Goal: Task Accomplishment & Management: Manage account settings

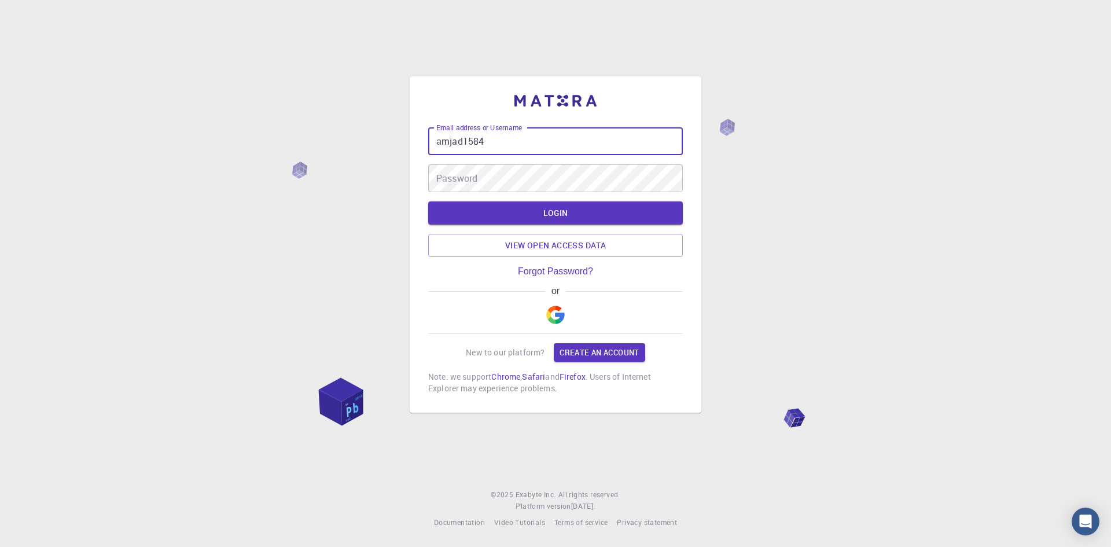
type input "amjad1584"
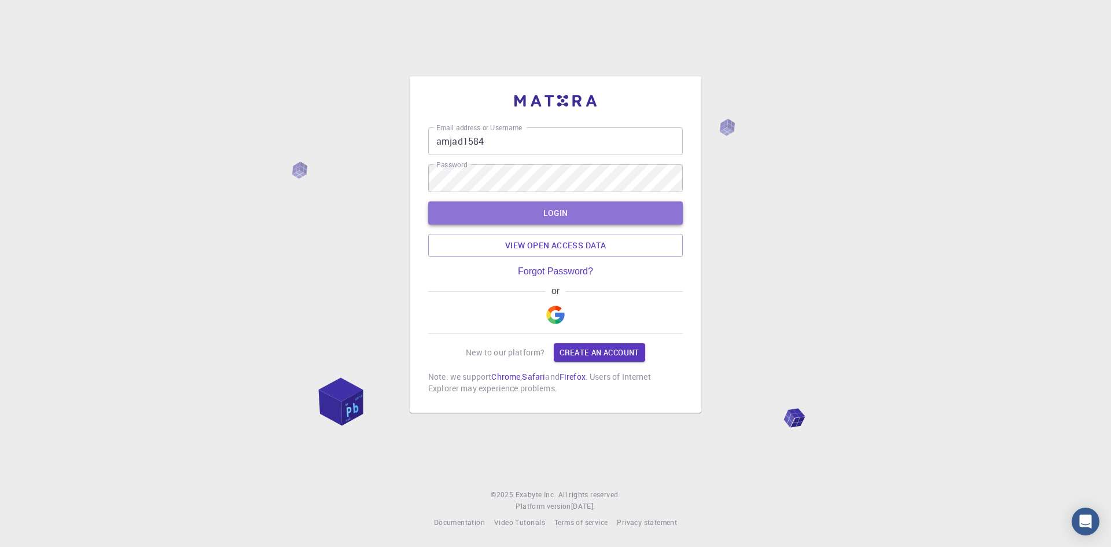
click at [538, 214] on button "LOGIN" at bounding box center [555, 212] width 255 height 23
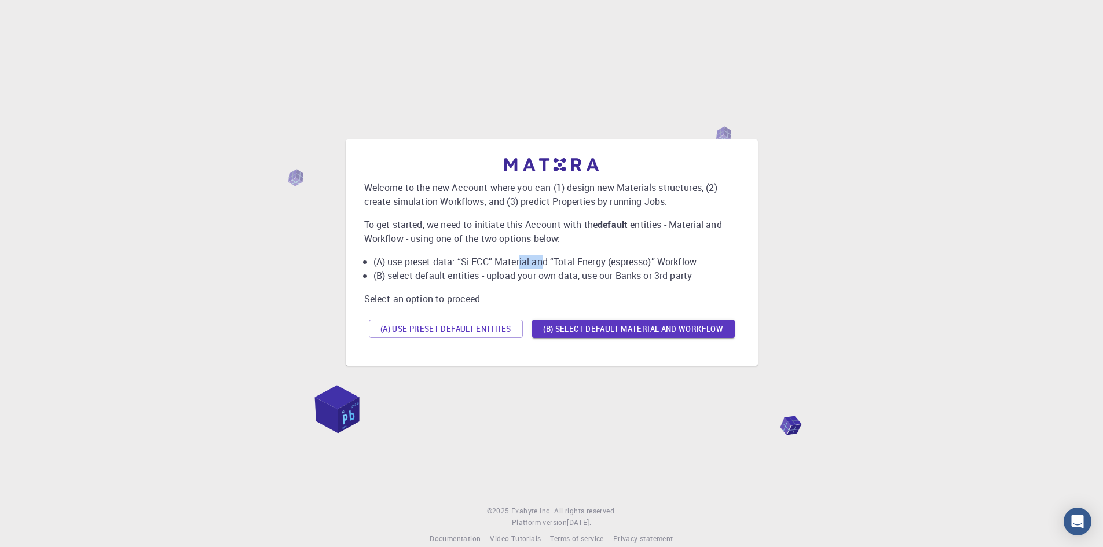
drag, startPoint x: 522, startPoint y: 260, endPoint x: 545, endPoint y: 260, distance: 22.6
click at [545, 260] on li "(A) use preset data: “Si FCC” Material and “Total Energy (espresso)” Workflow." at bounding box center [556, 262] width 366 height 14
click at [688, 271] on li "(B) select default entities - upload your own data, use our Banks or 3rd party" at bounding box center [556, 276] width 366 height 14
click at [627, 322] on button "(B) Select default material and workflow" at bounding box center [633, 328] width 203 height 19
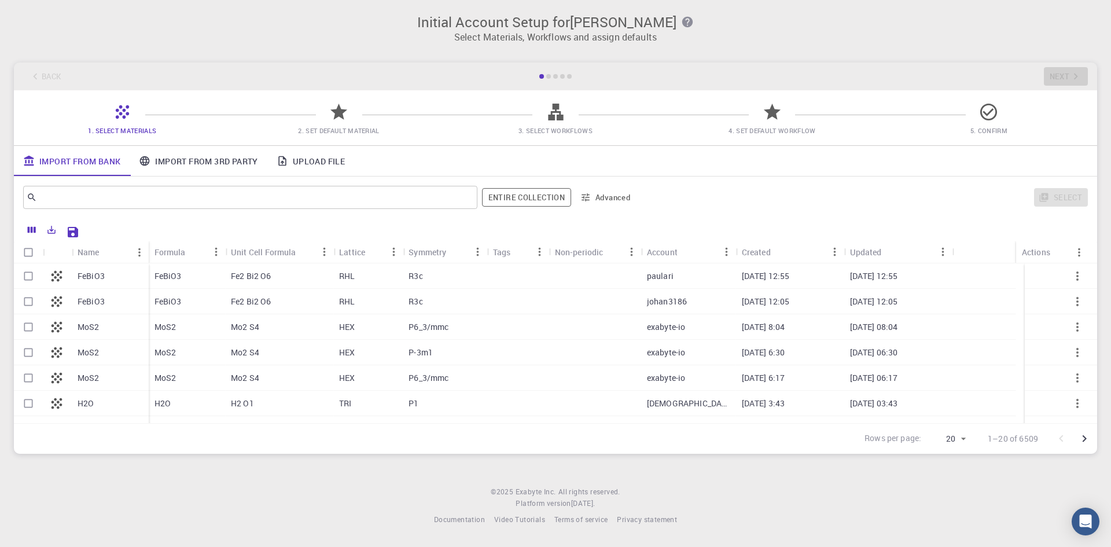
click at [107, 325] on div "MoS2" at bounding box center [110, 326] width 77 height 25
checkbox input "true"
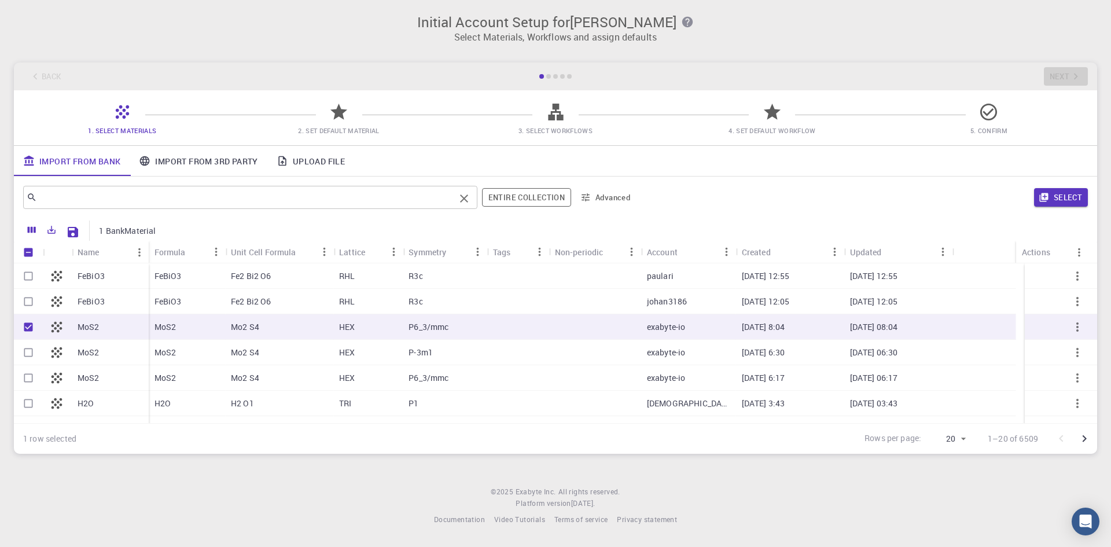
click at [70, 192] on input "text" at bounding box center [246, 197] width 418 height 16
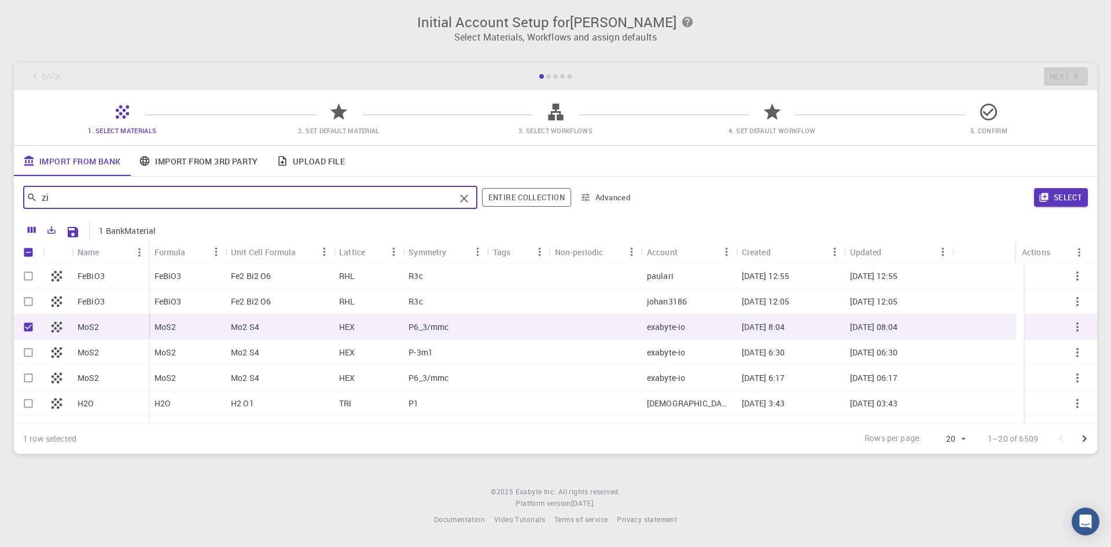
type input "zif"
checkbox input "false"
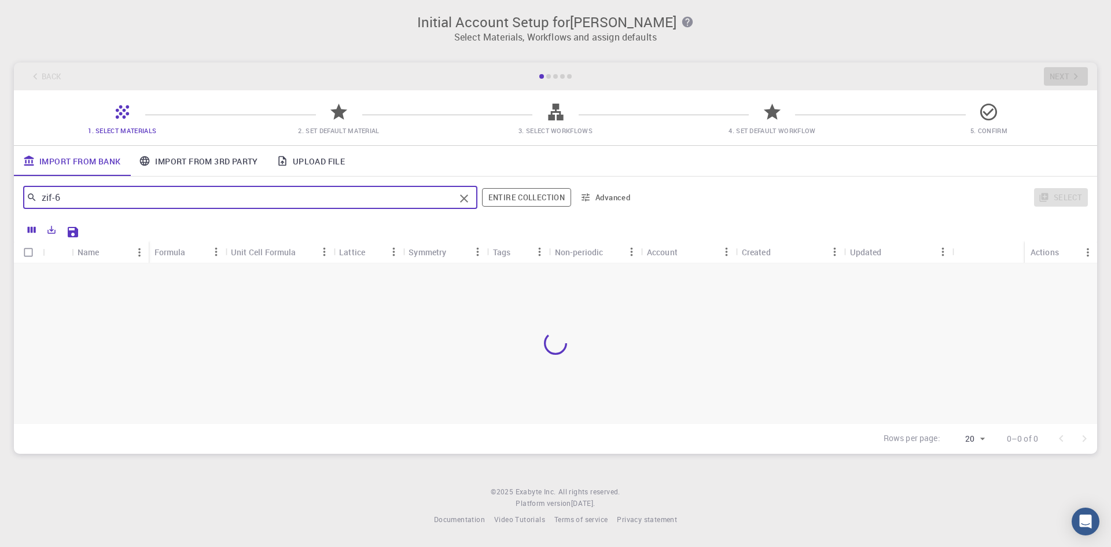
type input "zif-67"
click at [464, 201] on icon "Clear" at bounding box center [464, 199] width 14 height 14
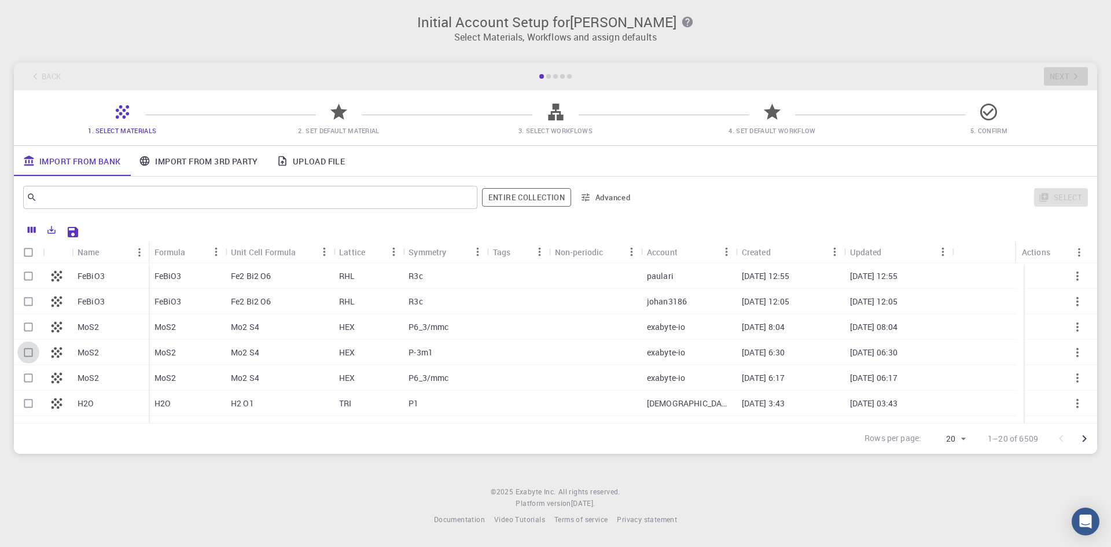
click at [29, 351] on input "Select row" at bounding box center [28, 352] width 22 height 22
checkbox input "true"
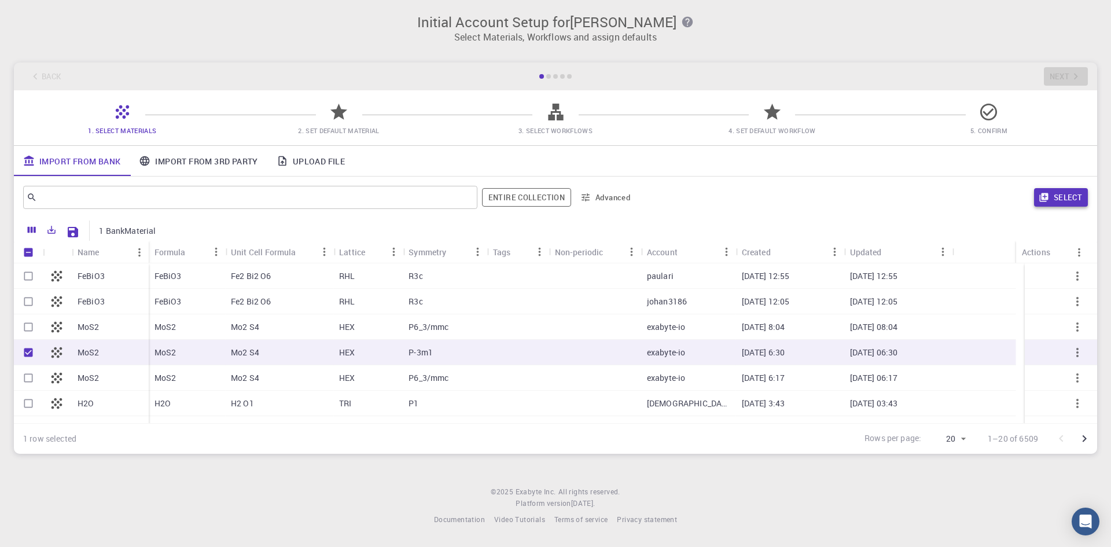
click at [1071, 194] on button "Select" at bounding box center [1061, 197] width 54 height 19
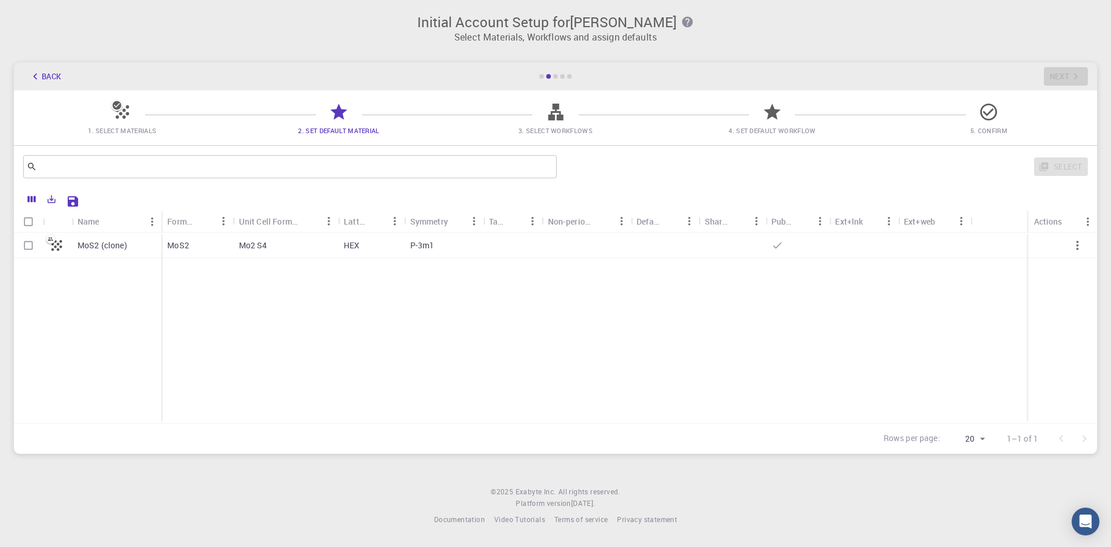
click at [30, 244] on input "Select row" at bounding box center [28, 245] width 22 height 22
checkbox input "true"
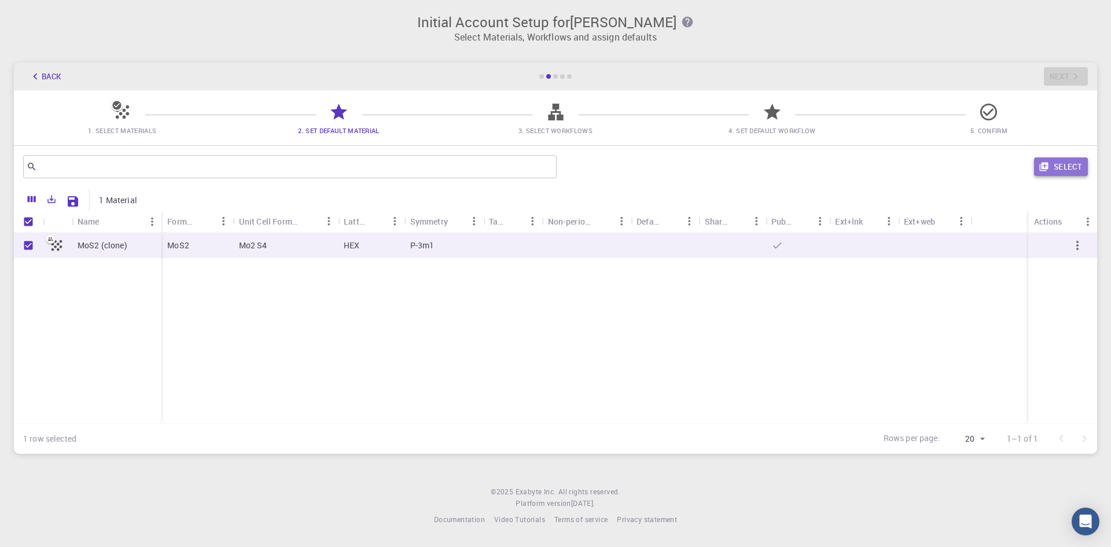
click at [1065, 164] on button "Select" at bounding box center [1061, 166] width 54 height 19
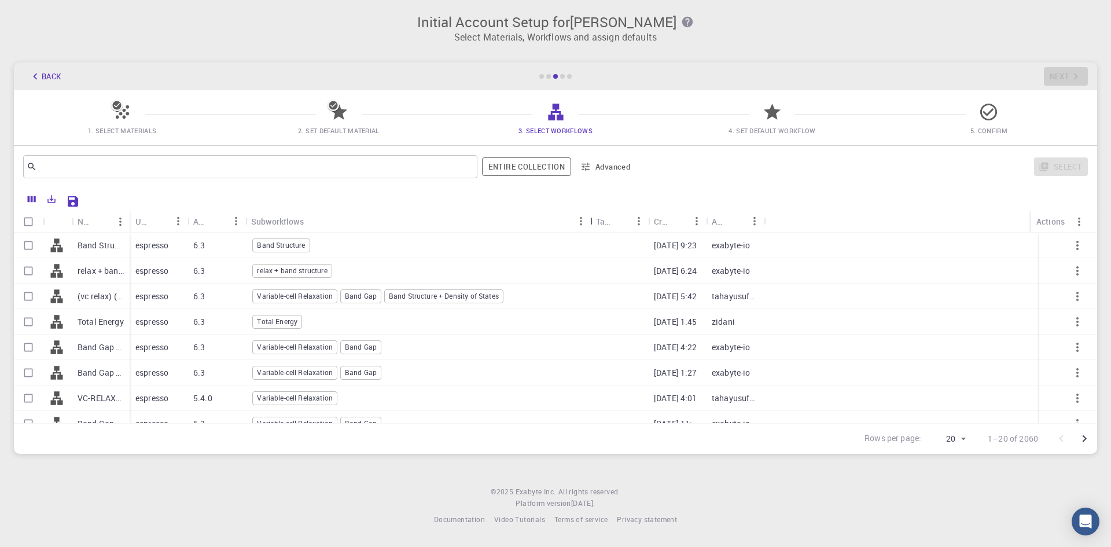
drag, startPoint x: 304, startPoint y: 212, endPoint x: 592, endPoint y: 223, distance: 287.3
click at [592, 223] on div "Subworkflows" at bounding box center [592, 221] width 12 height 23
click at [308, 268] on span "relax + band structure" at bounding box center [292, 271] width 78 height 10
checkbox input "true"
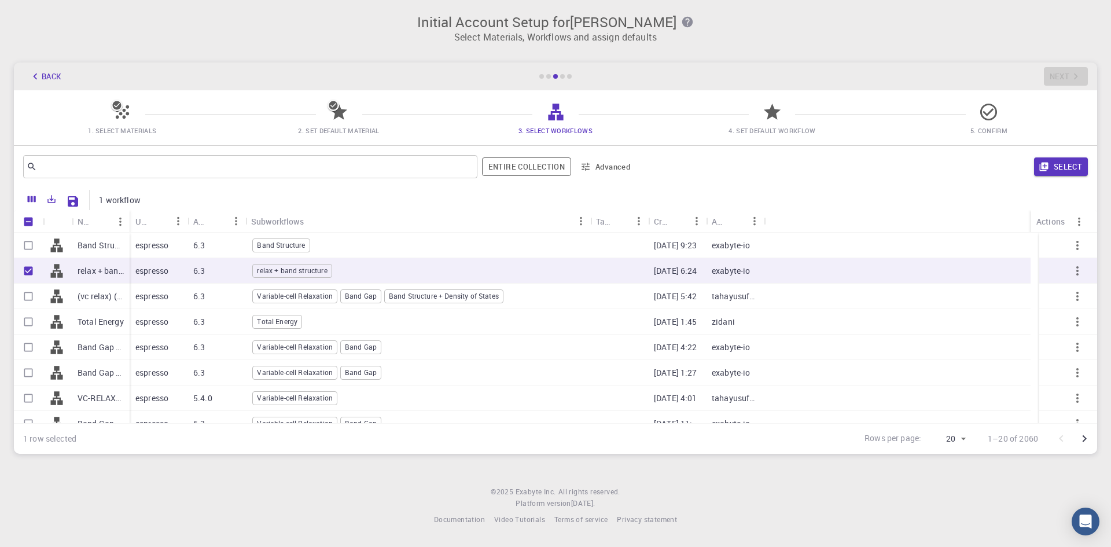
click at [1068, 165] on button "Select" at bounding box center [1061, 166] width 54 height 19
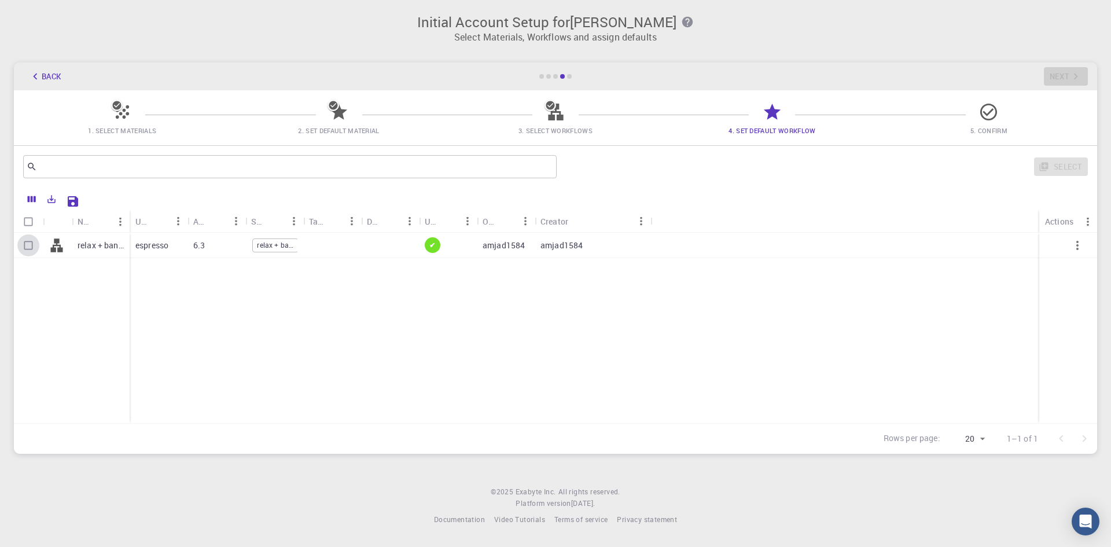
click at [27, 247] on input "Select row" at bounding box center [28, 245] width 22 height 22
checkbox input "true"
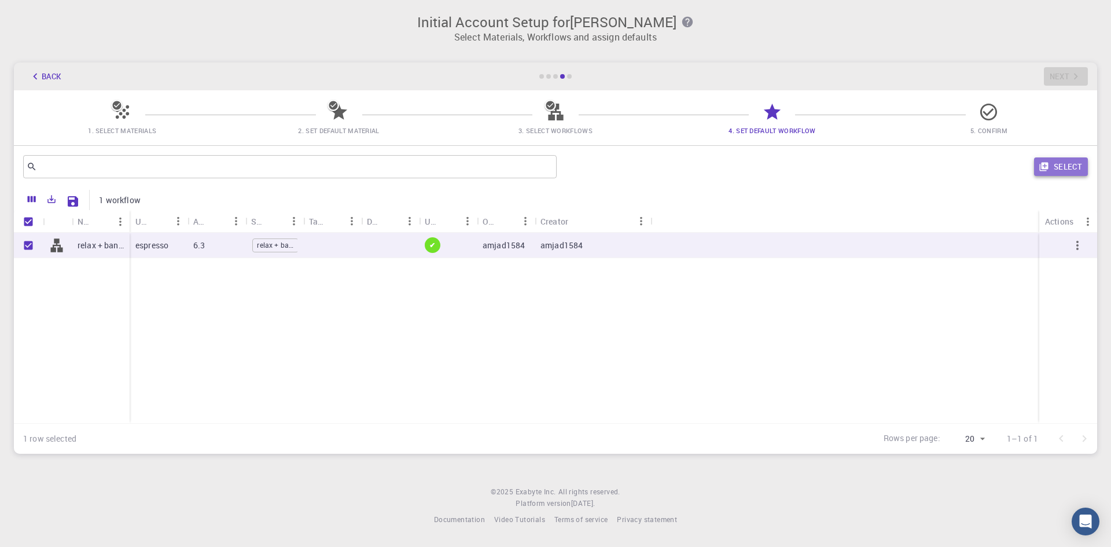
click at [1071, 167] on button "Select" at bounding box center [1061, 166] width 54 height 19
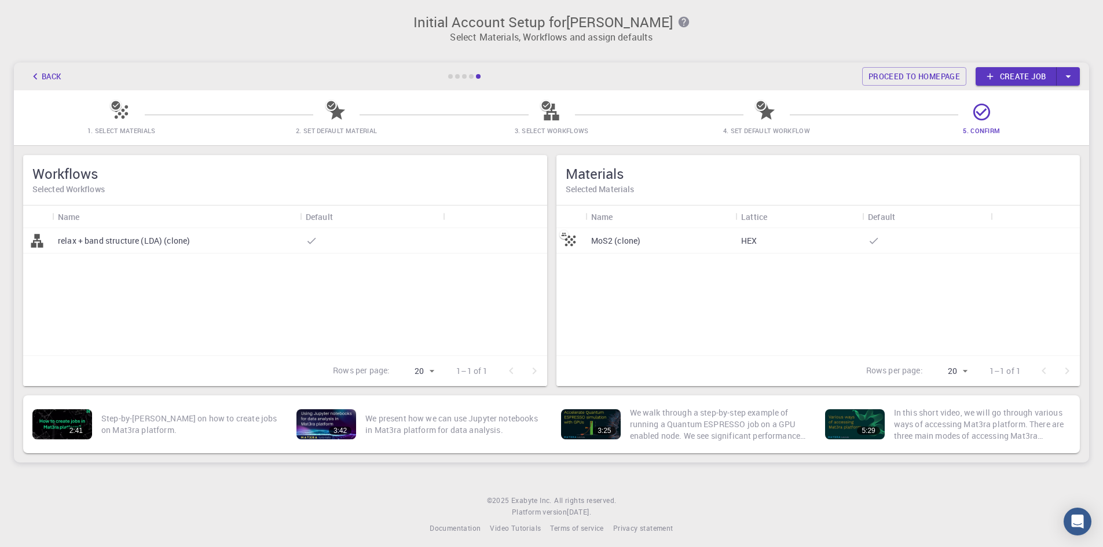
click at [855, 237] on div "HEX" at bounding box center [798, 240] width 127 height 25
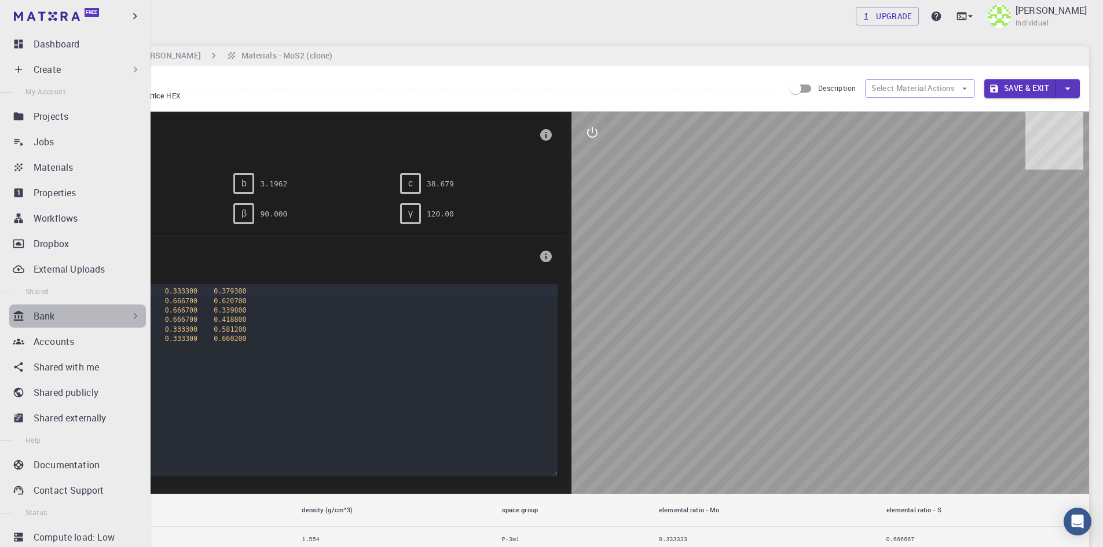
click at [113, 319] on div "Bank" at bounding box center [88, 316] width 108 height 14
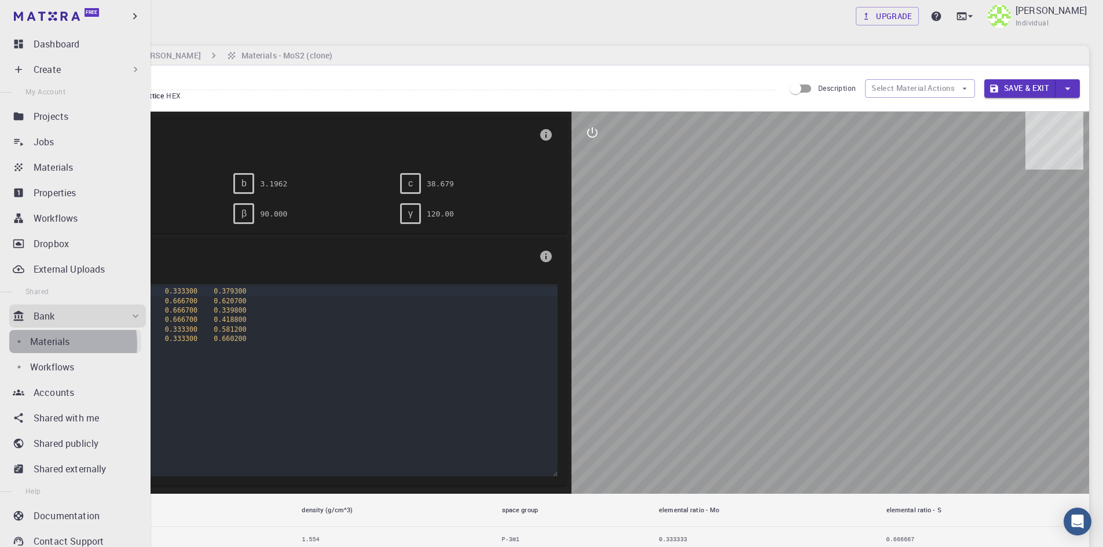
click at [44, 344] on p "Materials" at bounding box center [49, 342] width 39 height 14
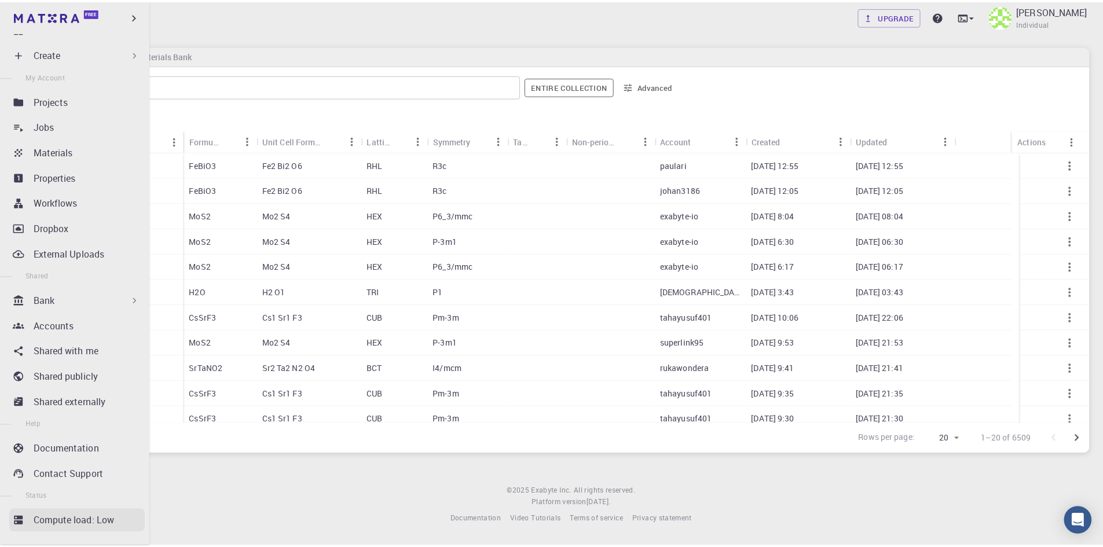
scroll to position [30, 0]
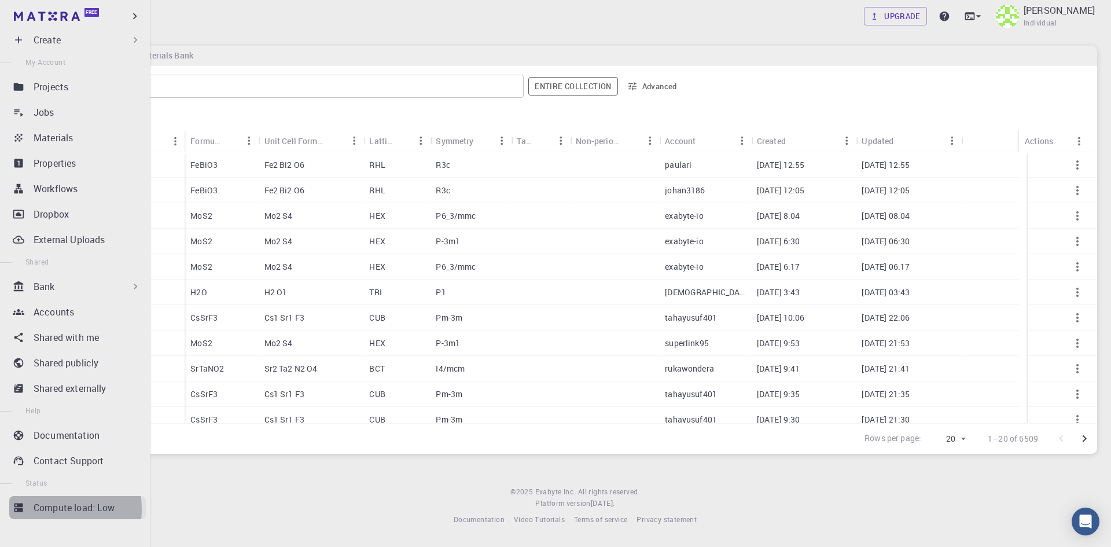
click at [39, 509] on p "Compute load: Low" at bounding box center [75, 508] width 82 height 14
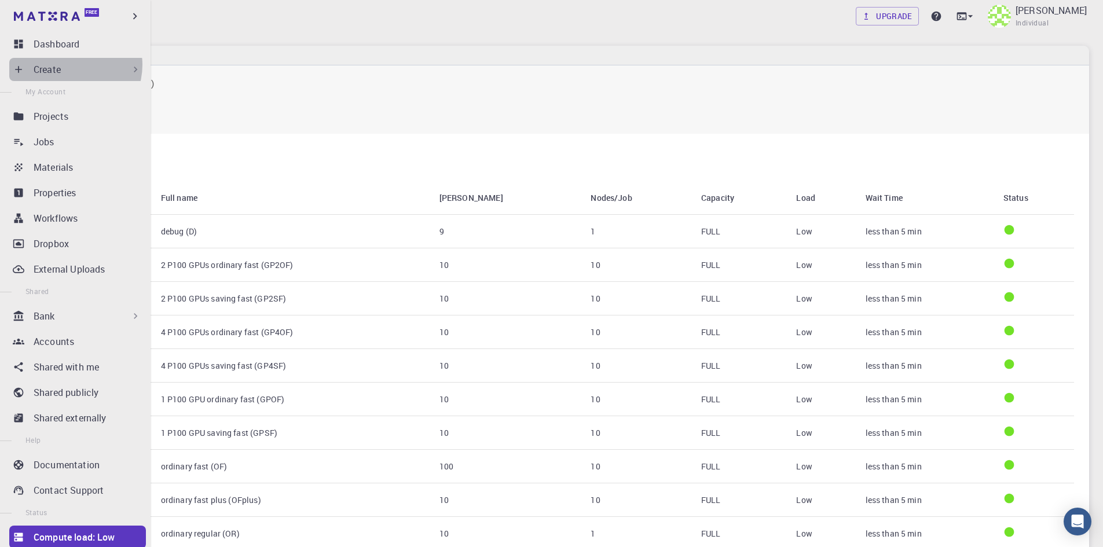
click at [69, 65] on div "Create" at bounding box center [88, 70] width 108 height 14
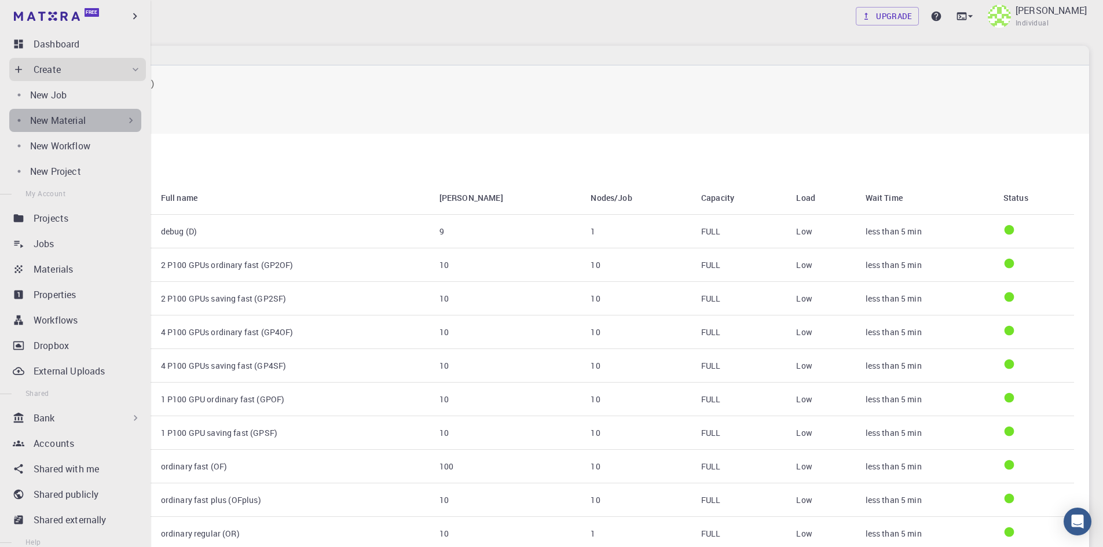
click at [78, 121] on p "New Material" at bounding box center [58, 120] width 56 height 14
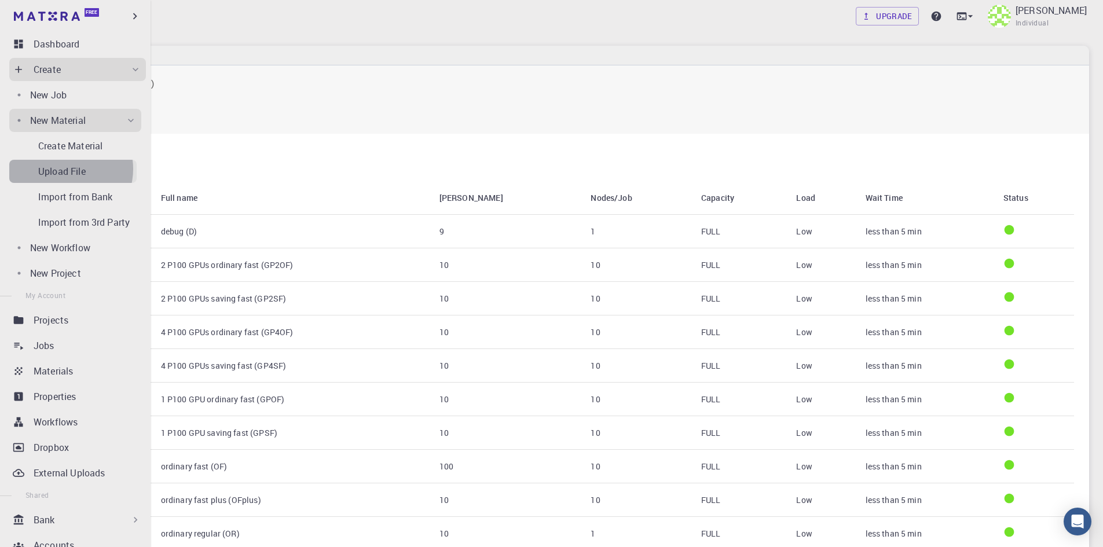
click at [65, 169] on p "Upload File" at bounding box center [61, 171] width 47 height 14
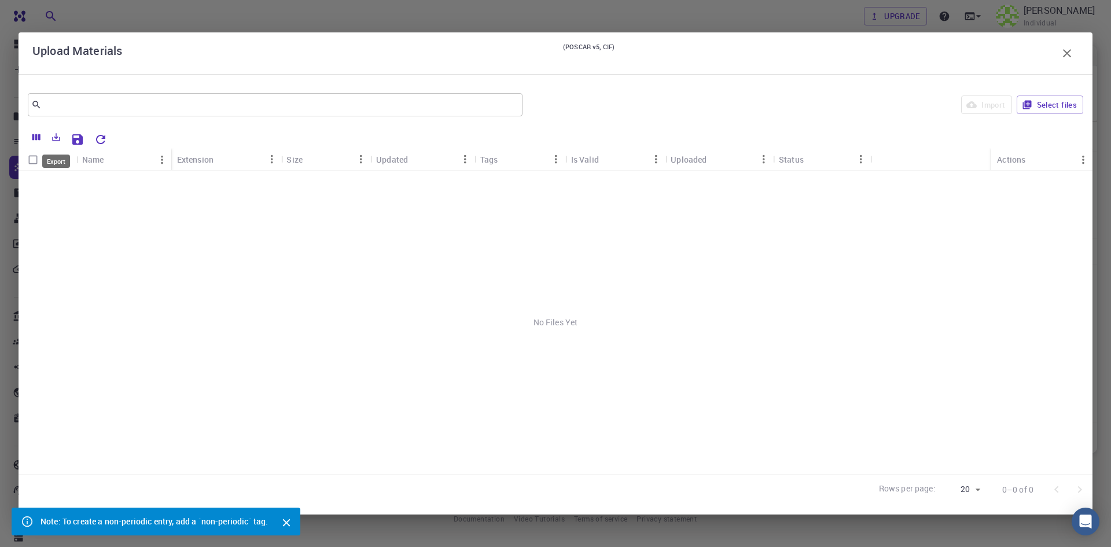
click at [58, 139] on icon "Export" at bounding box center [56, 137] width 10 height 10
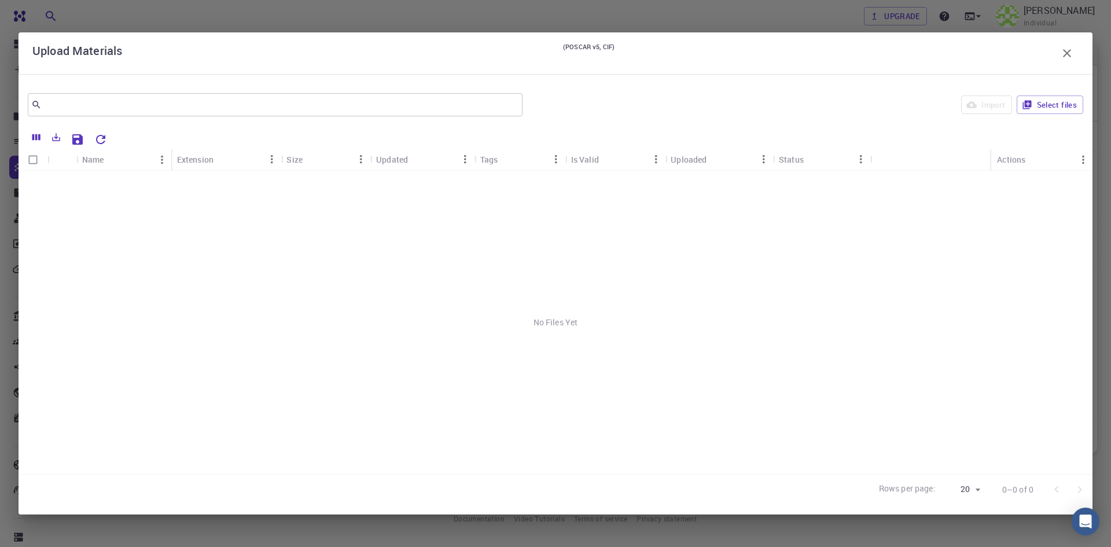
click at [193, 258] on div "No Files Yet" at bounding box center [556, 322] width 1074 height 303
click at [203, 289] on div "No Files Yet" at bounding box center [556, 322] width 1074 height 303
click at [1053, 105] on button "Select files" at bounding box center [1050, 105] width 67 height 19
click at [34, 184] on input "Select row" at bounding box center [33, 183] width 22 height 22
checkbox input "true"
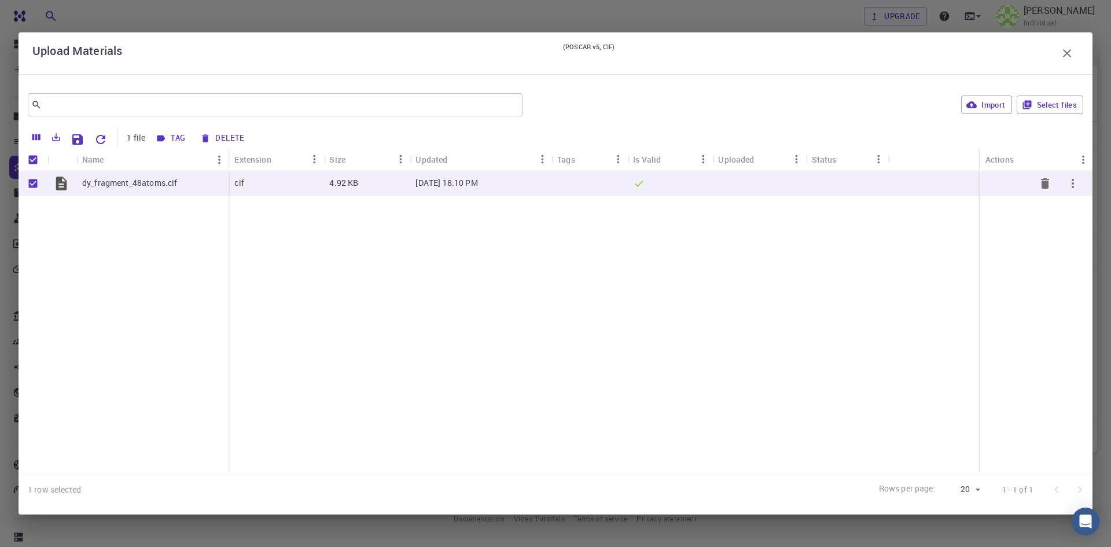
click at [1077, 183] on icon "button" at bounding box center [1073, 184] width 14 height 14
drag, startPoint x: 829, startPoint y: 278, endPoint x: 517, endPoint y: 194, distance: 323.5
click at [816, 278] on div at bounding box center [555, 273] width 1111 height 547
click at [475, 192] on div "[DATE] 18:10 PM" at bounding box center [481, 183] width 142 height 25
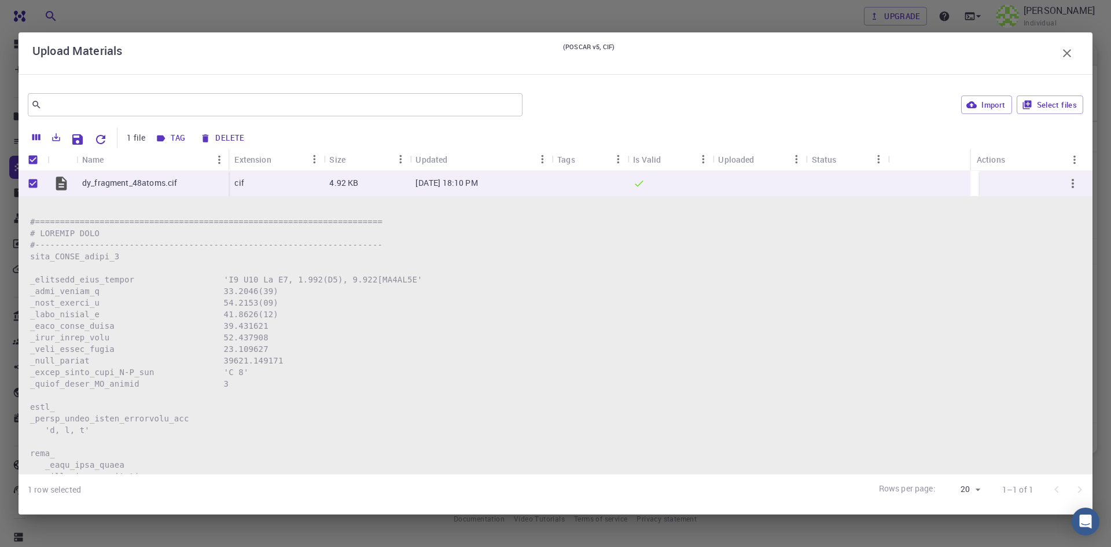
click at [393, 185] on div "4.92 KB" at bounding box center [367, 183] width 86 height 25
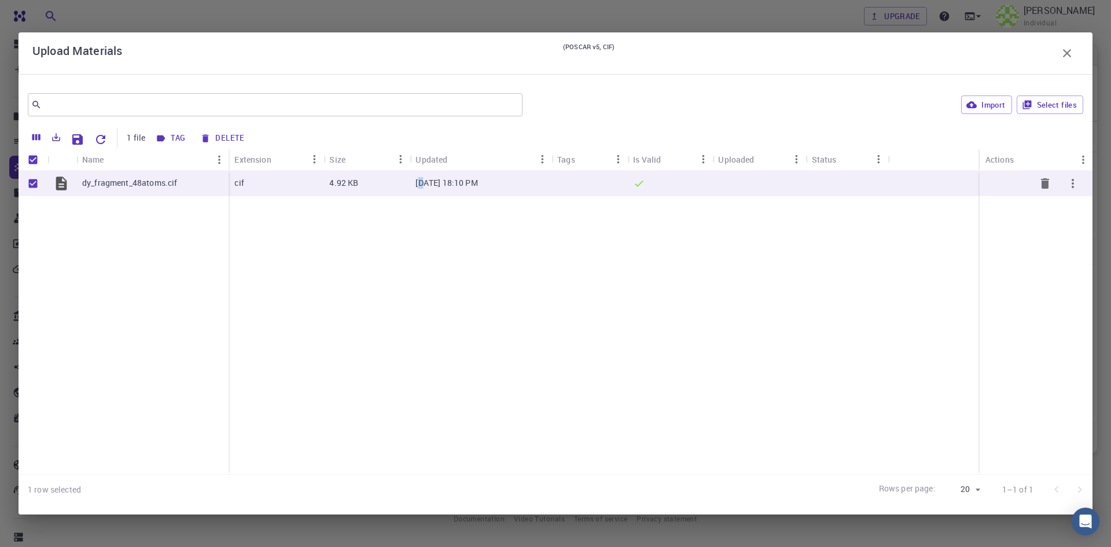
click at [423, 178] on p "[DATE] 18:10 PM" at bounding box center [447, 183] width 62 height 12
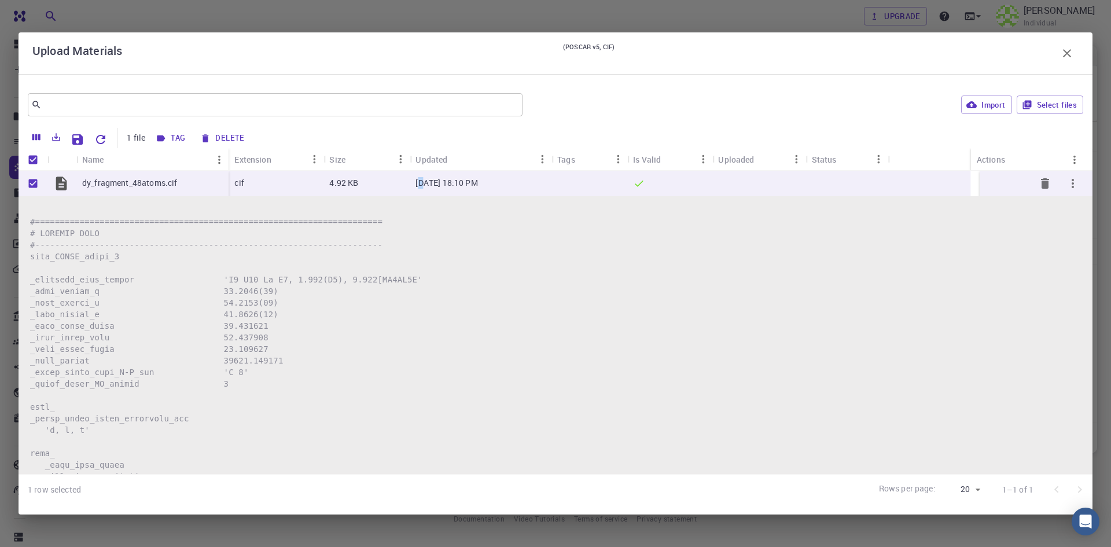
click at [640, 178] on icon at bounding box center [639, 184] width 12 height 12
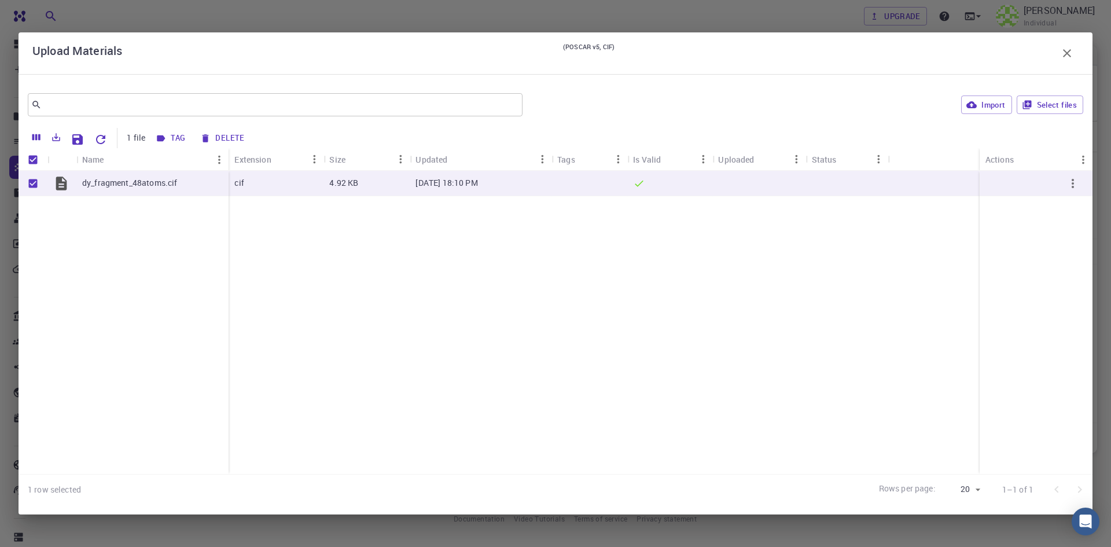
click at [25, 138] on div "1 file Tag Delete" at bounding box center [555, 137] width 1062 height 23
click at [32, 135] on icon "Columns" at bounding box center [36, 137] width 8 height 6
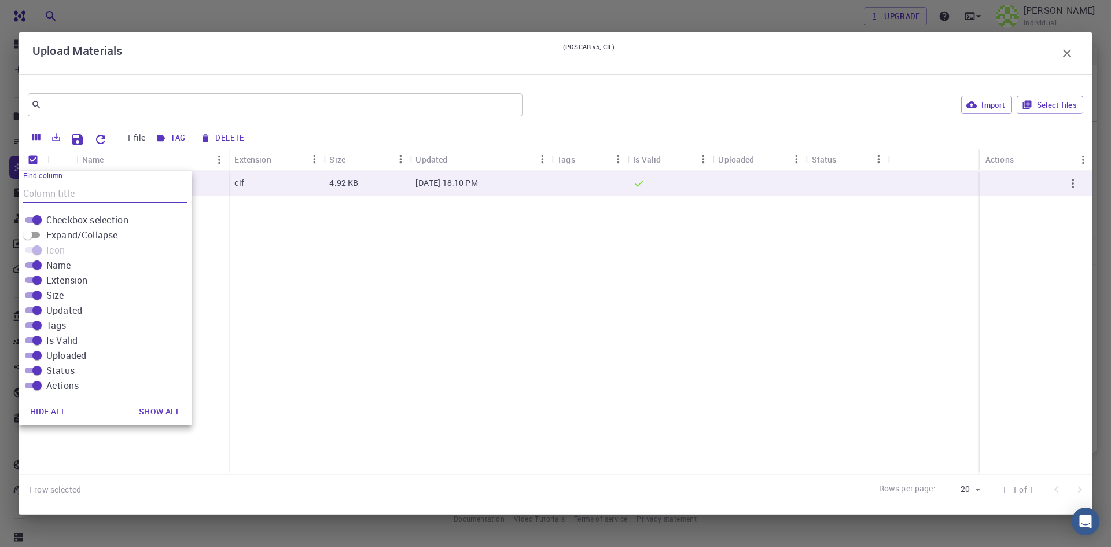
click at [294, 336] on div "dy_fragment_48atoms.cif cif 4.92 KB [DATE] 18:10 PM" at bounding box center [556, 322] width 1074 height 303
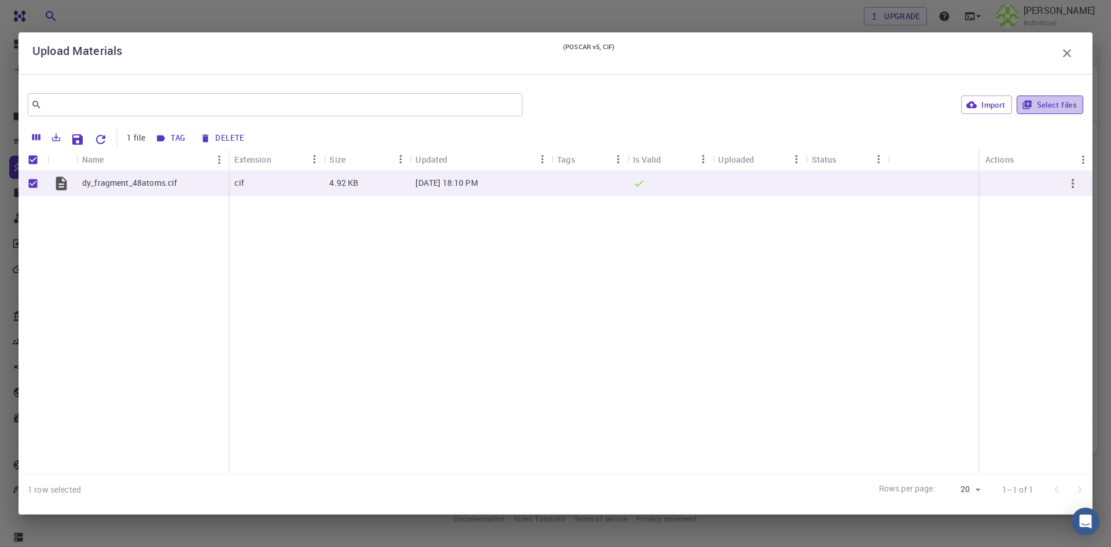
click at [1063, 108] on button "Select files" at bounding box center [1050, 105] width 67 height 19
click at [130, 525] on icon "Close" at bounding box center [129, 523] width 8 height 8
click at [1079, 490] on div at bounding box center [1068, 489] width 46 height 23
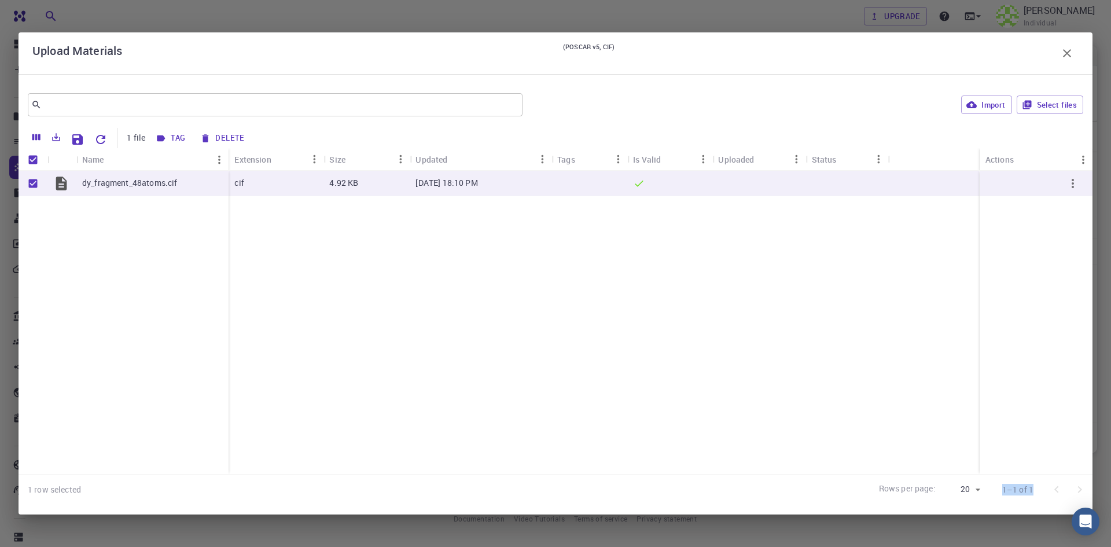
drag, startPoint x: 1079, startPoint y: 490, endPoint x: 1085, endPoint y: 403, distance: 87.6
click at [1078, 490] on div at bounding box center [1068, 489] width 46 height 23
click at [988, 109] on button "Import" at bounding box center [986, 105] width 50 height 19
checkbox input "false"
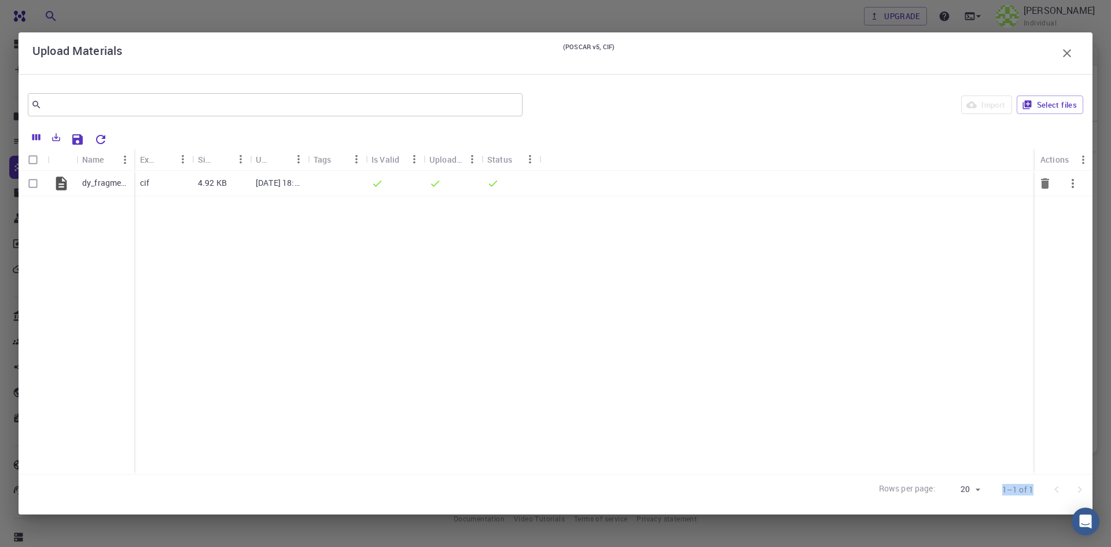
click at [36, 183] on input "Select row" at bounding box center [33, 183] width 22 height 22
checkbox input "true"
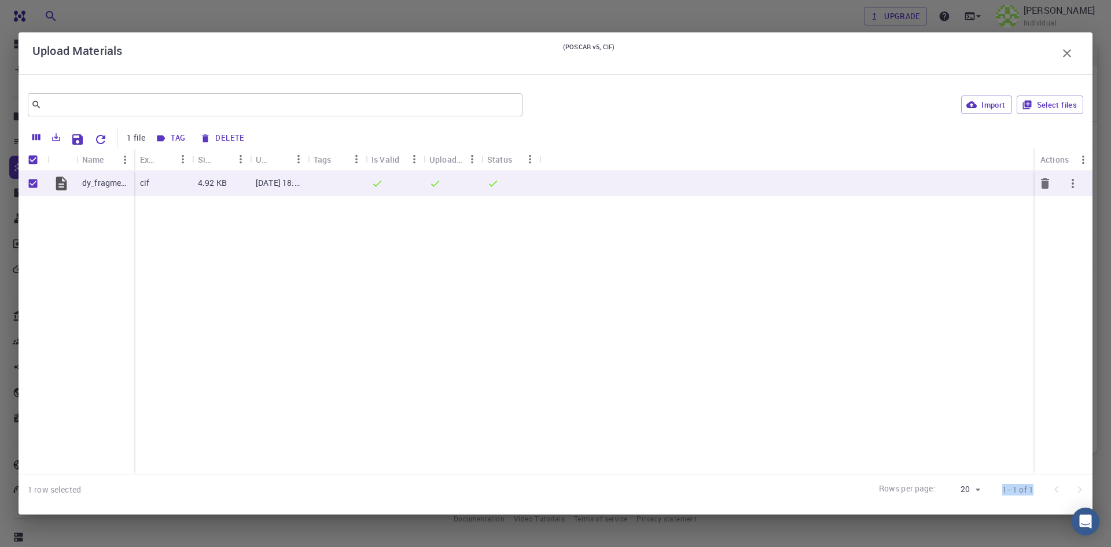
checkbox input "true"
click at [1067, 57] on icon "button" at bounding box center [1067, 53] width 14 height 14
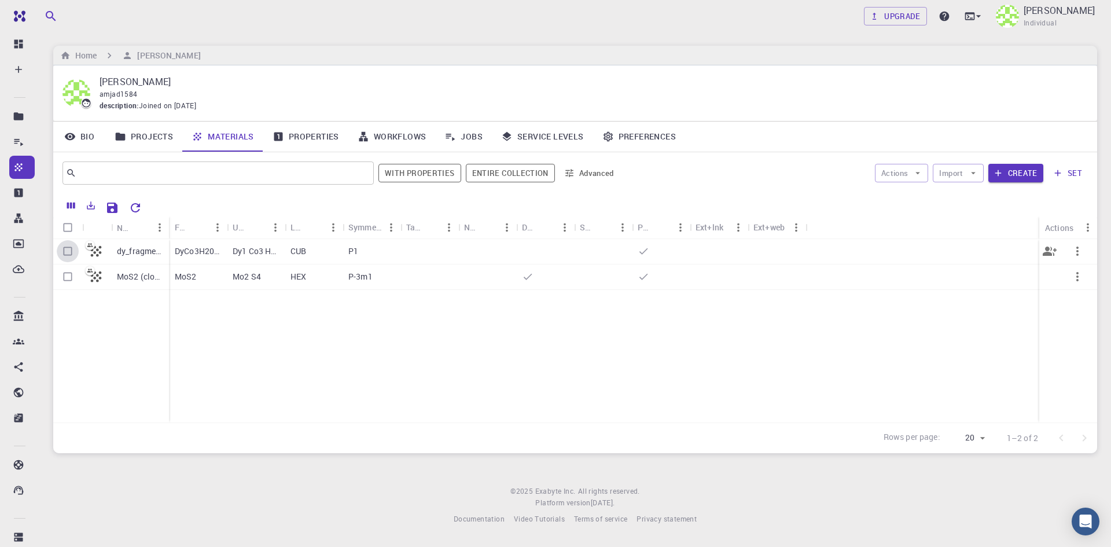
click at [65, 249] on input "Select row" at bounding box center [68, 251] width 22 height 22
checkbox input "true"
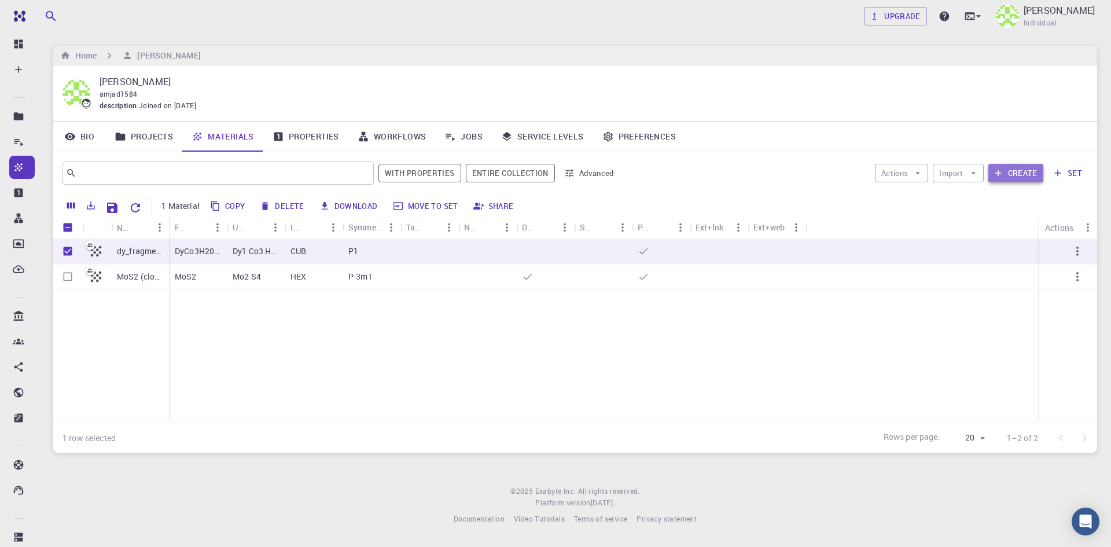
click at [1026, 174] on button "Create" at bounding box center [1016, 173] width 55 height 19
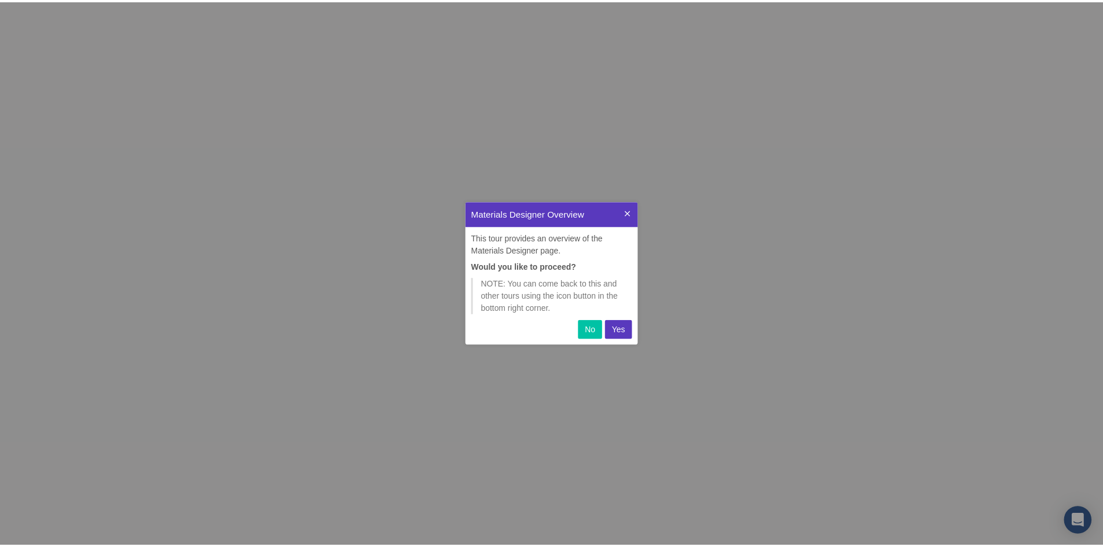
scroll to position [135, 165]
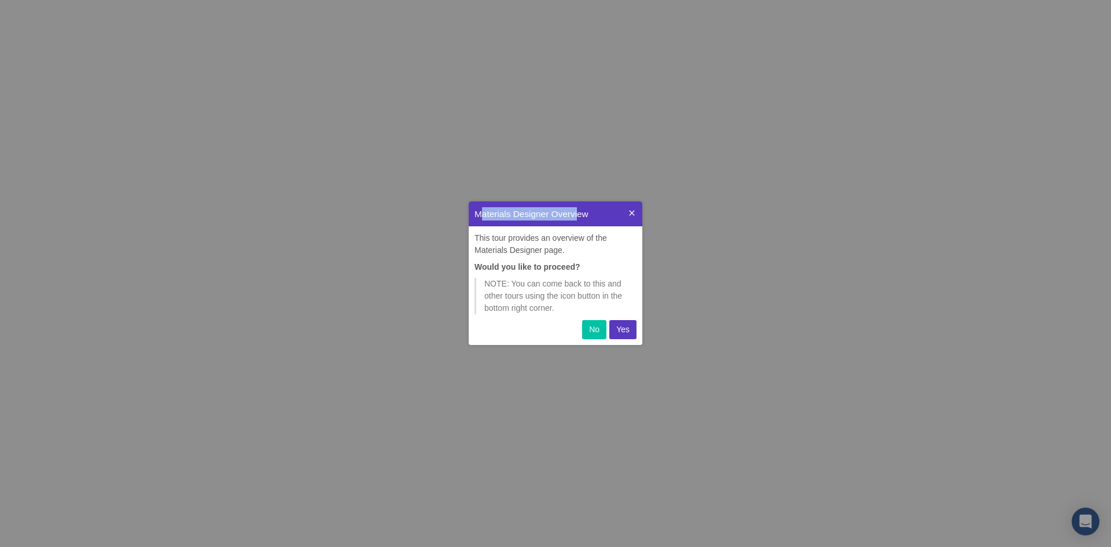
drag, startPoint x: 483, startPoint y: 214, endPoint x: 572, endPoint y: 219, distance: 89.3
click at [576, 215] on p "Materials Designer Overview" at bounding box center [548, 213] width 147 height 13
drag, startPoint x: 493, startPoint y: 234, endPoint x: 610, endPoint y: 240, distance: 117.6
click at [605, 237] on p "This tour provides an overview of the Materials Designer page." at bounding box center [556, 244] width 162 height 24
click at [619, 246] on p "This tour provides an overview of the Materials Designer page." at bounding box center [556, 244] width 162 height 24
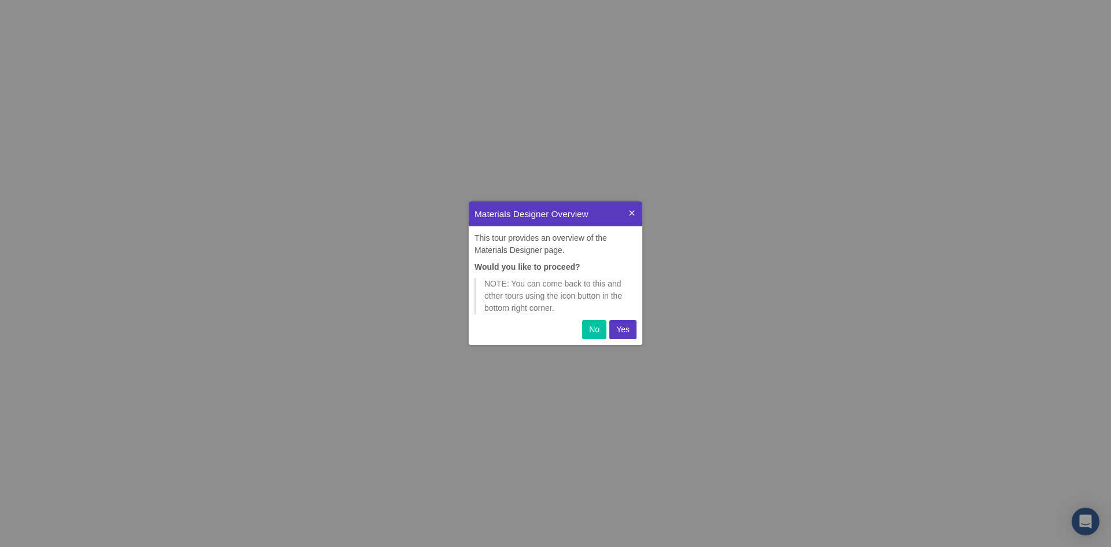
click at [630, 331] on button "Yes" at bounding box center [622, 329] width 27 height 19
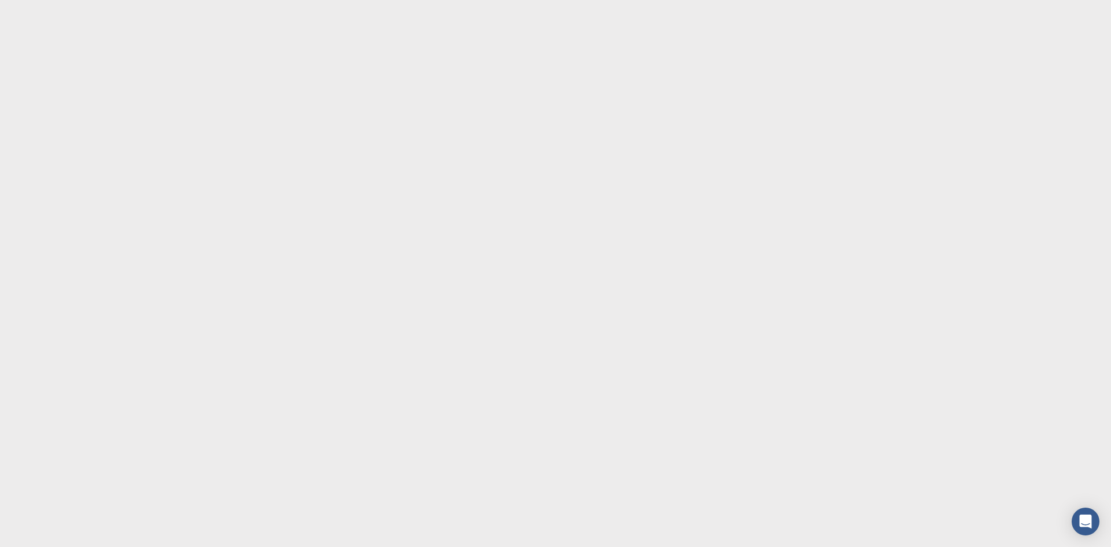
click at [343, 130] on body at bounding box center [555, 273] width 1111 height 547
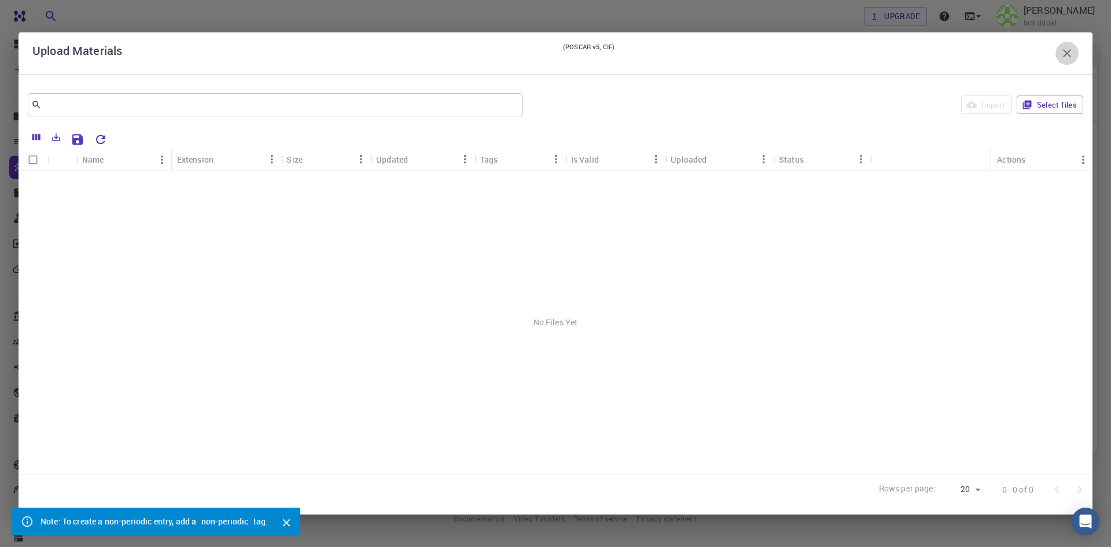
click at [1068, 53] on icon "button" at bounding box center [1067, 53] width 8 height 8
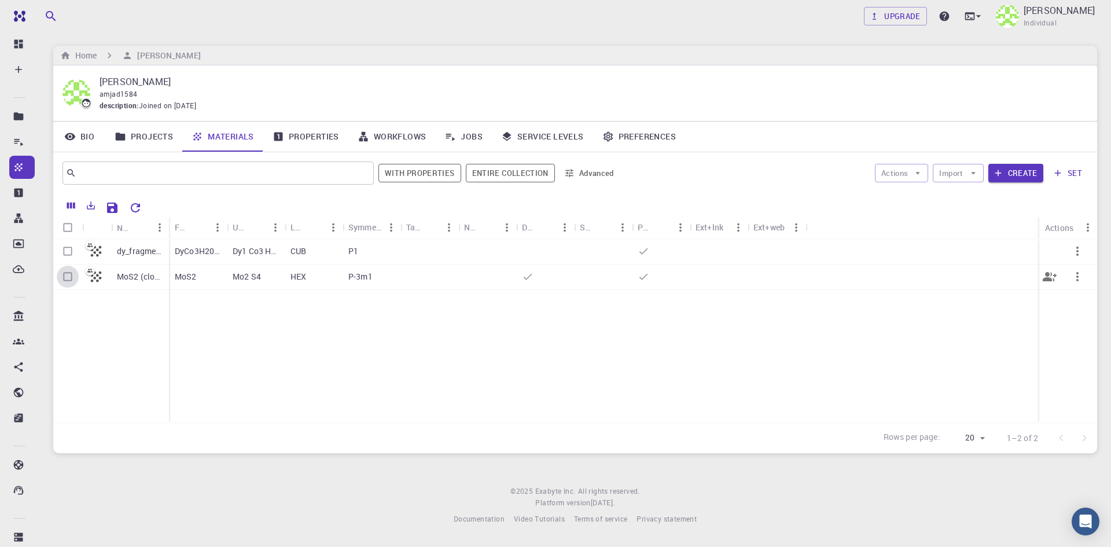
click at [67, 276] on input "Select row" at bounding box center [68, 277] width 22 height 22
checkbox input "true"
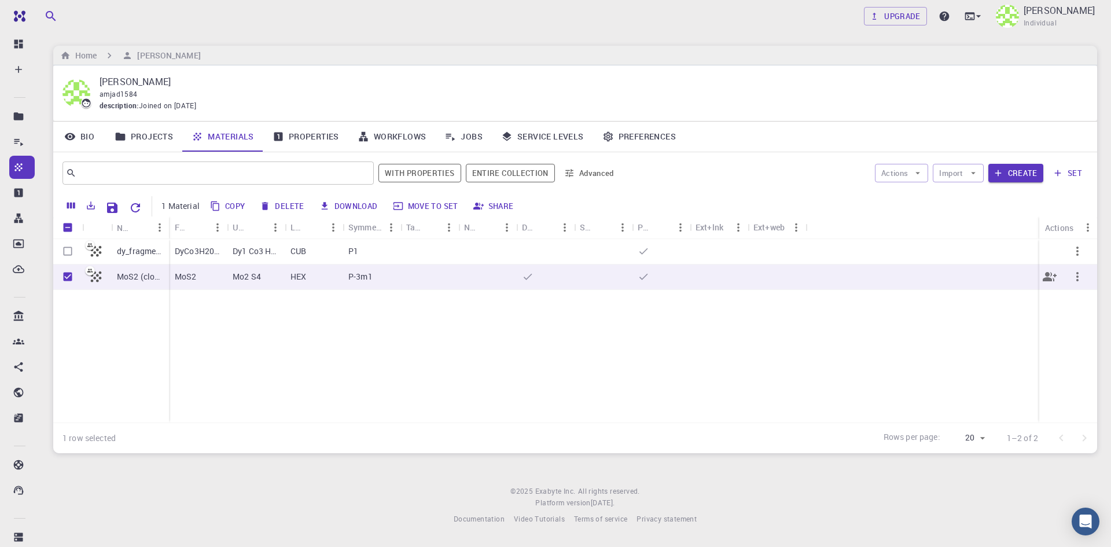
click at [1075, 272] on icon "button" at bounding box center [1078, 277] width 14 height 14
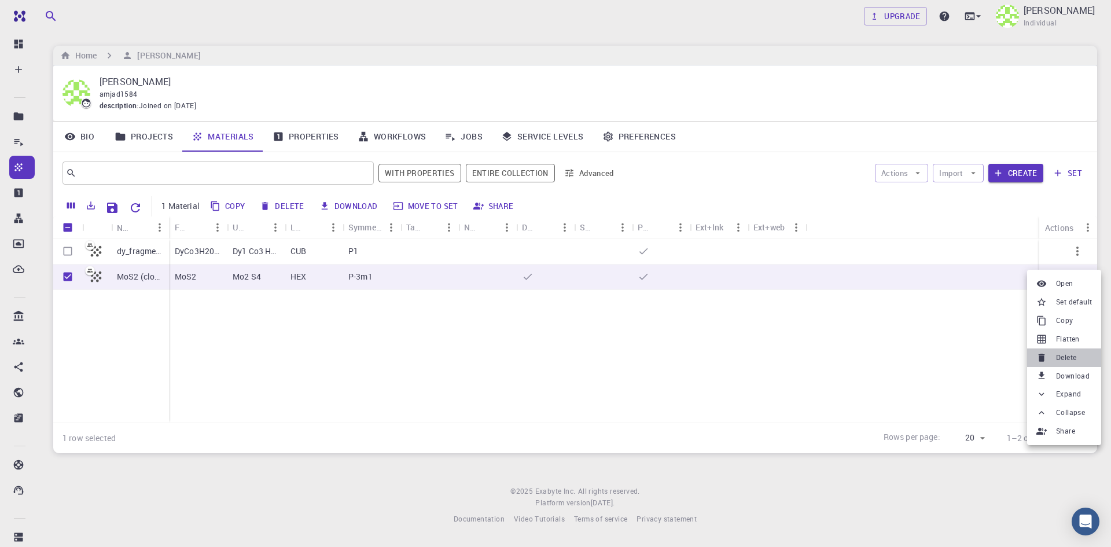
click at [1076, 358] on span "Delete" at bounding box center [1066, 358] width 20 height 12
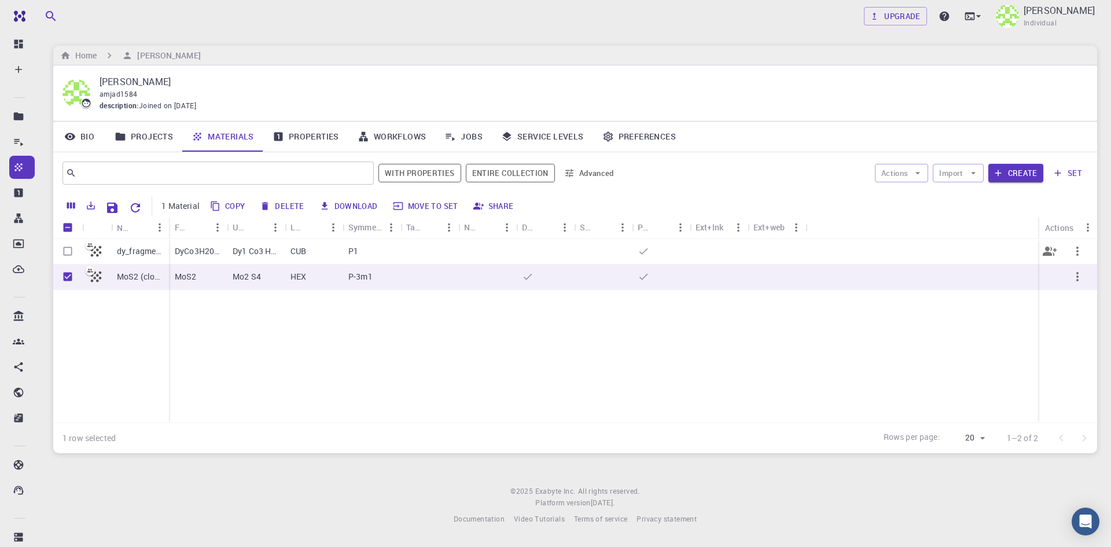
click at [65, 247] on input "Select row" at bounding box center [68, 251] width 22 height 22
checkbox input "true"
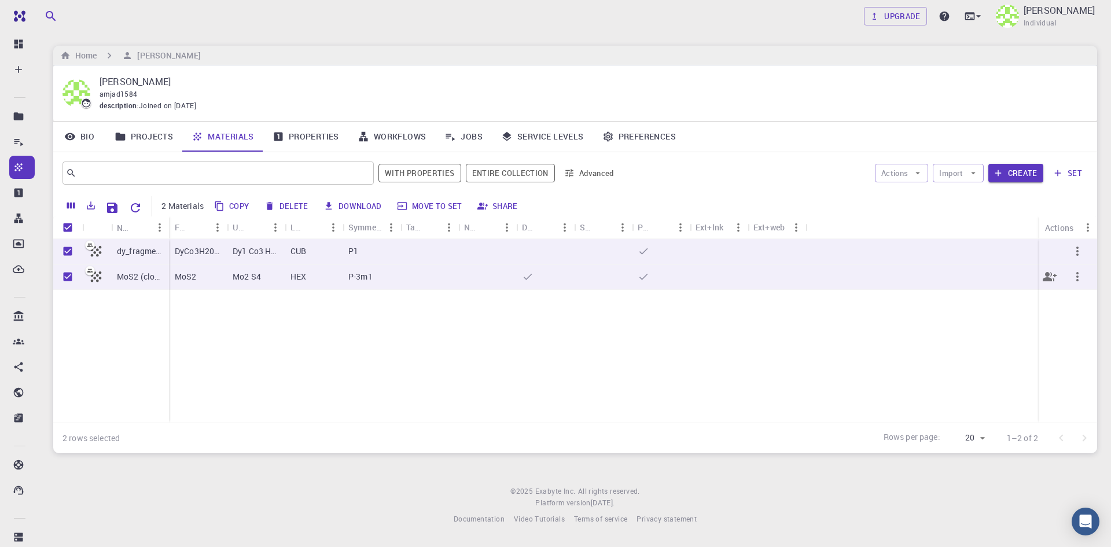
click at [68, 276] on input "Unselect row" at bounding box center [68, 277] width 22 height 22
checkbox input "false"
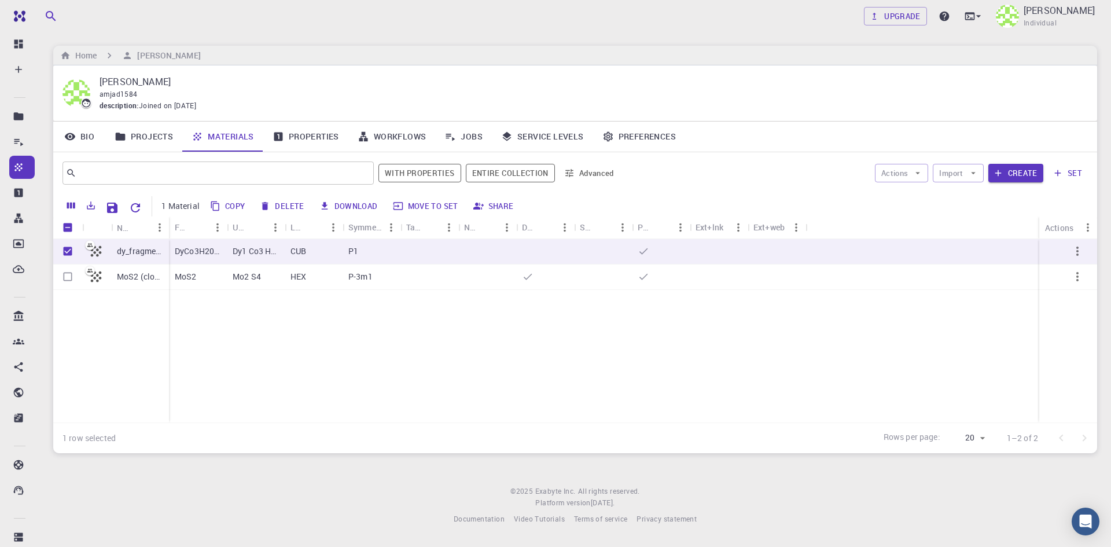
click at [469, 137] on link "Jobs" at bounding box center [463, 137] width 57 height 30
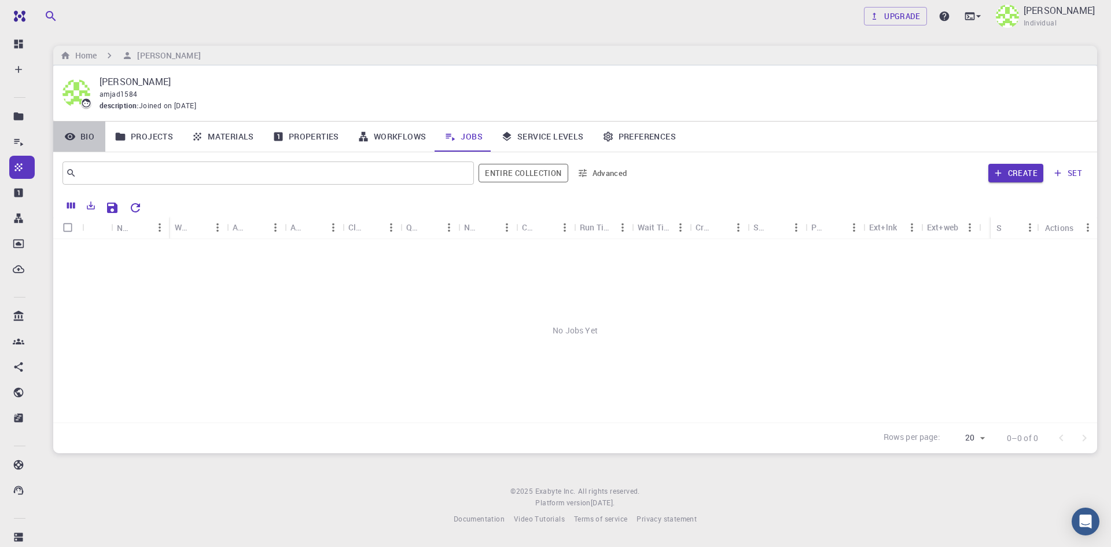
click at [87, 137] on link "Bio" at bounding box center [79, 137] width 52 height 30
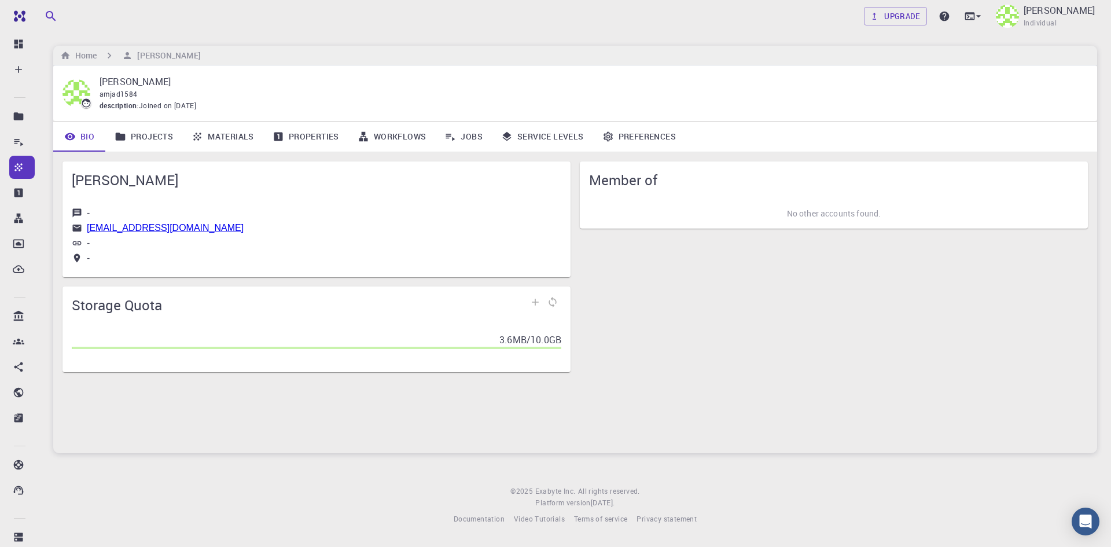
click at [149, 134] on link "Projects" at bounding box center [143, 137] width 77 height 30
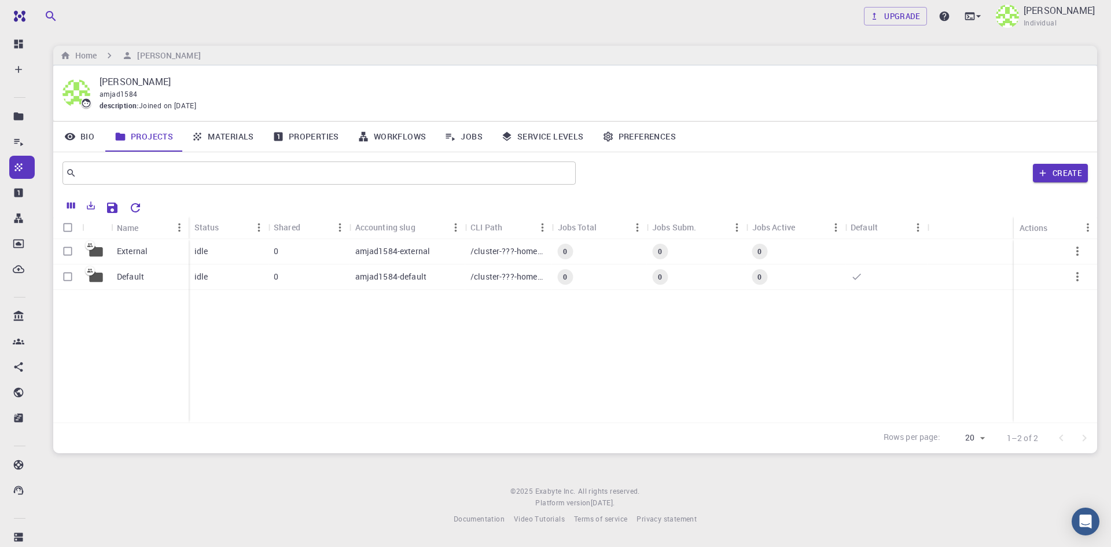
click at [240, 137] on link "Materials" at bounding box center [222, 137] width 81 height 30
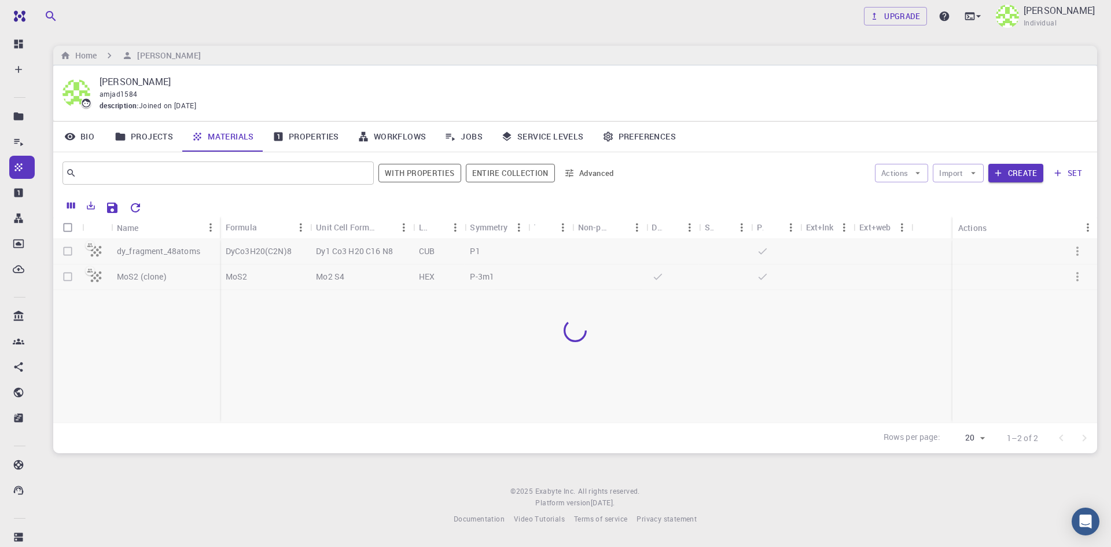
click at [69, 249] on div at bounding box center [575, 330] width 1044 height 183
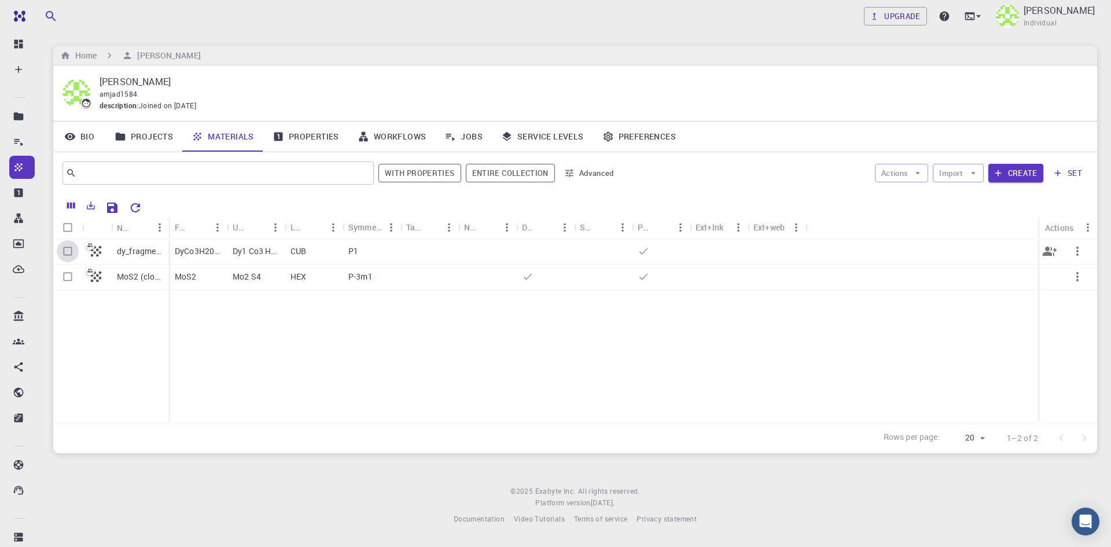
click at [73, 253] on input "Select row" at bounding box center [68, 251] width 22 height 22
checkbox input "true"
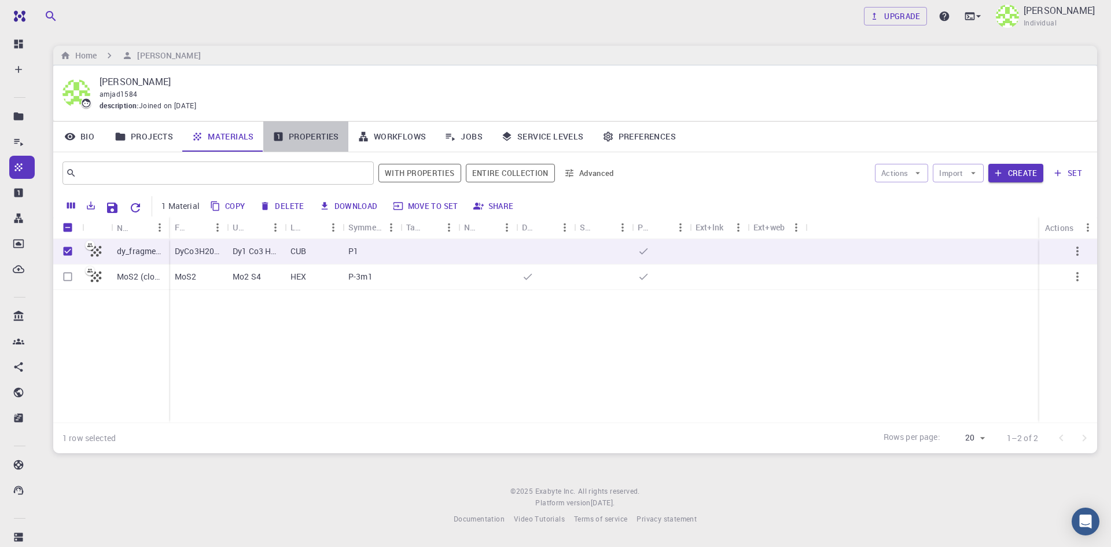
click at [314, 135] on link "Properties" at bounding box center [305, 137] width 85 height 30
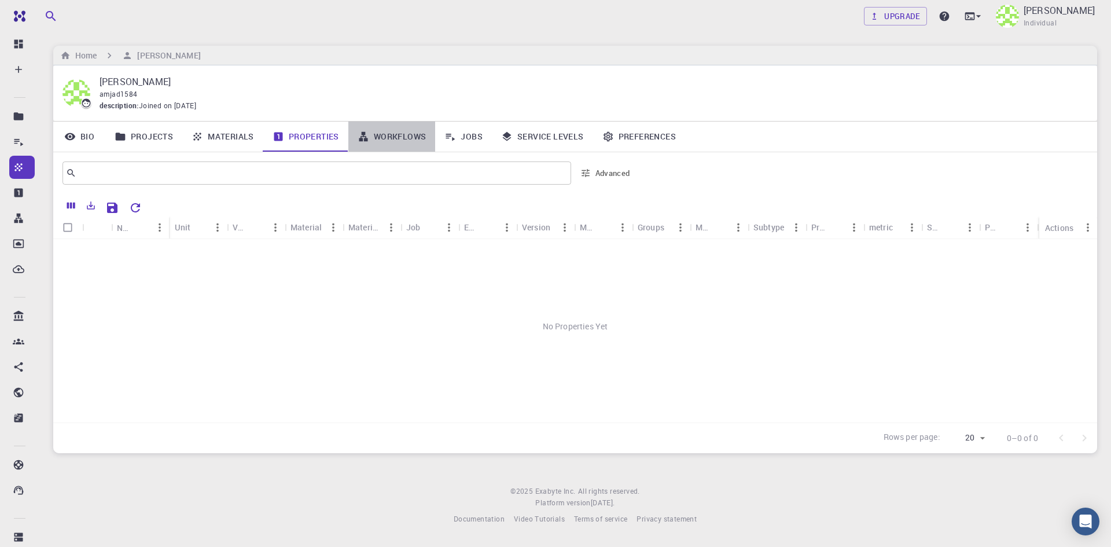
click at [402, 137] on link "Workflows" at bounding box center [391, 137] width 87 height 30
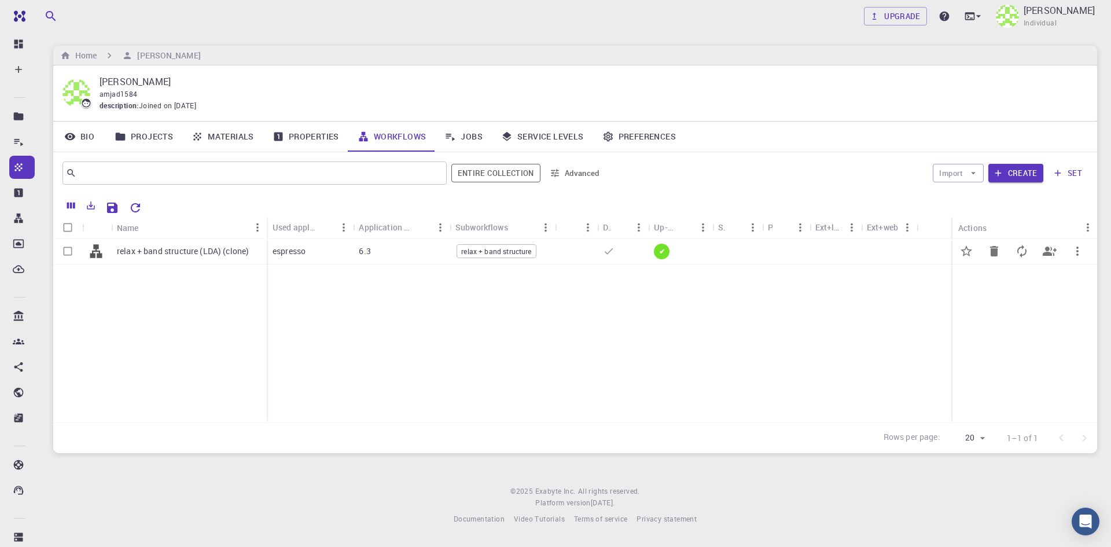
click at [196, 254] on p "relax + band structure (LDA) (clone)" at bounding box center [183, 251] width 132 height 12
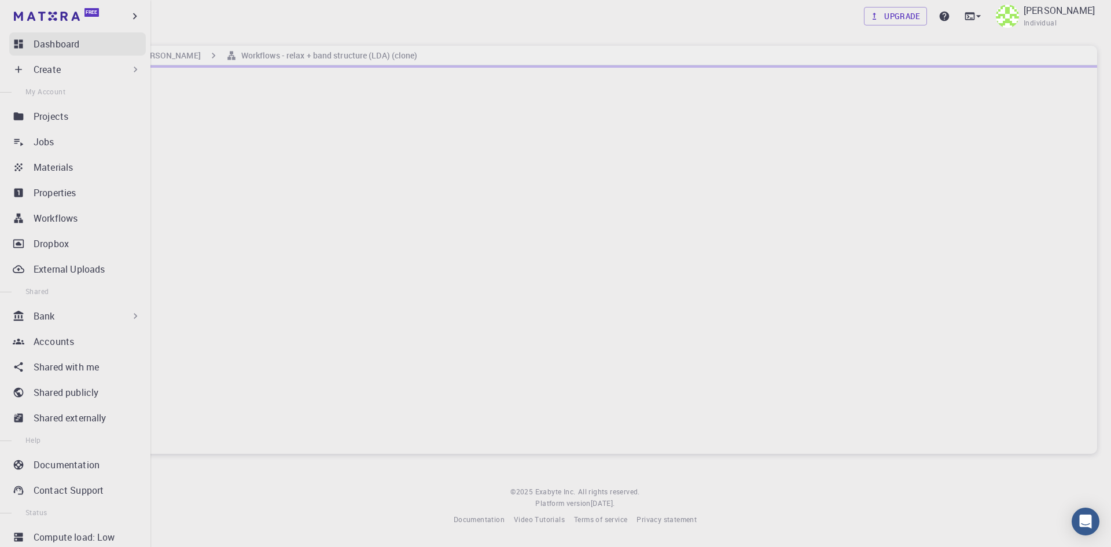
click at [61, 42] on p "Dashboard" at bounding box center [57, 44] width 46 height 14
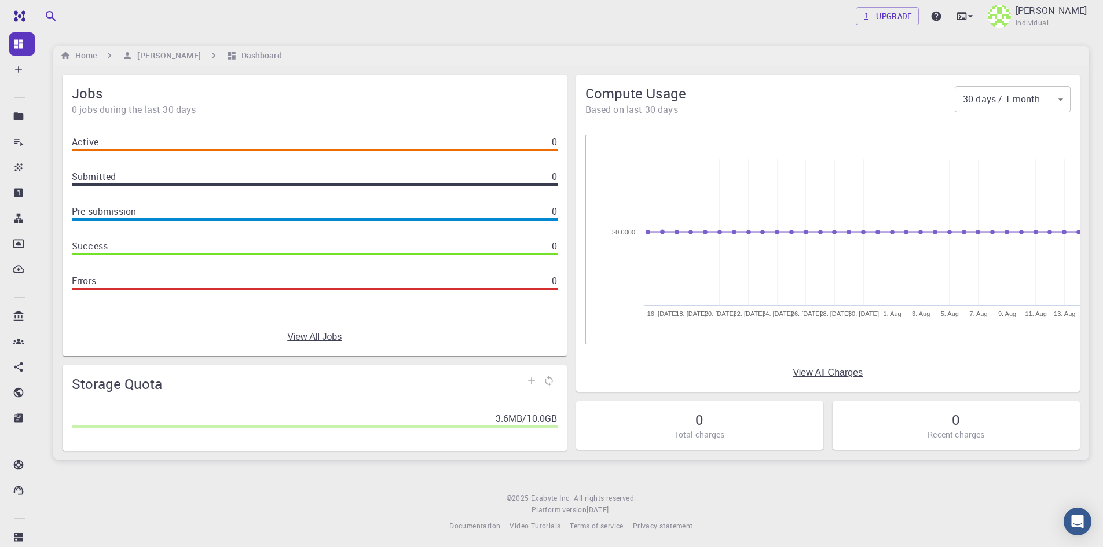
drag, startPoint x: 199, startPoint y: 141, endPoint x: 490, endPoint y: 141, distance: 291.7
click at [490, 141] on div "Active 0" at bounding box center [315, 142] width 486 height 14
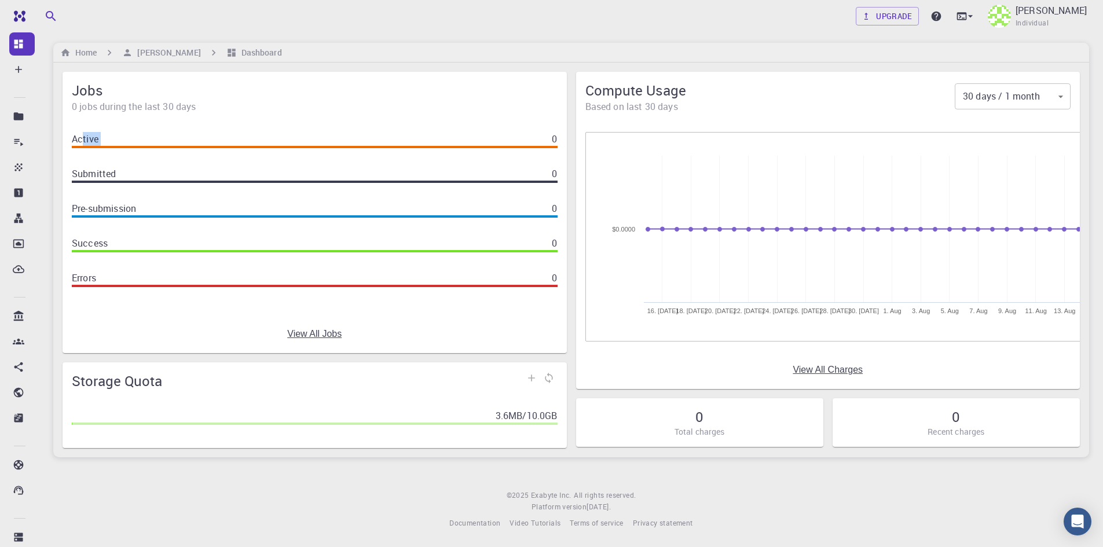
scroll to position [3, 0]
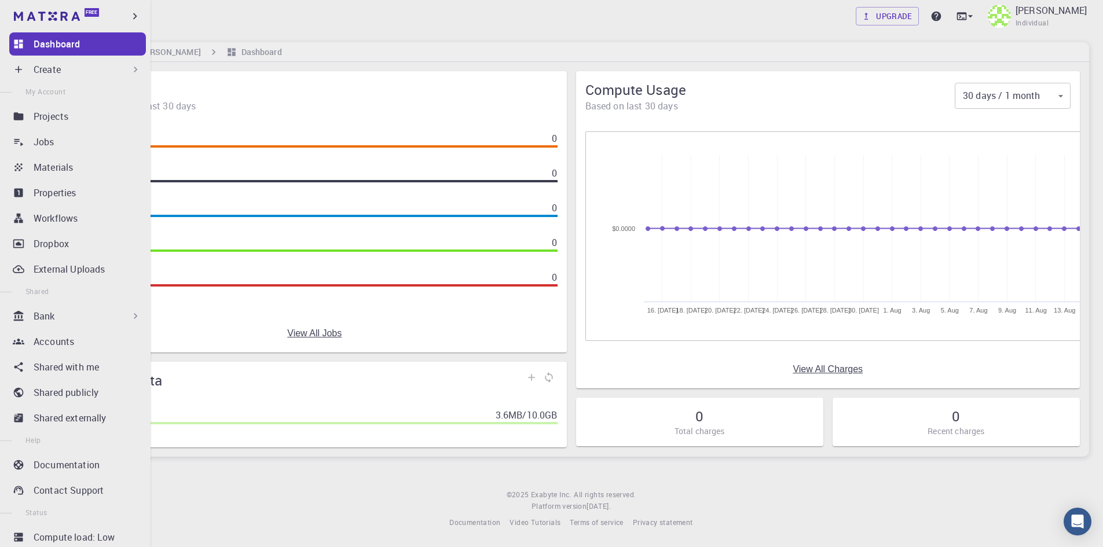
click at [168, 54] on h6 "[PERSON_NAME]" at bounding box center [167, 52] width 68 height 13
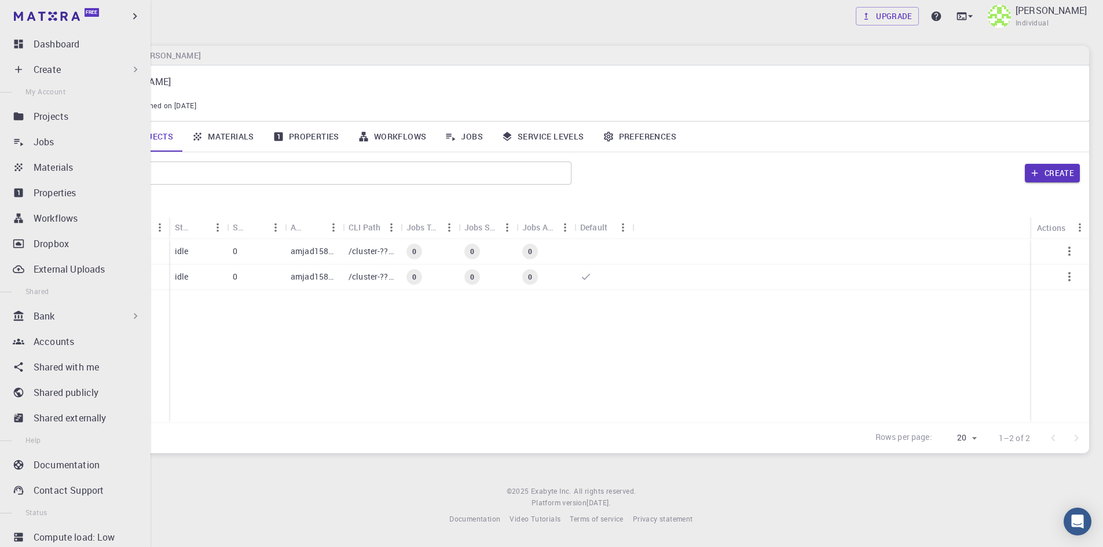
click at [230, 516] on footer "© 2025 Exabyte Inc. All rights reserved. Platform version [DATE] . Documentatio…" at bounding box center [570, 505] width 1063 height 39
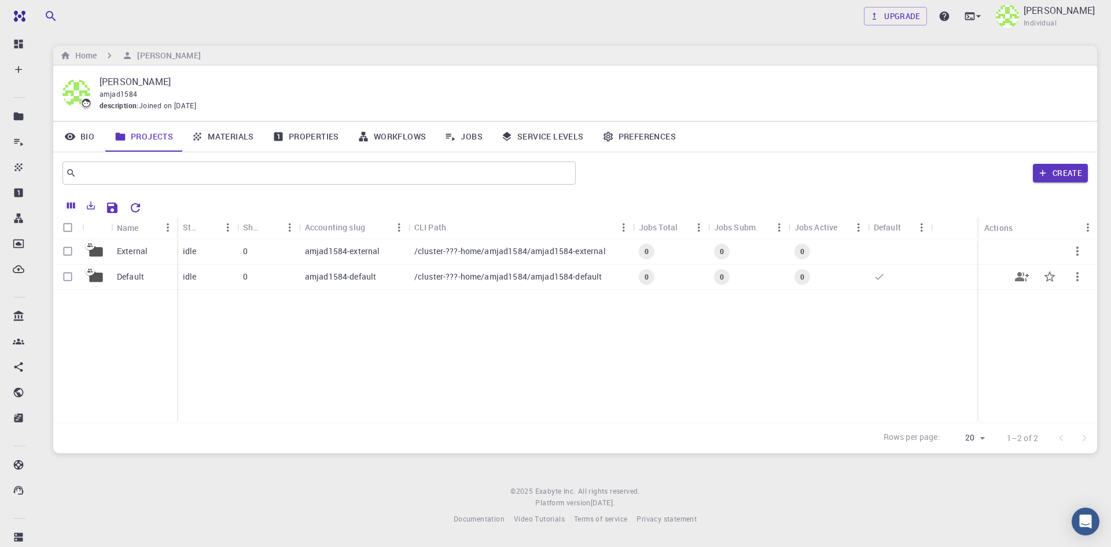
click at [133, 255] on p "External" at bounding box center [132, 251] width 31 height 12
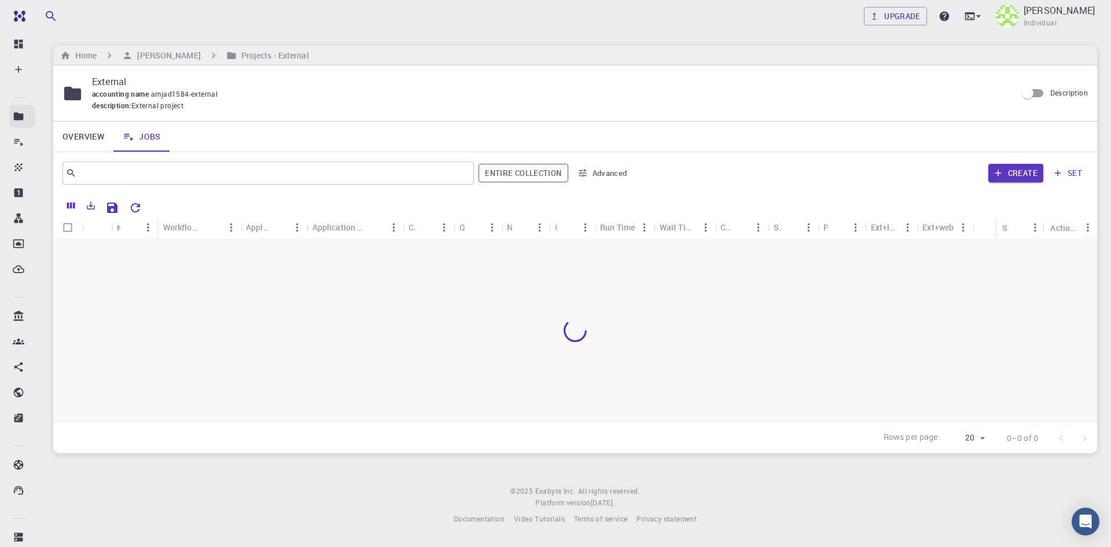
click at [167, 108] on span "External project" at bounding box center [157, 106] width 52 height 12
click at [20, 118] on icon at bounding box center [19, 116] width 10 height 8
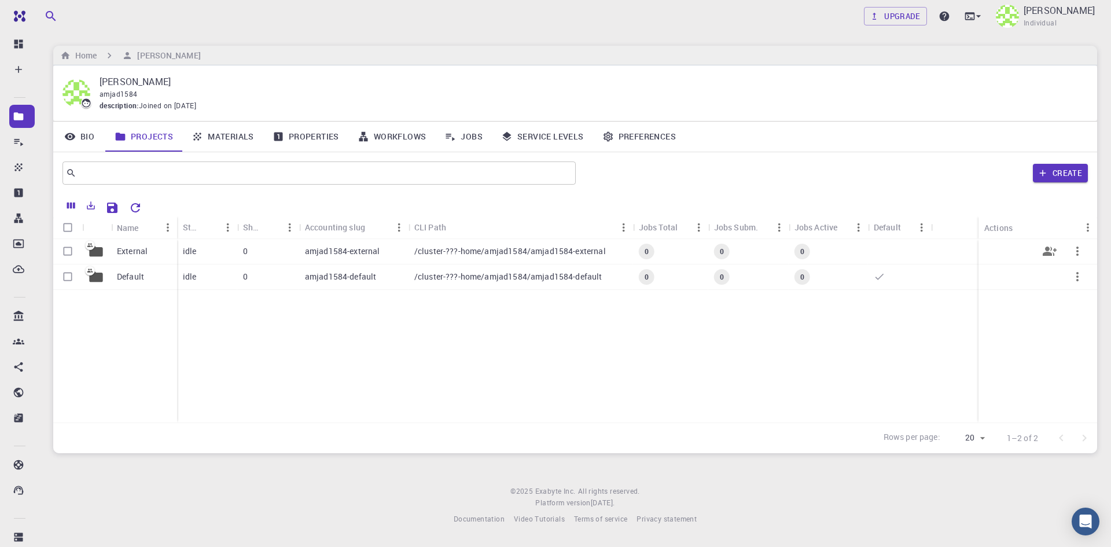
click at [1082, 251] on icon "button" at bounding box center [1078, 251] width 14 height 14
drag, startPoint x: 776, startPoint y: 354, endPoint x: 194, endPoint y: 280, distance: 585.9
click at [763, 354] on div at bounding box center [555, 273] width 1111 height 547
click at [20, 191] on icon at bounding box center [18, 193] width 9 height 9
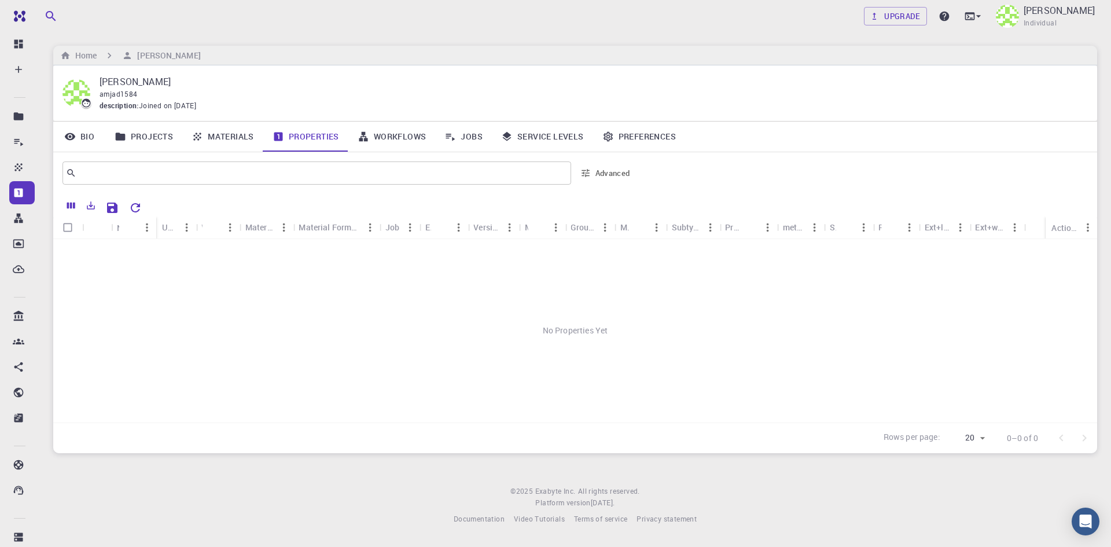
click at [233, 135] on link "Materials" at bounding box center [222, 137] width 81 height 30
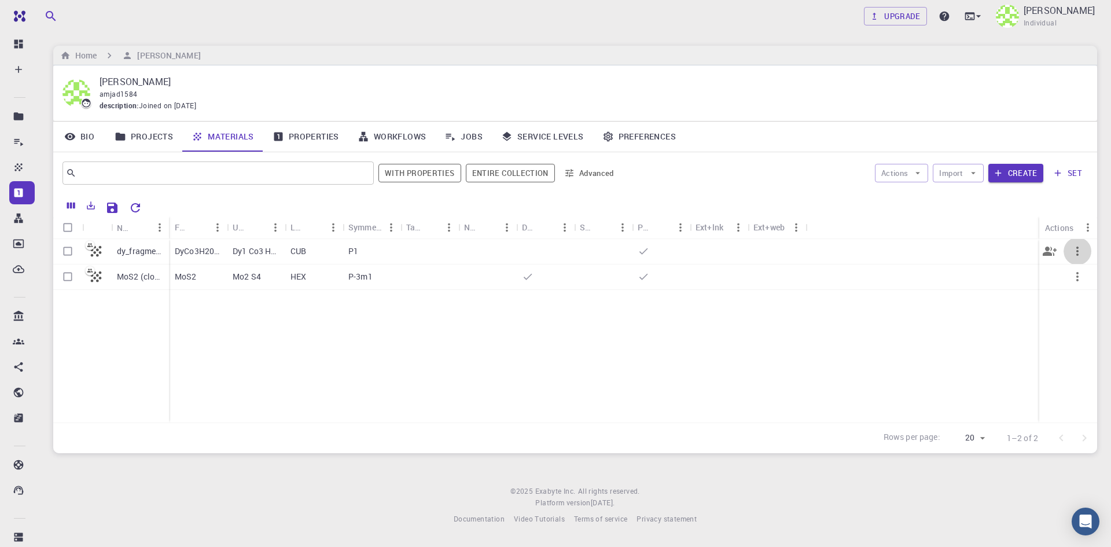
click at [1077, 252] on icon "button" at bounding box center [1078, 251] width 2 height 9
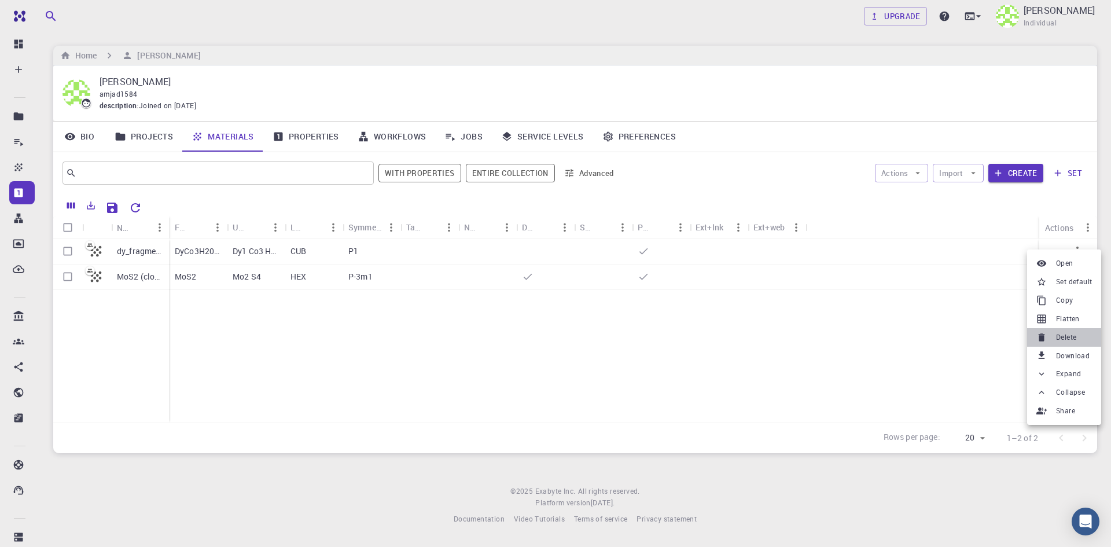
click at [1067, 338] on span "Delete" at bounding box center [1066, 338] width 20 height 12
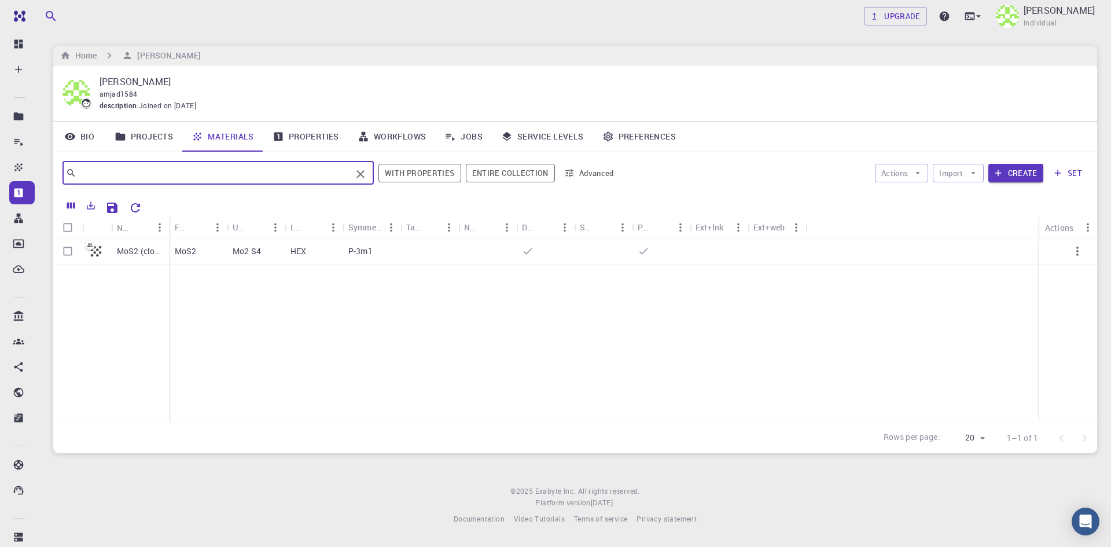
click at [86, 175] on input "text" at bounding box center [213, 173] width 275 height 16
type input "dy"
click at [365, 174] on icon "Clear" at bounding box center [361, 174] width 14 height 14
click at [274, 296] on div "No Materials Yet" at bounding box center [575, 330] width 1044 height 183
click at [68, 253] on input "Select row" at bounding box center [68, 251] width 22 height 22
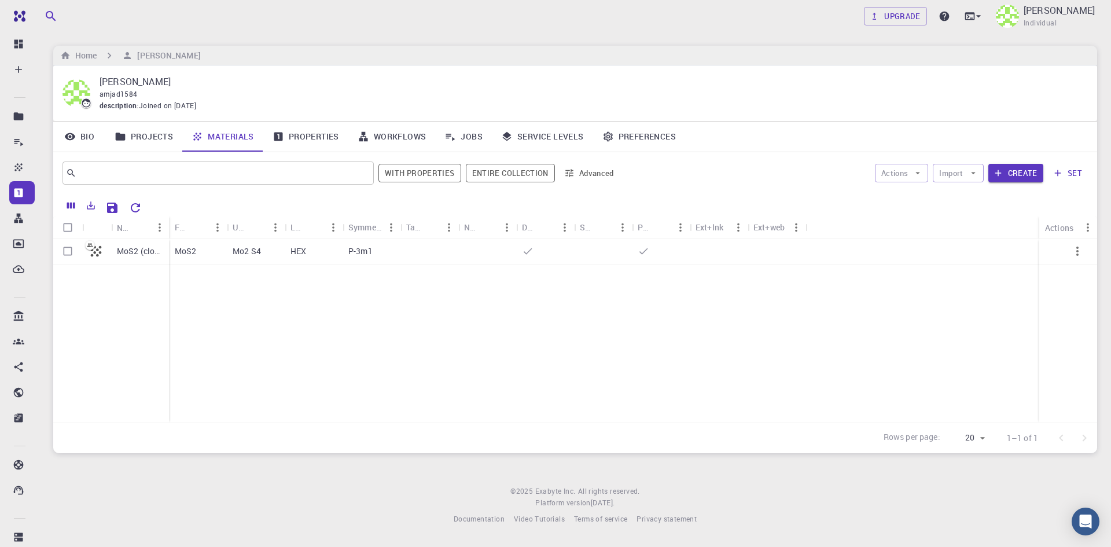
checkbox input "true"
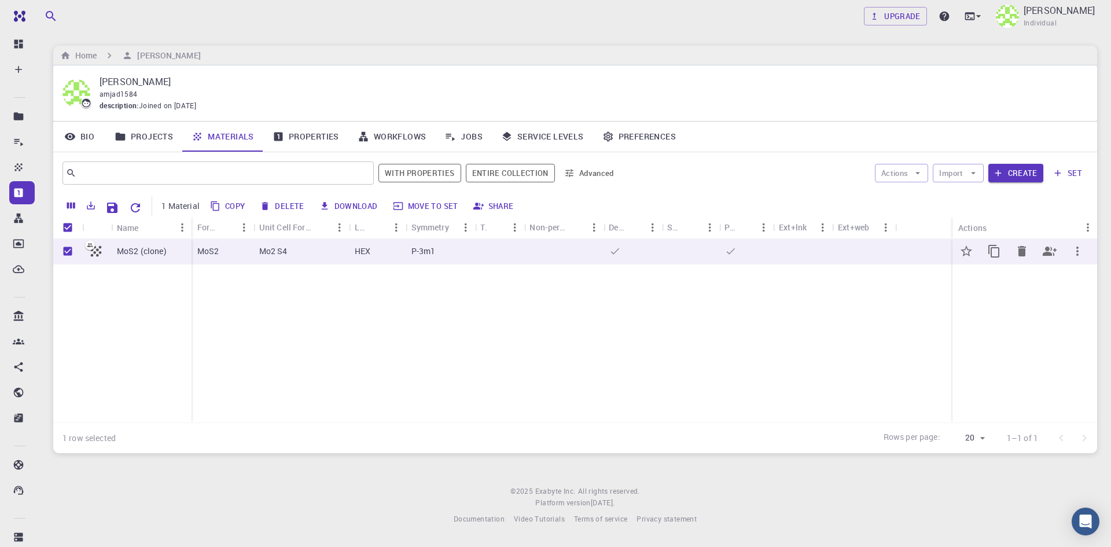
click at [1077, 252] on icon "button" at bounding box center [1078, 251] width 14 height 14
checkbox input "true"
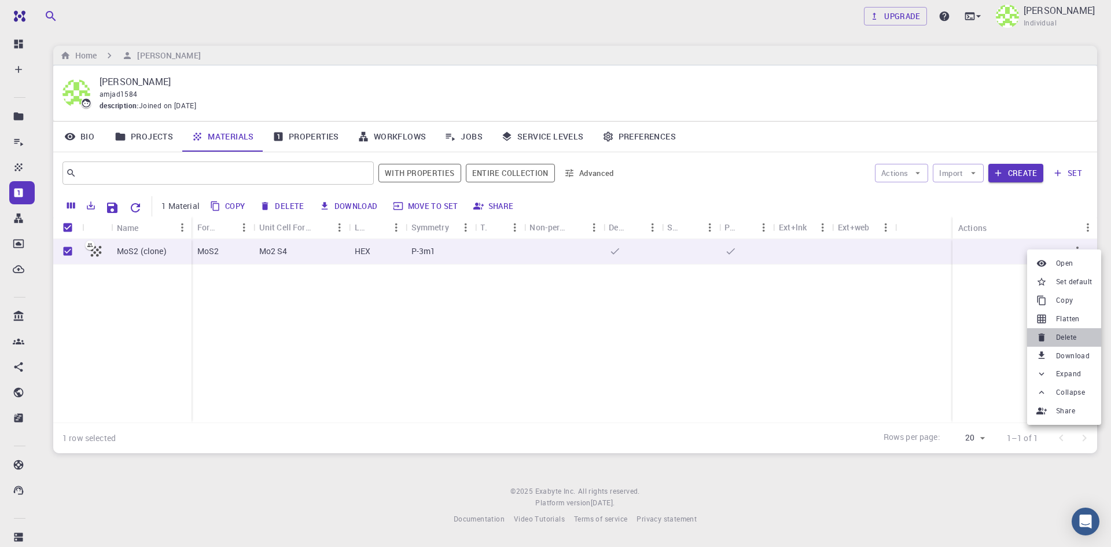
click at [1061, 338] on span "Delete" at bounding box center [1066, 338] width 20 height 12
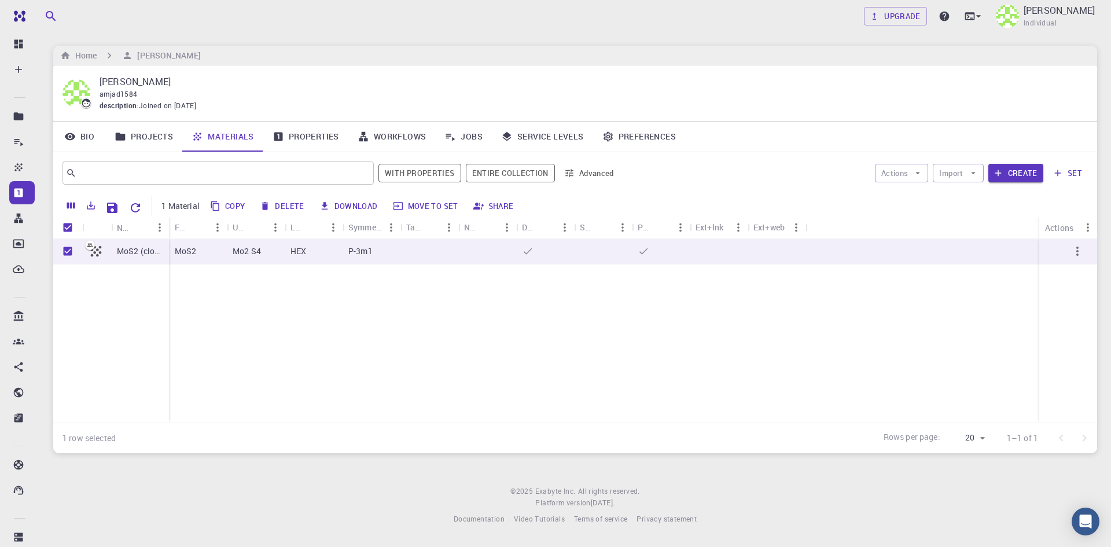
click at [514, 361] on div "MoS2 (clone) MoS2 Mo2 S4 HEX P-3m1" at bounding box center [575, 330] width 1044 height 183
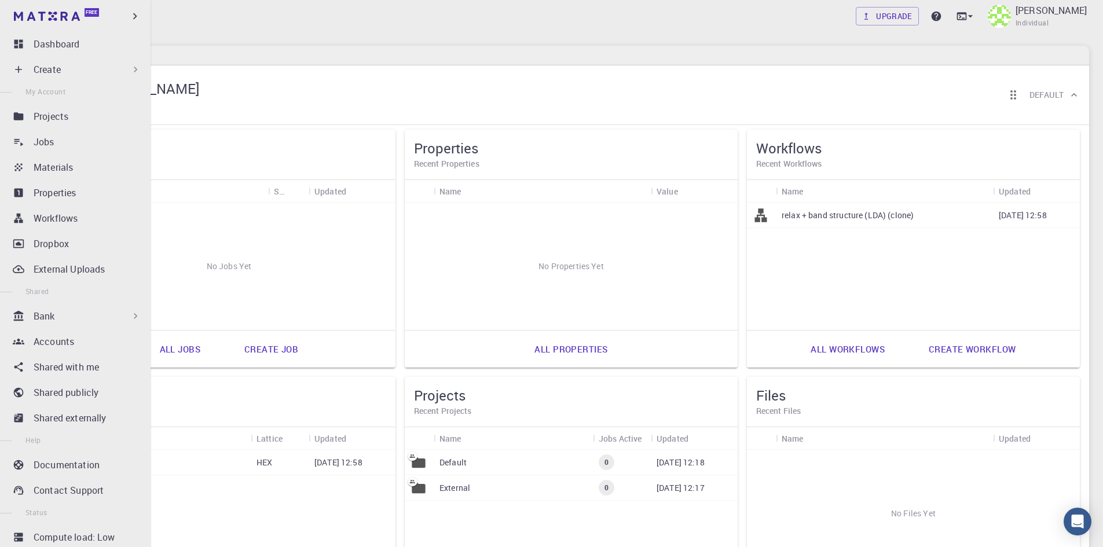
click at [46, 68] on p "Create" at bounding box center [47, 70] width 27 height 14
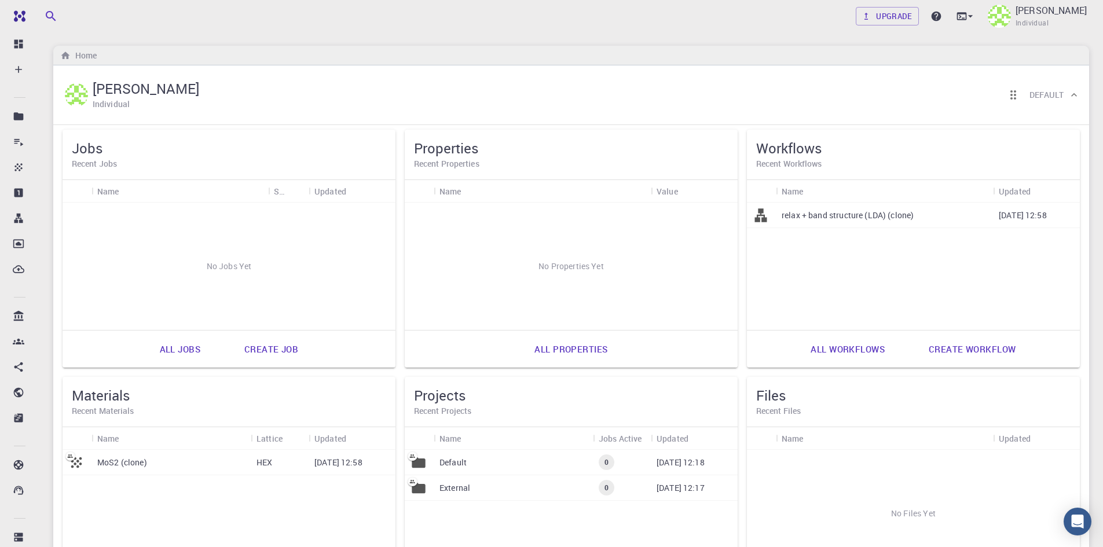
click at [222, 318] on div "No Jobs Yet" at bounding box center [229, 266] width 333 height 127
click at [278, 351] on link "Create job" at bounding box center [271, 349] width 79 height 28
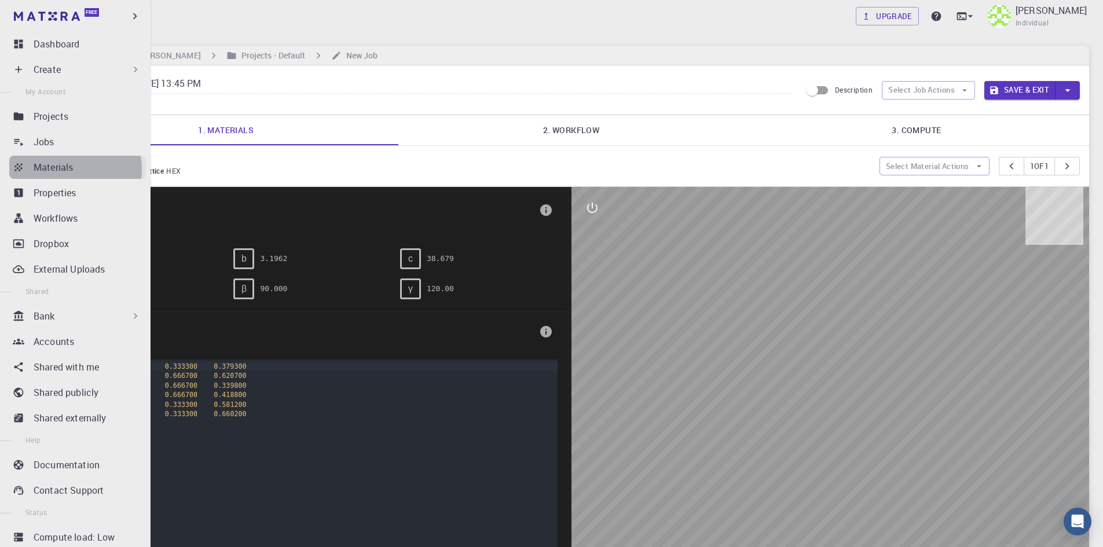
click at [52, 170] on p "Materials" at bounding box center [53, 167] width 39 height 14
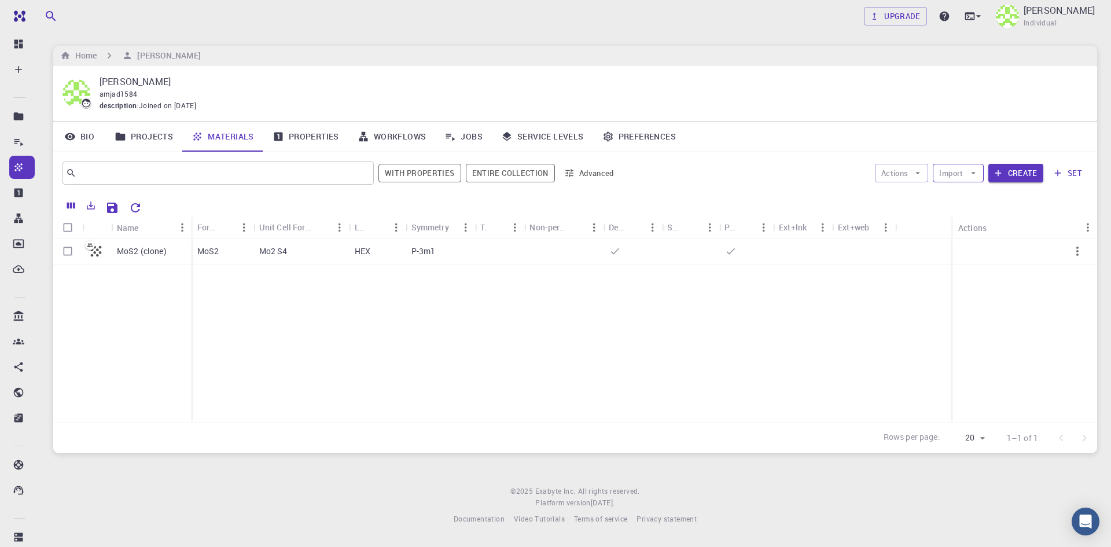
click at [961, 175] on button "Import" at bounding box center [958, 173] width 50 height 19
click at [981, 195] on span "Upload File" at bounding box center [1001, 196] width 74 height 12
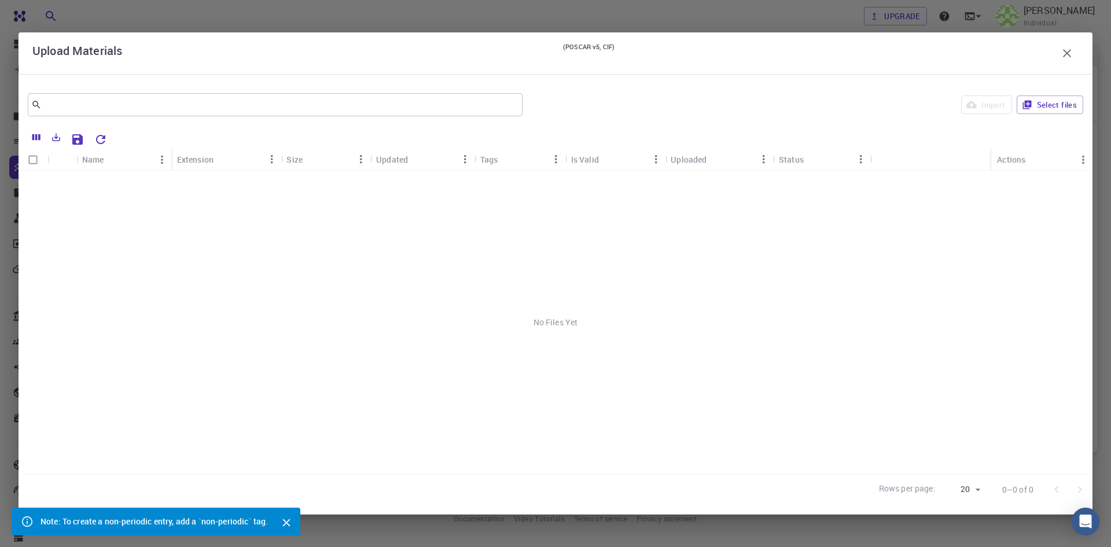
click at [1068, 56] on icon "button" at bounding box center [1067, 53] width 14 height 14
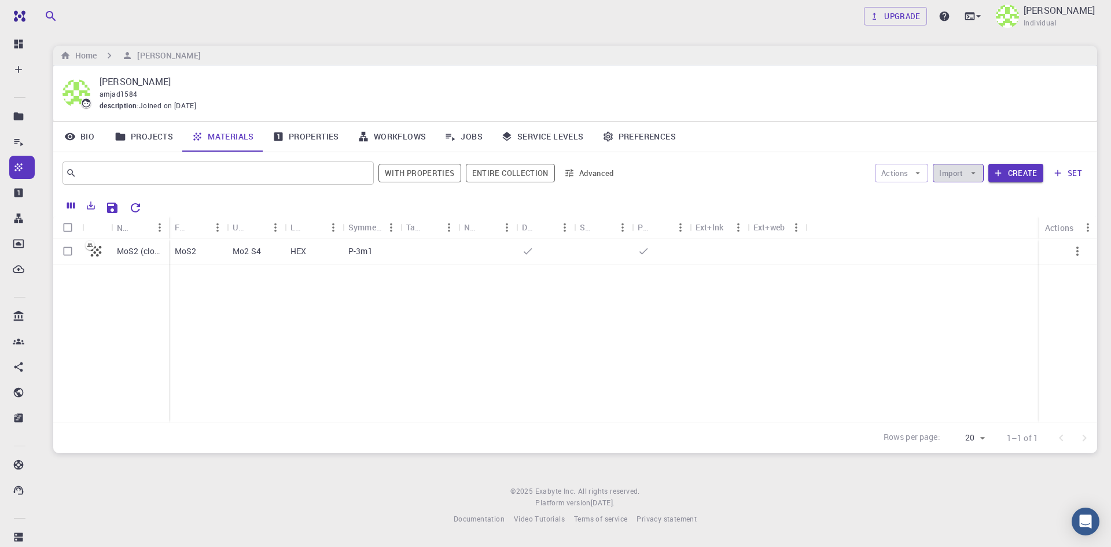
click at [960, 174] on button "Import" at bounding box center [958, 173] width 50 height 19
click at [974, 193] on span "Upload File" at bounding box center [1001, 196] width 74 height 12
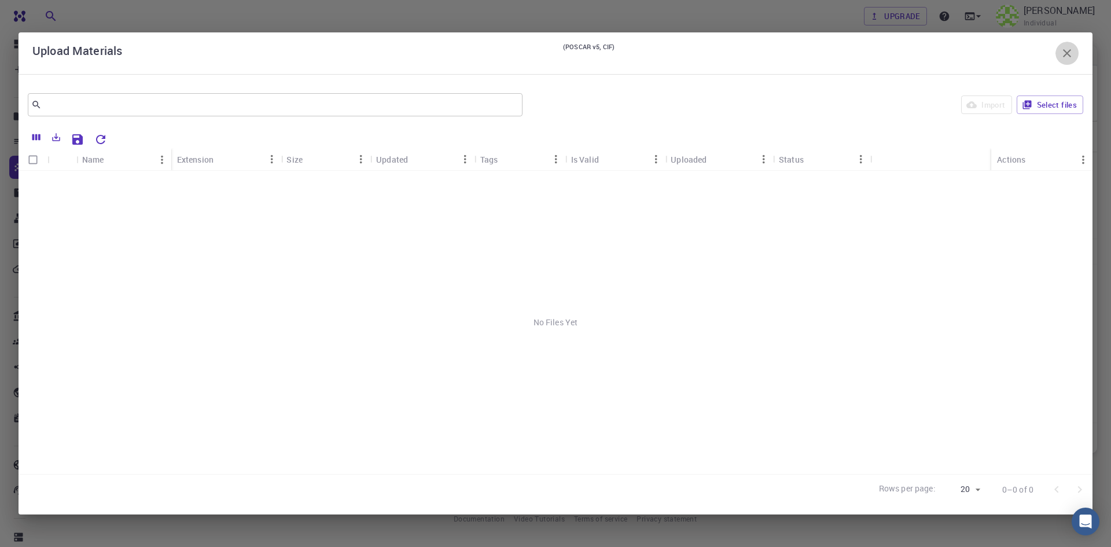
click at [1071, 58] on icon "button" at bounding box center [1067, 53] width 14 height 14
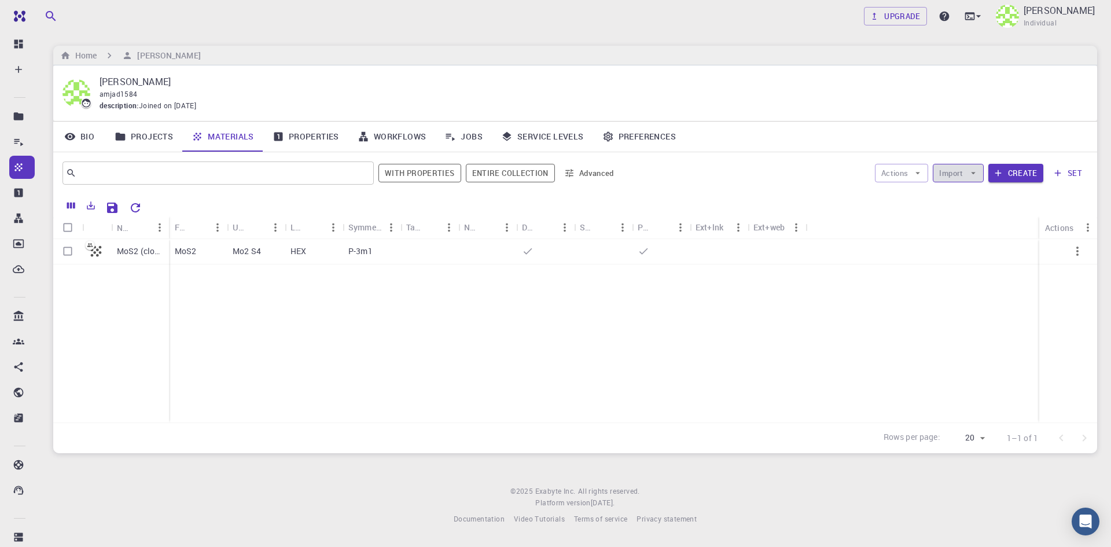
click at [969, 175] on icon "button" at bounding box center [973, 173] width 10 height 10
click at [975, 197] on span "Upload File" at bounding box center [1001, 196] width 74 height 12
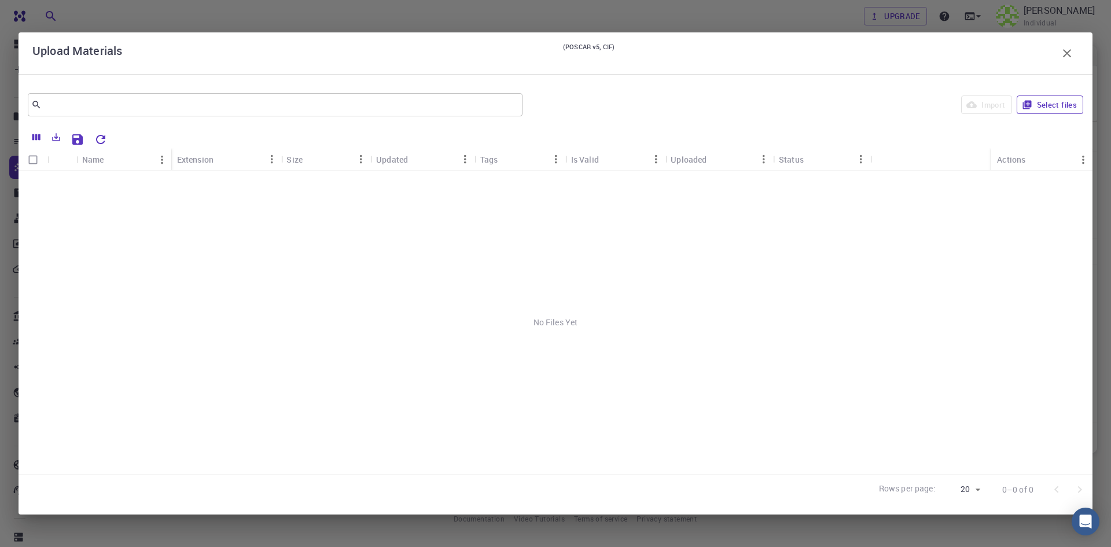
click at [1060, 102] on button "Select files" at bounding box center [1050, 105] width 67 height 19
click at [34, 182] on input "Select row" at bounding box center [33, 183] width 22 height 22
checkbox input "true"
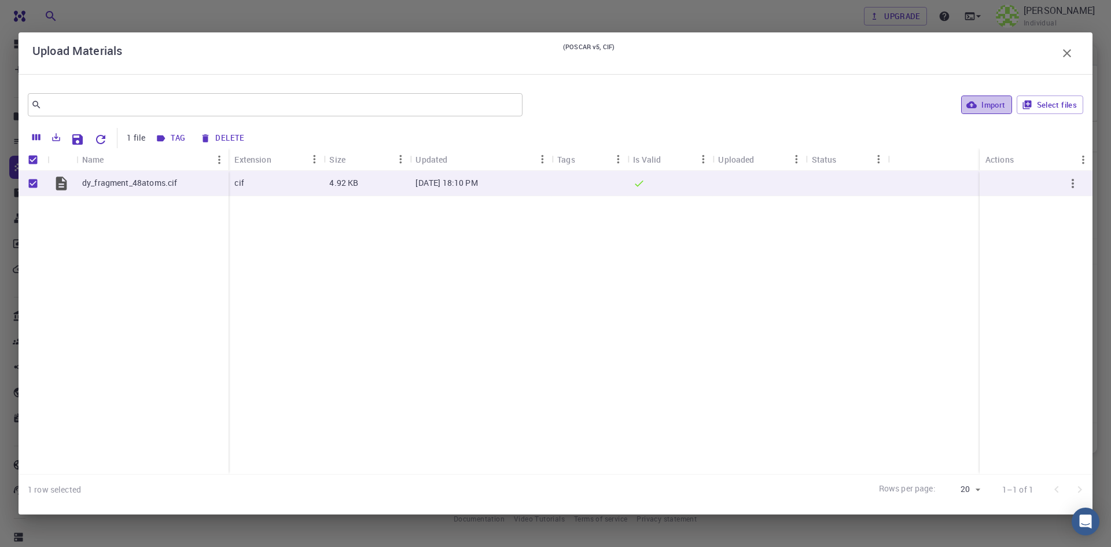
click at [996, 107] on button "Import" at bounding box center [986, 105] width 50 height 19
checkbox input "false"
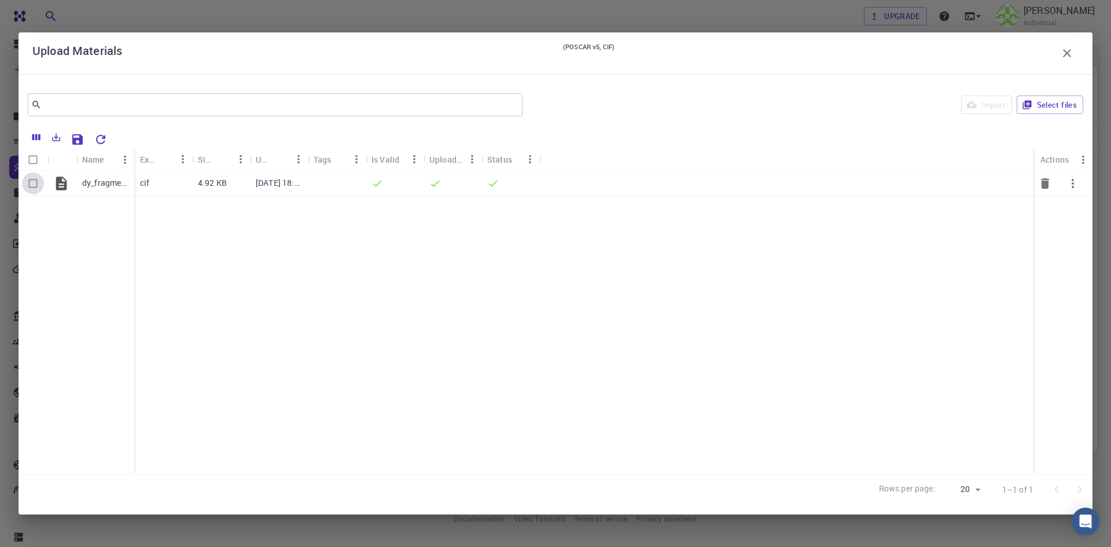
click at [36, 183] on input "Select row" at bounding box center [33, 183] width 22 height 22
checkbox input "true"
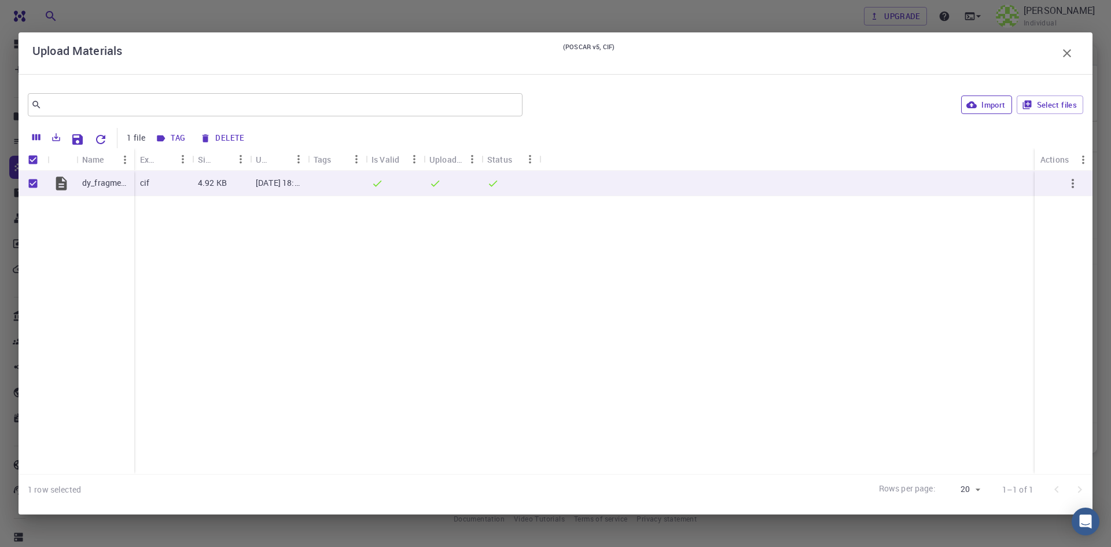
click at [987, 107] on button "Import" at bounding box center [986, 105] width 50 height 19
checkbox input "false"
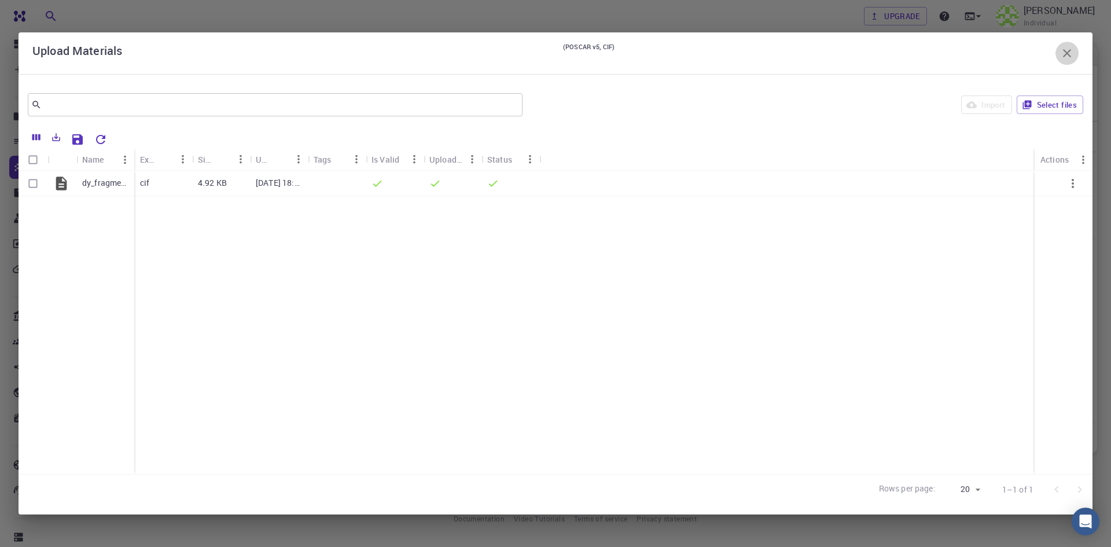
click at [1064, 50] on icon "button" at bounding box center [1067, 53] width 8 height 8
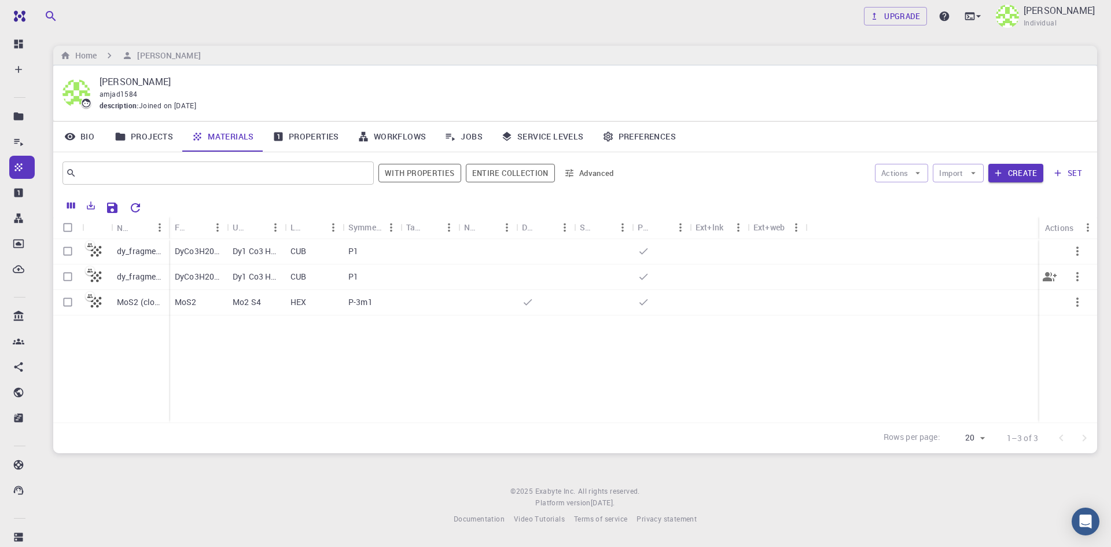
click at [63, 277] on input "Select row" at bounding box center [68, 277] width 22 height 22
checkbox input "true"
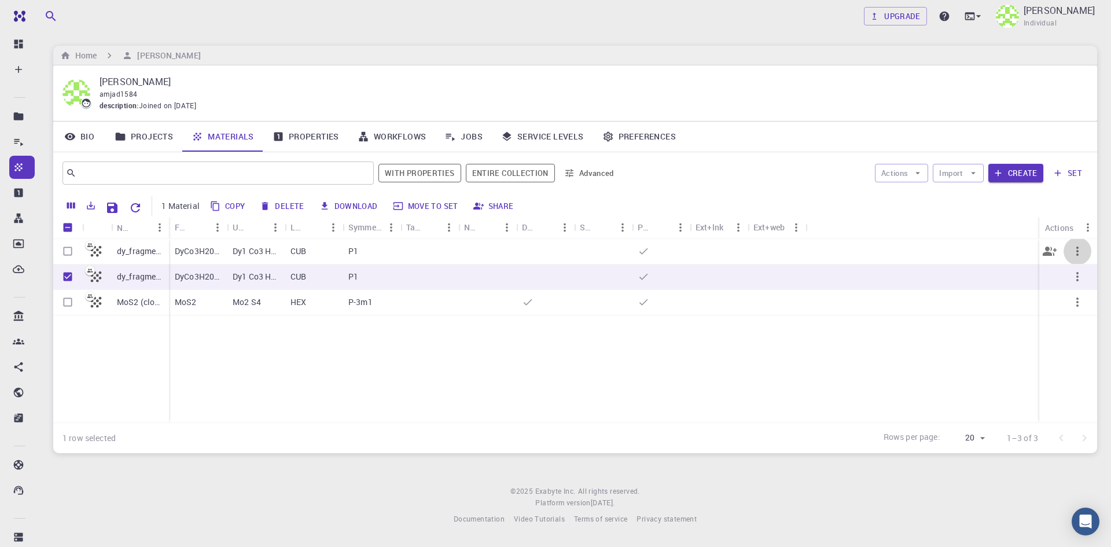
click at [1079, 255] on icon "button" at bounding box center [1078, 251] width 14 height 14
click at [1073, 344] on span "Delete" at bounding box center [1066, 341] width 20 height 12
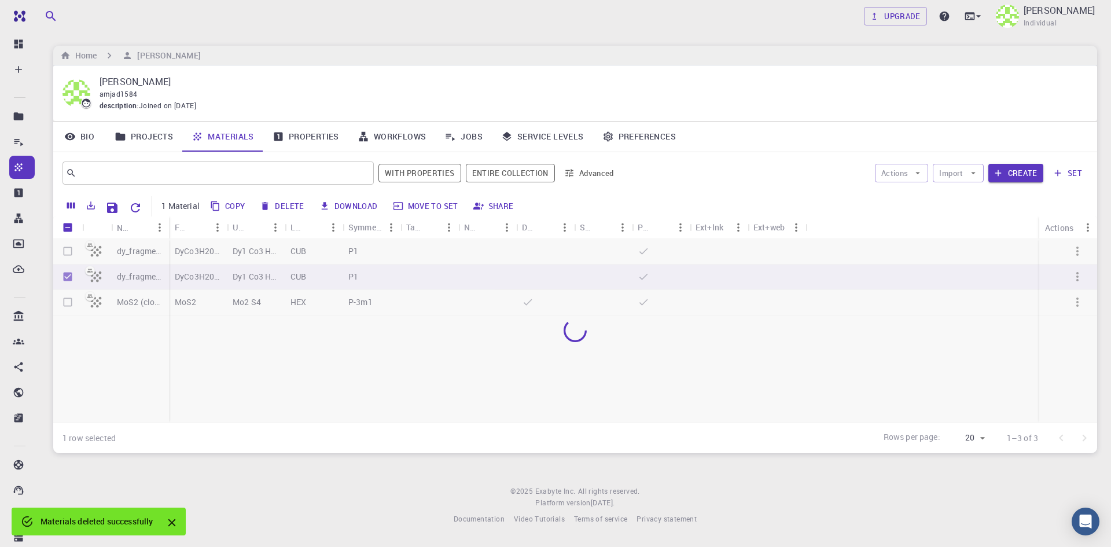
click at [1076, 255] on div at bounding box center [575, 330] width 1044 height 183
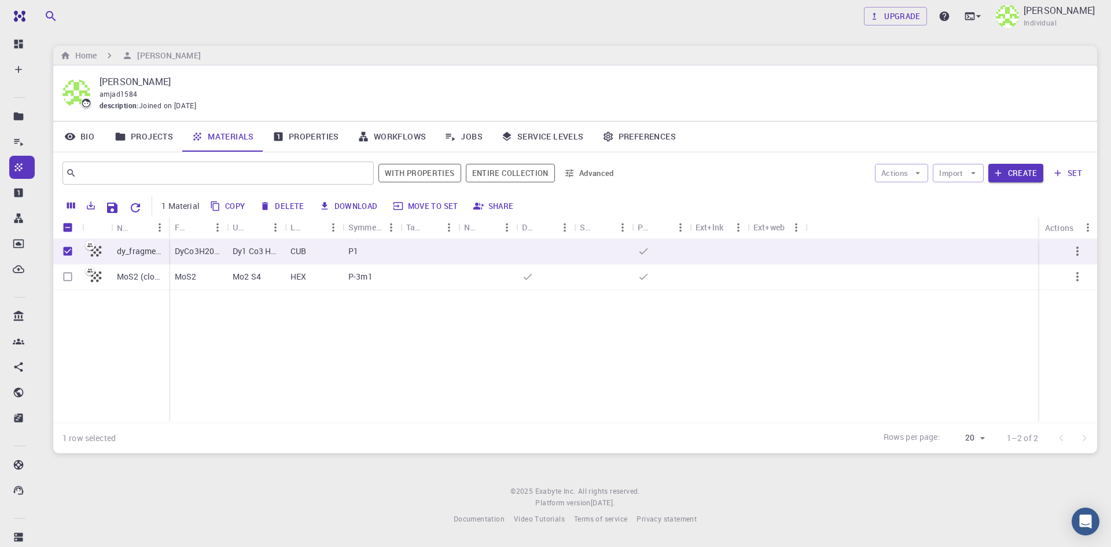
click at [1078, 255] on icon "button" at bounding box center [1078, 251] width 2 height 9
click at [1077, 343] on span "Delete" at bounding box center [1066, 341] width 20 height 12
checkbox input "false"
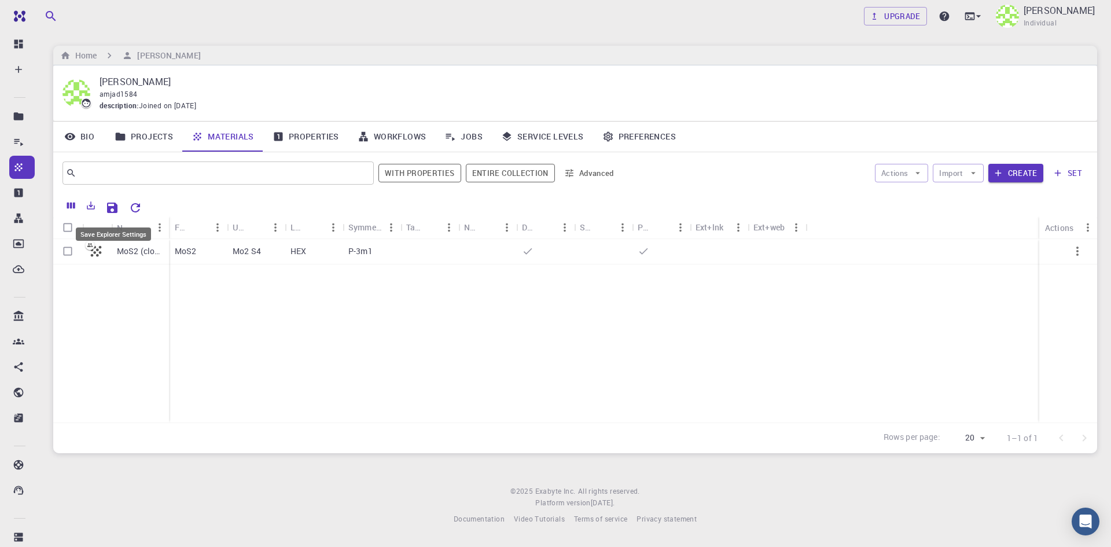
click at [109, 207] on icon "Save Explorer Settings" at bounding box center [112, 208] width 10 height 10
click at [623, 135] on link "Preferences" at bounding box center [639, 137] width 92 height 30
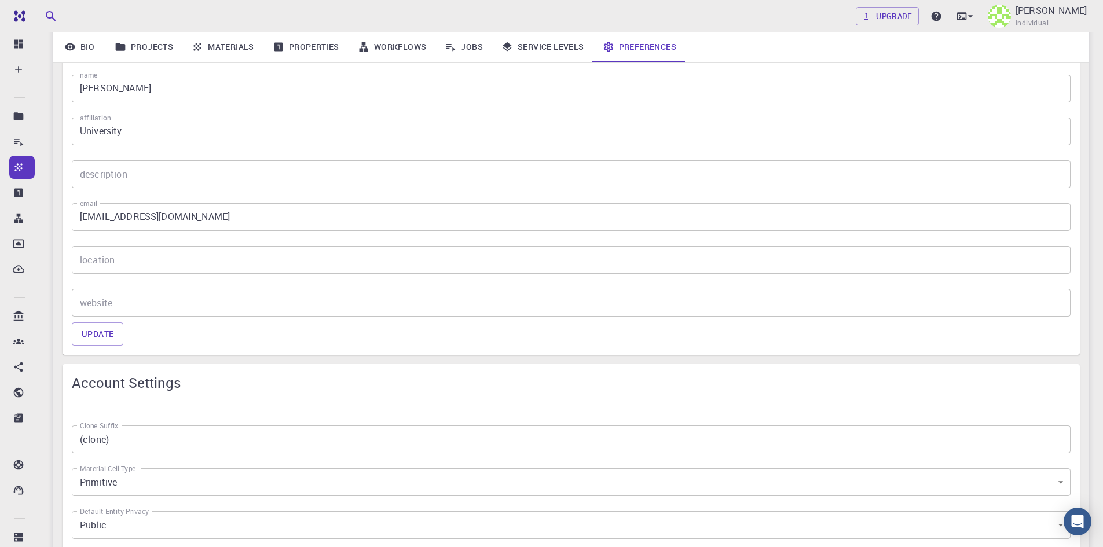
scroll to position [405, 0]
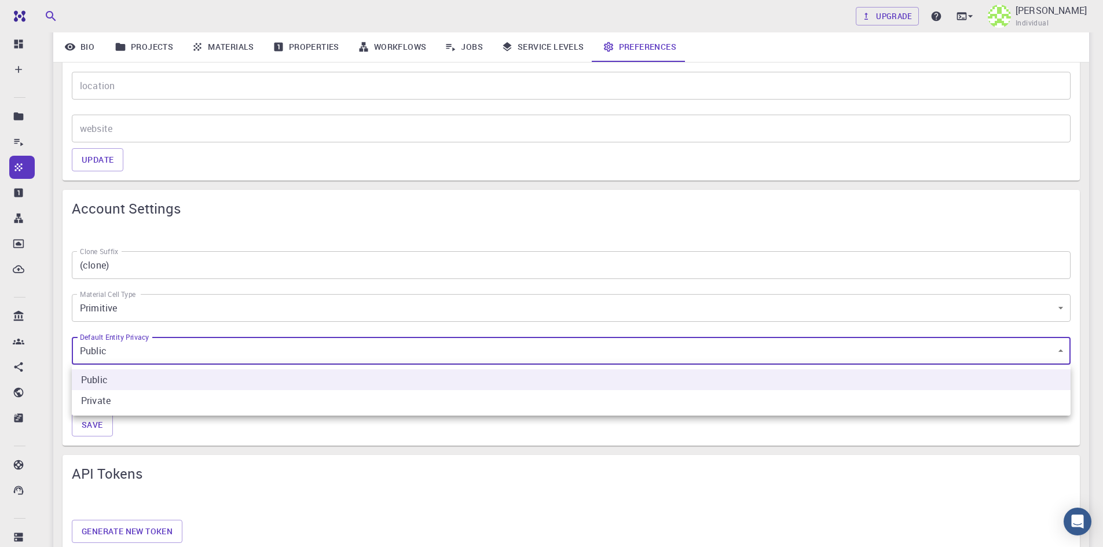
click at [141, 354] on body "Free Dashboard Create New Job New Material Create Material Upload File Import f…" at bounding box center [551, 299] width 1103 height 1409
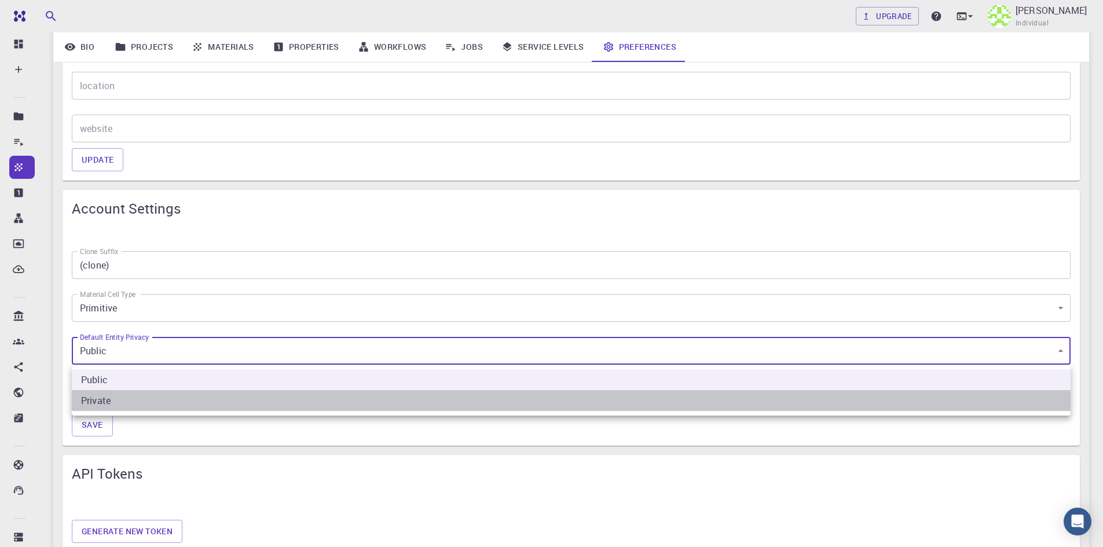
click at [114, 401] on li "Private" at bounding box center [571, 400] width 998 height 21
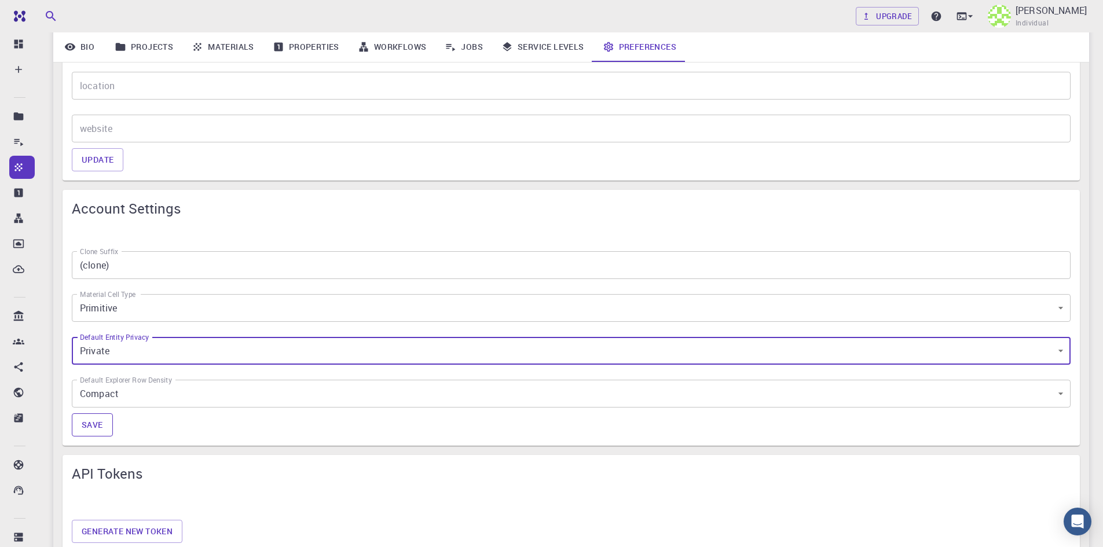
click at [94, 424] on button "Save" at bounding box center [92, 424] width 41 height 23
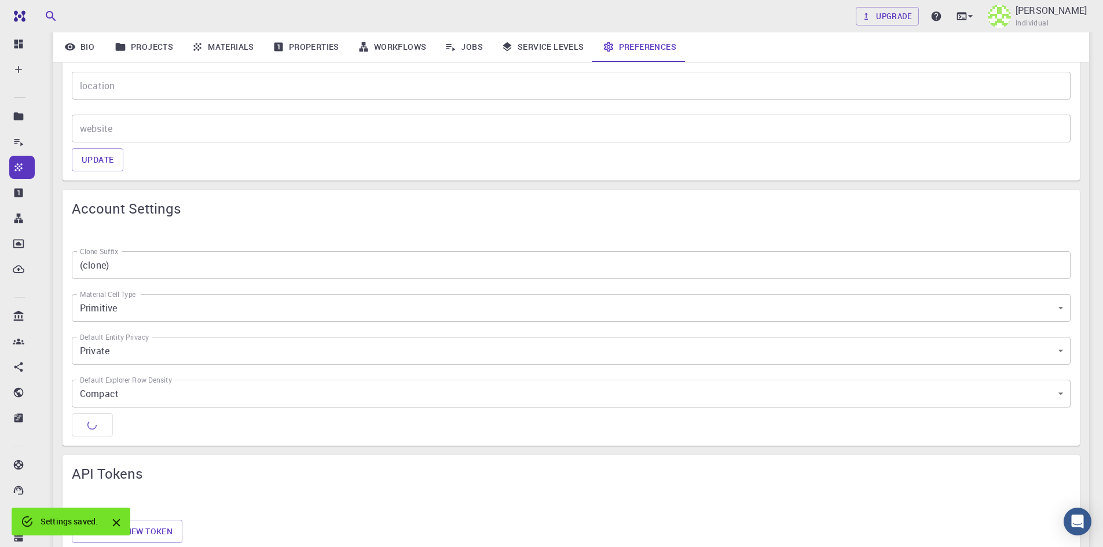
type input "0"
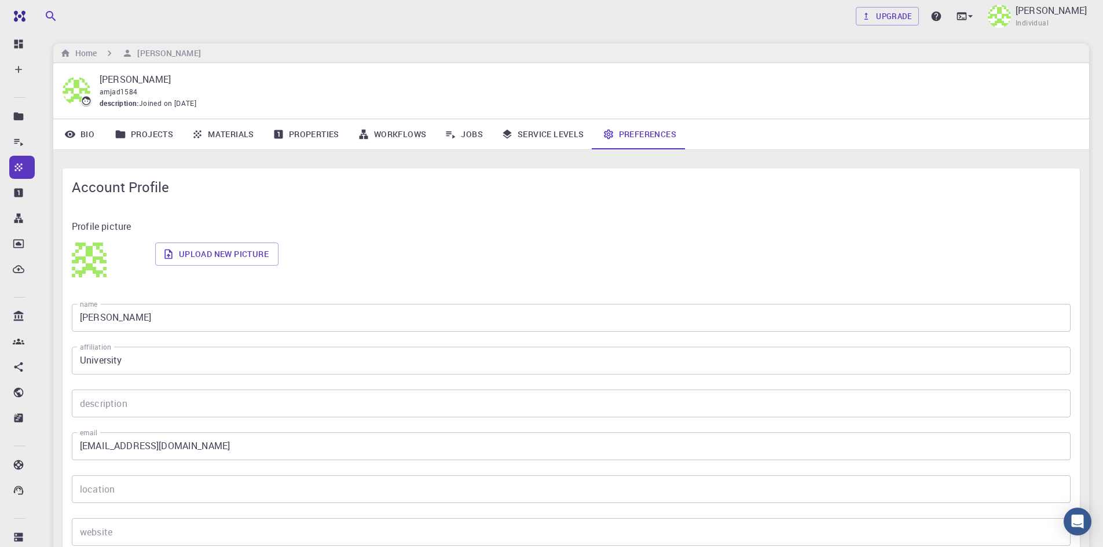
scroll to position [0, 0]
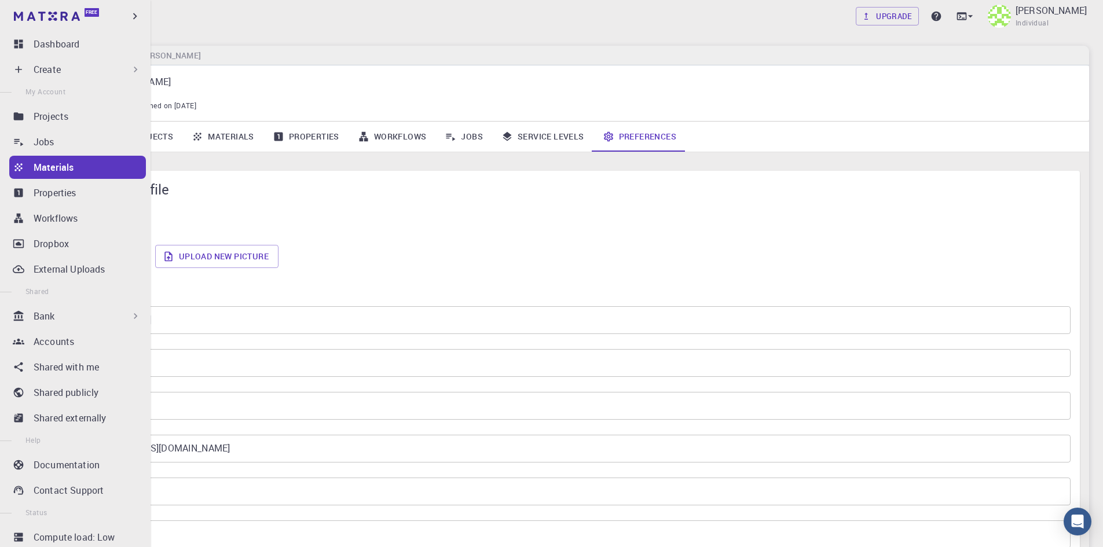
click at [46, 166] on p "Materials" at bounding box center [54, 167] width 40 height 14
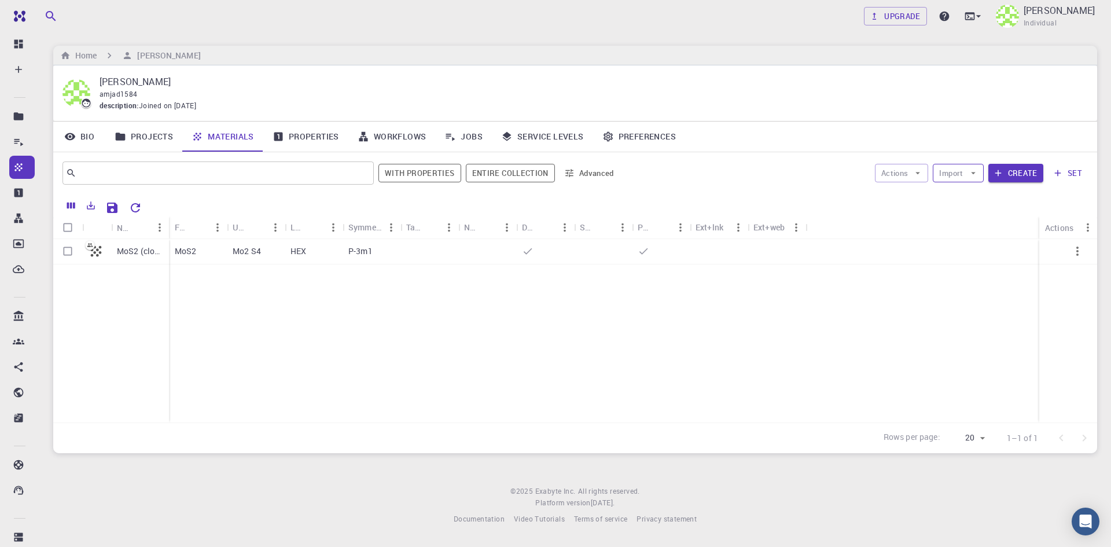
click at [966, 175] on button "Import" at bounding box center [958, 173] width 50 height 19
click at [969, 194] on span "Upload File" at bounding box center [1001, 196] width 74 height 12
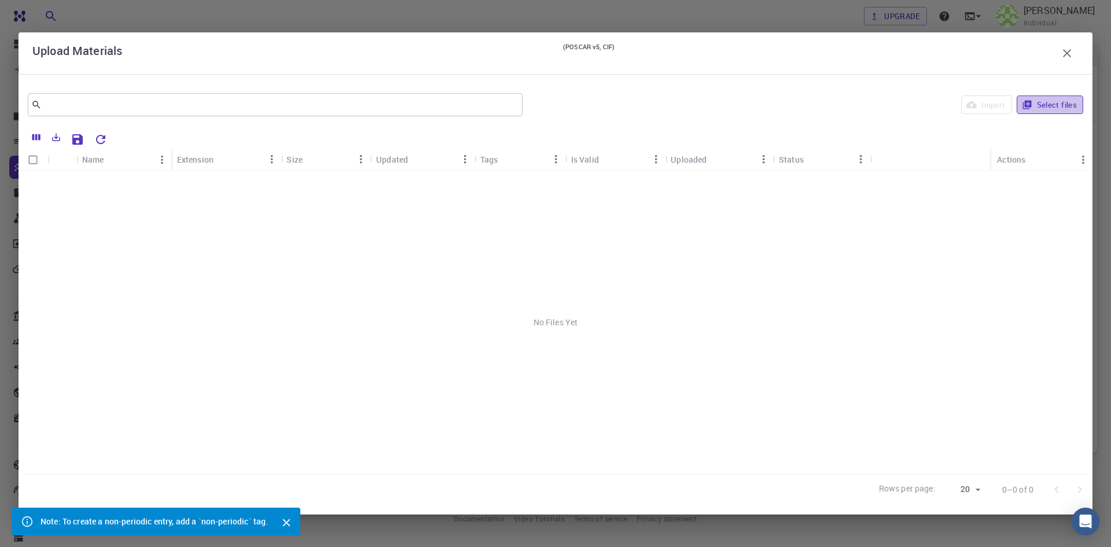
click at [1052, 104] on button "Select files" at bounding box center [1050, 105] width 67 height 19
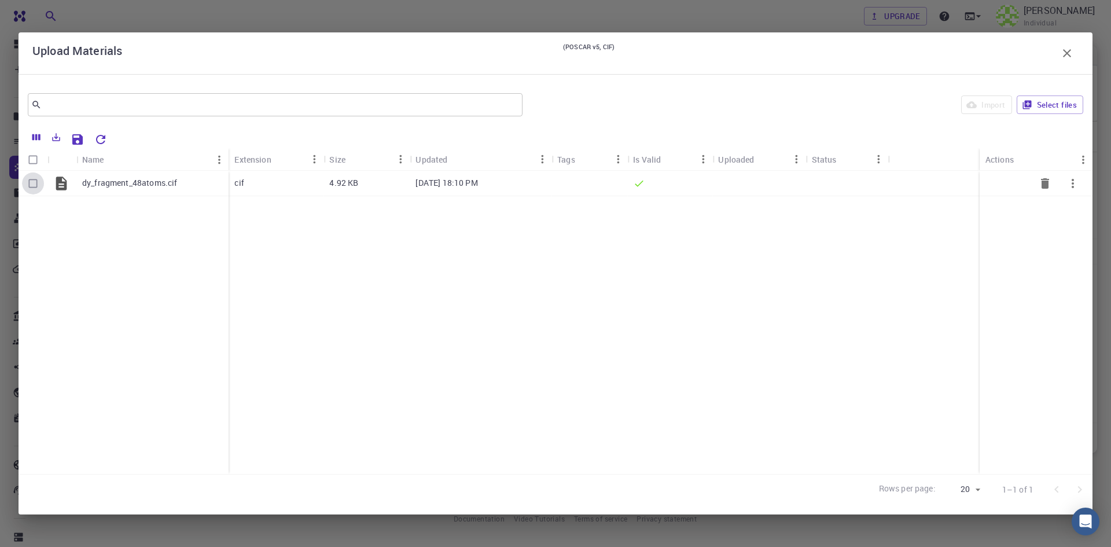
click at [34, 183] on input "Select row" at bounding box center [33, 183] width 22 height 22
checkbox input "true"
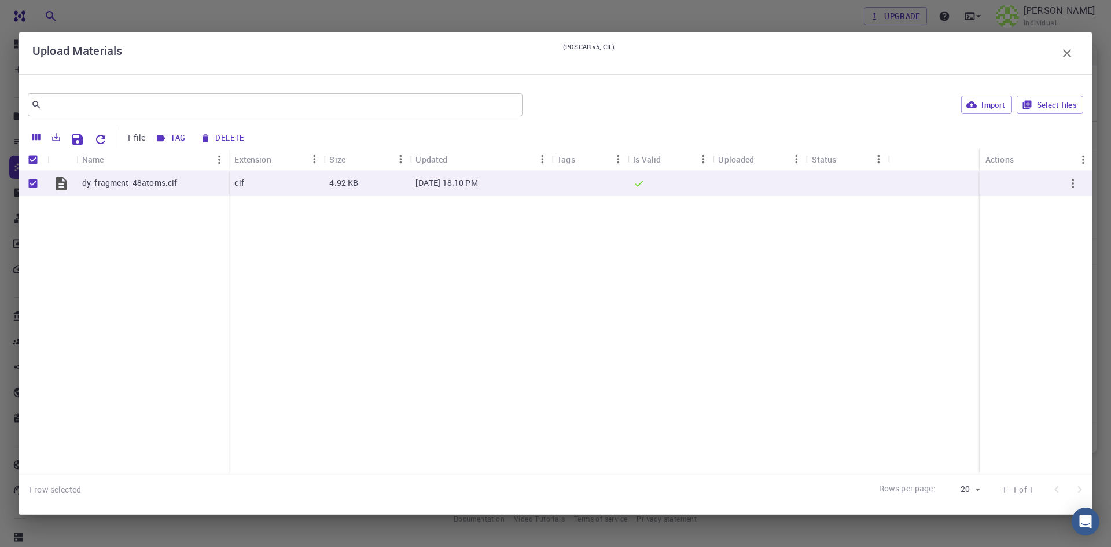
drag, startPoint x: 987, startPoint y: 106, endPoint x: 977, endPoint y: 104, distance: 10.3
click at [988, 106] on button "Import" at bounding box center [986, 105] width 50 height 19
checkbox input "false"
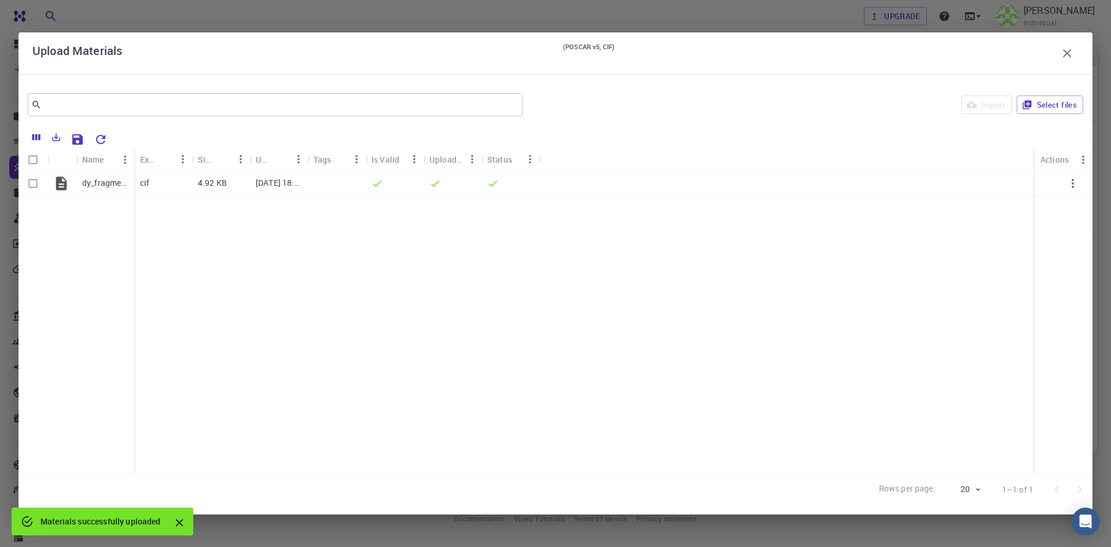
click at [1068, 54] on icon "button" at bounding box center [1067, 53] width 8 height 8
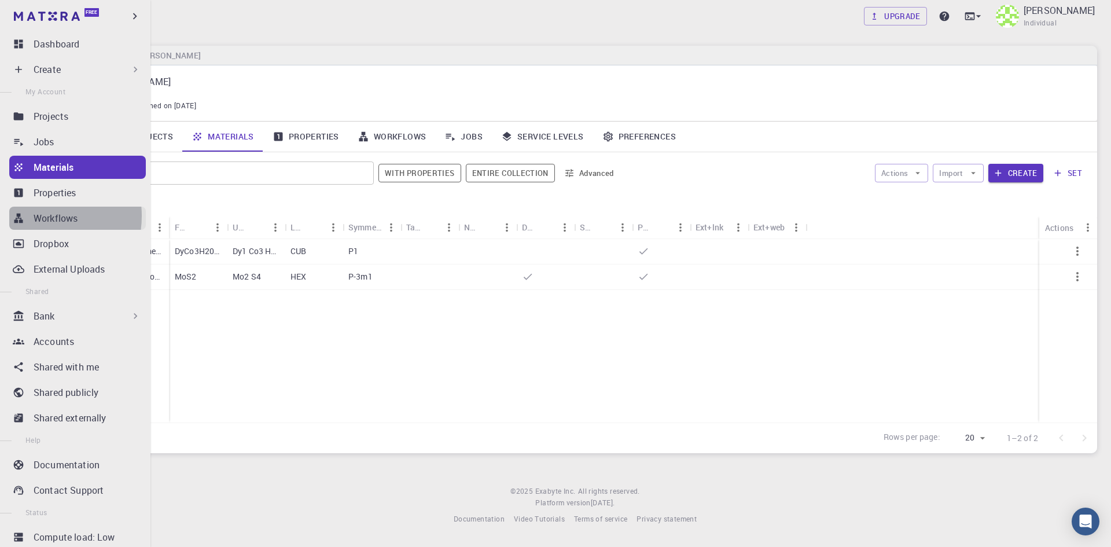
click at [38, 216] on p "Workflows" at bounding box center [56, 218] width 44 height 14
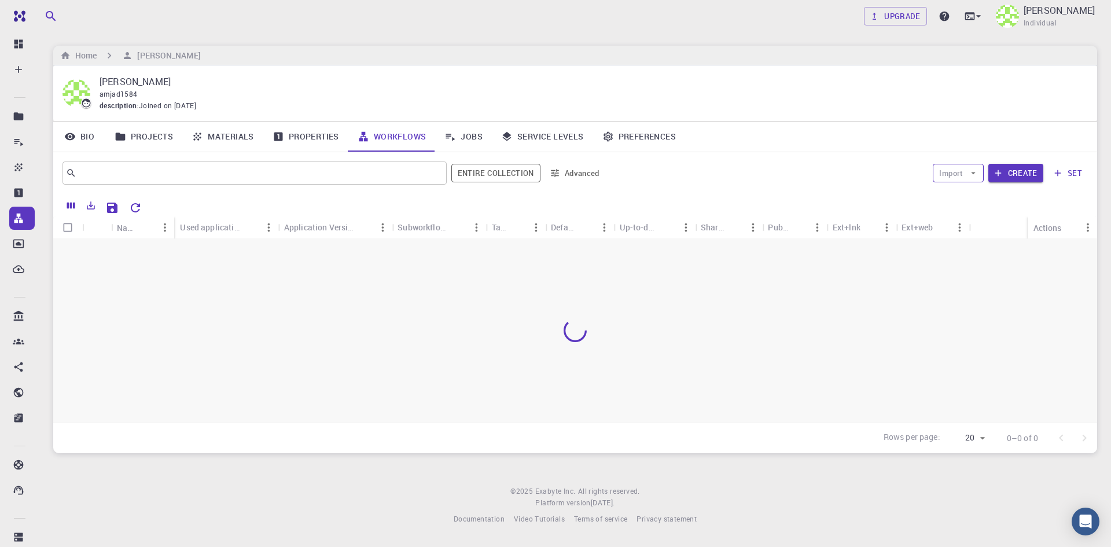
click at [964, 177] on button "Import" at bounding box center [958, 173] width 50 height 19
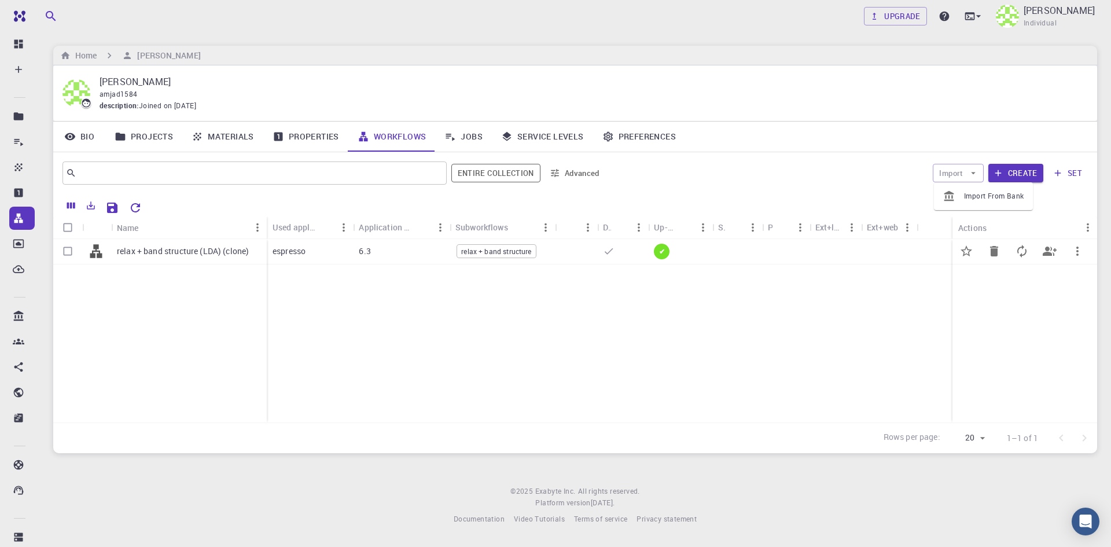
click at [493, 252] on span "relax + band structure" at bounding box center [496, 252] width 78 height 10
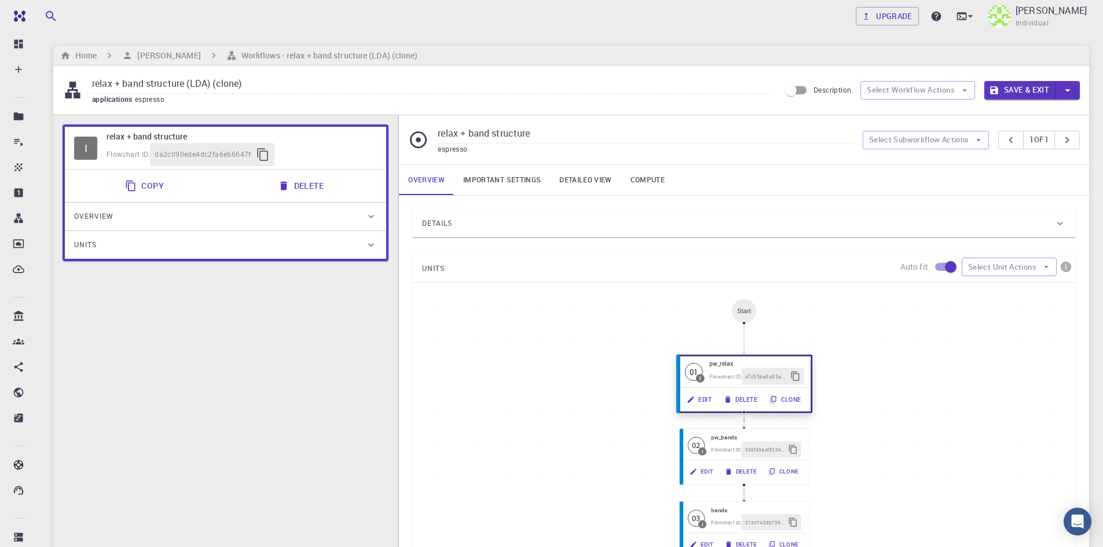
click at [704, 400] on button "Edit" at bounding box center [699, 399] width 37 height 17
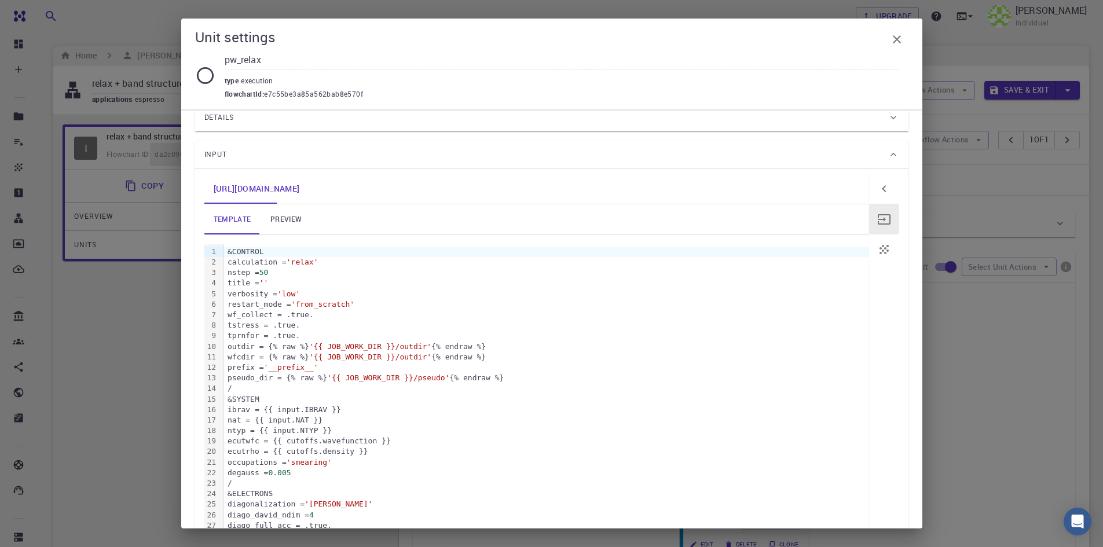
scroll to position [116, 0]
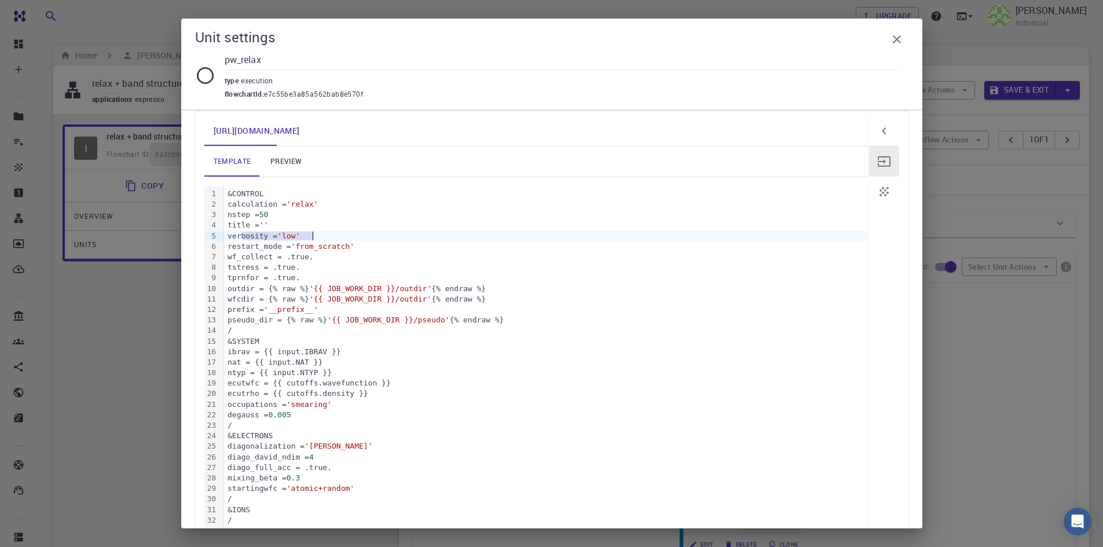
drag, startPoint x: 244, startPoint y: 235, endPoint x: 365, endPoint y: 235, distance: 121.0
click at [361, 235] on div "verbosity = 'low'" at bounding box center [546, 236] width 644 height 10
click at [465, 235] on div "verbosity = 'low'" at bounding box center [546, 236] width 644 height 10
drag, startPoint x: 245, startPoint y: 298, endPoint x: 311, endPoint y: 298, distance: 66.0
click at [311, 298] on div "wfcdir = {% raw %} '{{ JOB_WORK_DIR }}/outdir' {% endraw %}" at bounding box center [546, 299] width 644 height 10
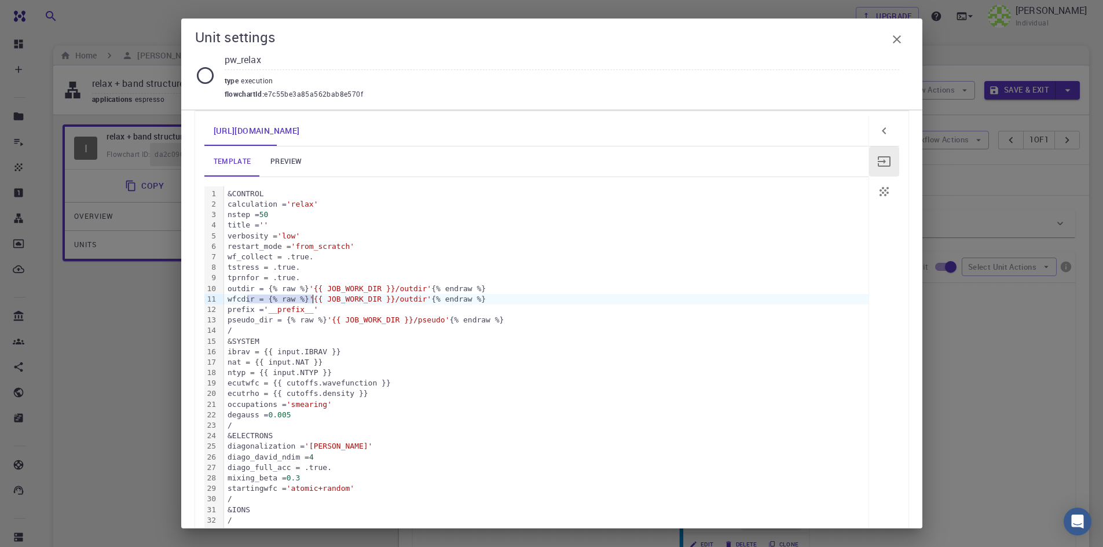
click at [348, 309] on div "prefix = '__prefix__'" at bounding box center [546, 309] width 644 height 10
drag, startPoint x: 246, startPoint y: 318, endPoint x: 459, endPoint y: 324, distance: 213.1
click at [459, 324] on div "pseudo_dir = {% raw %} '{{ JOB_WORK_DIR }}/pseudo' {% endraw %}" at bounding box center [546, 320] width 644 height 10
click at [571, 347] on div "ibrav = {{ input.IBRAV }}" at bounding box center [546, 352] width 644 height 10
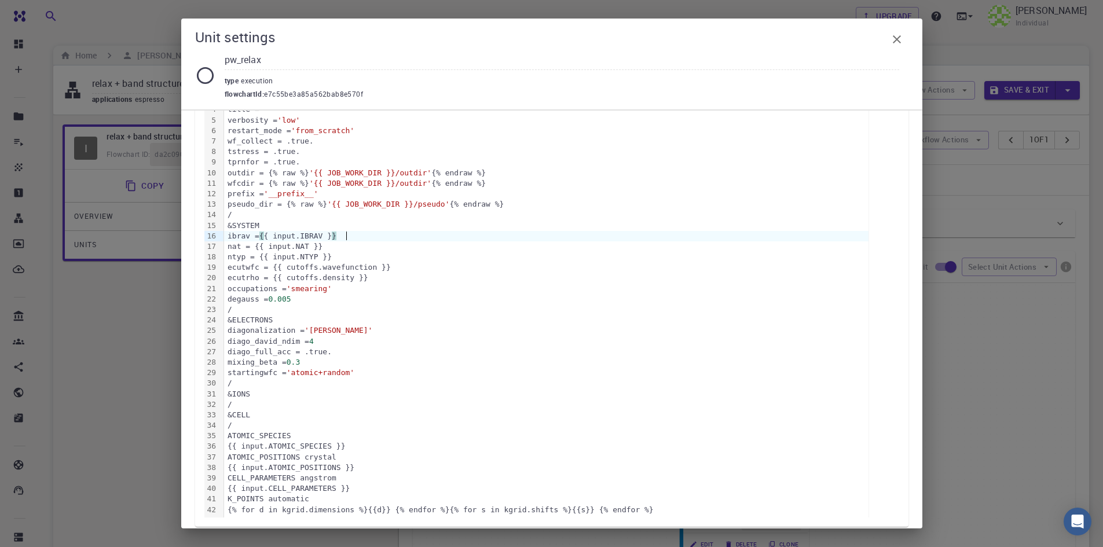
scroll to position [289, 0]
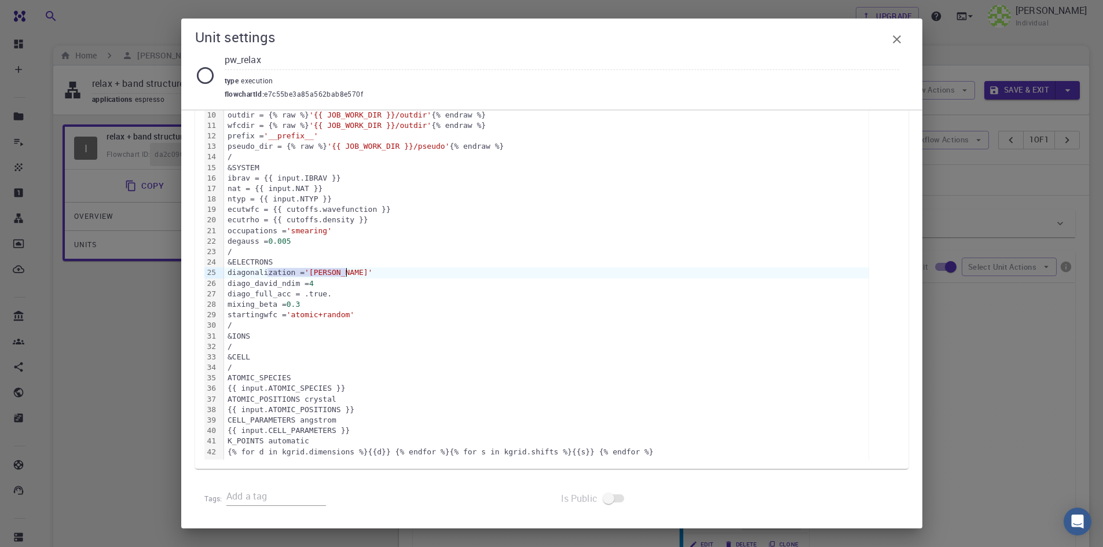
drag, startPoint x: 269, startPoint y: 277, endPoint x: 363, endPoint y: 277, distance: 93.8
click at [363, 277] on div "diagonalization = 'david'" at bounding box center [546, 272] width 644 height 10
click at [447, 310] on div "startingwfc = 'atomic+random'" at bounding box center [546, 315] width 644 height 10
click at [895, 43] on icon "button" at bounding box center [897, 39] width 14 height 14
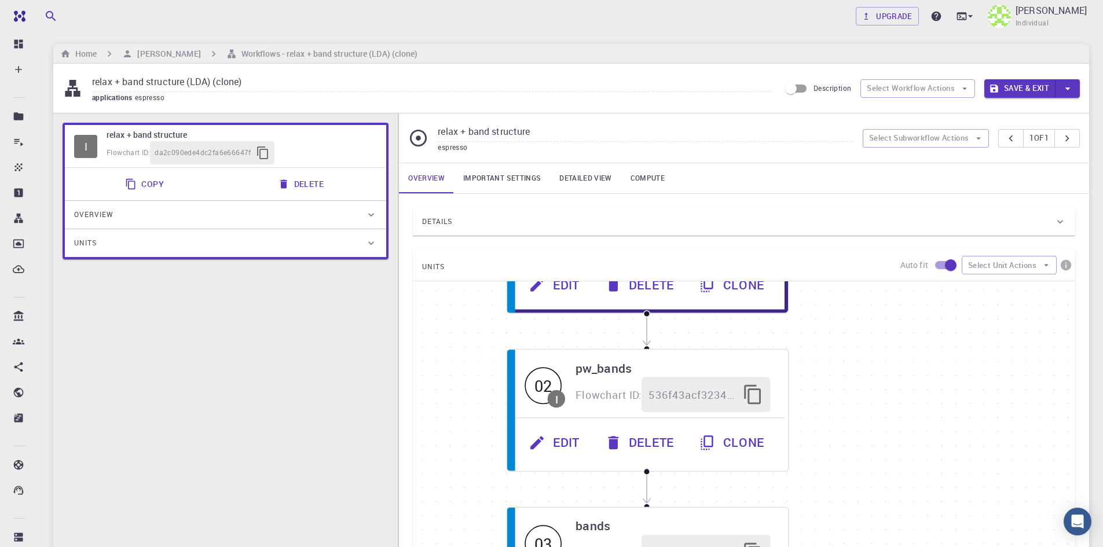
scroll to position [0, 0]
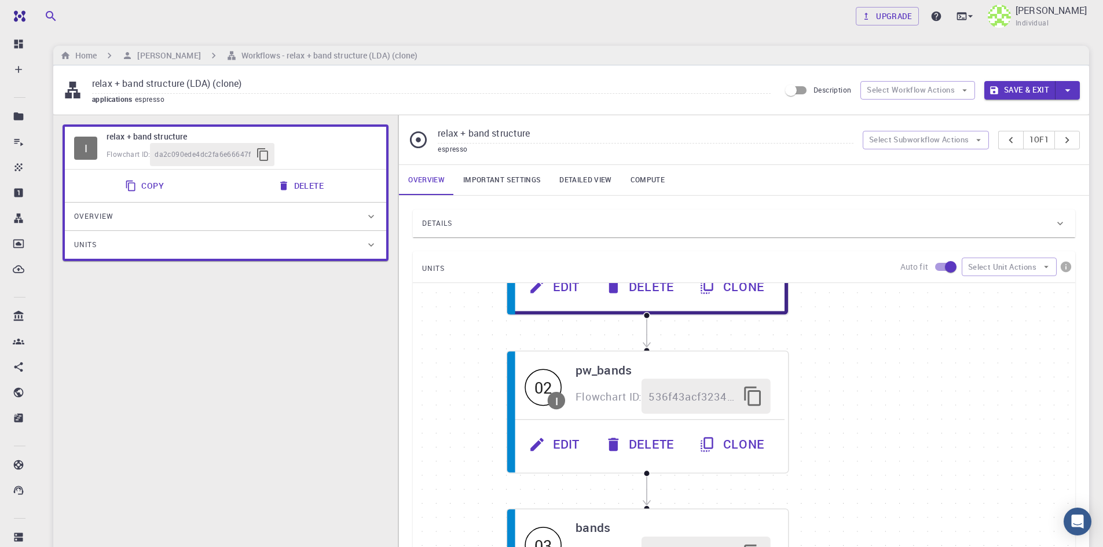
click at [1015, 87] on button "Save & Exit" at bounding box center [1019, 90] width 71 height 19
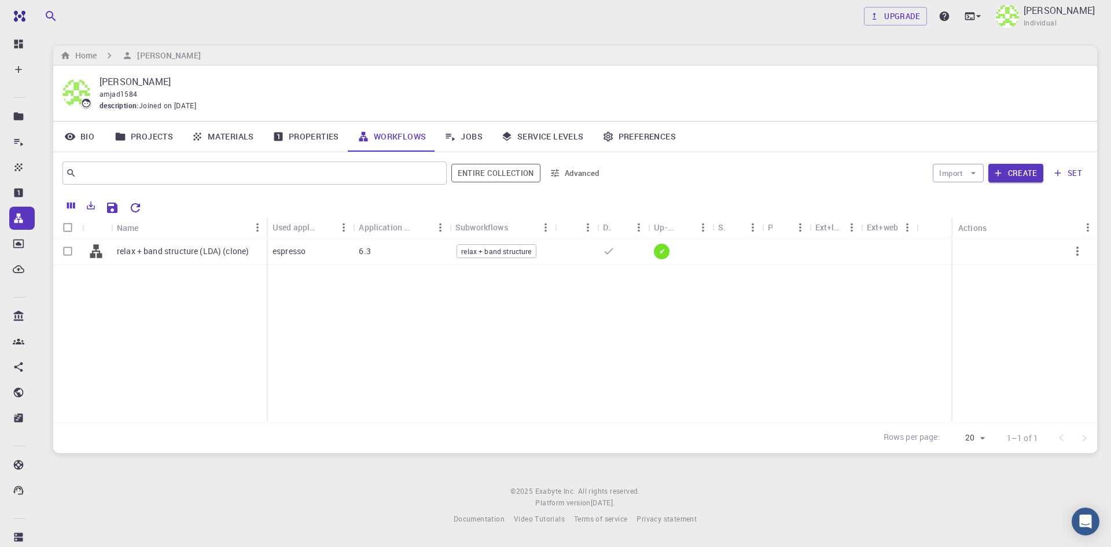
click at [487, 340] on div "relax + band structure (LDA) (clone) espresso 6.3 relax + band structure ✔" at bounding box center [575, 330] width 1044 height 183
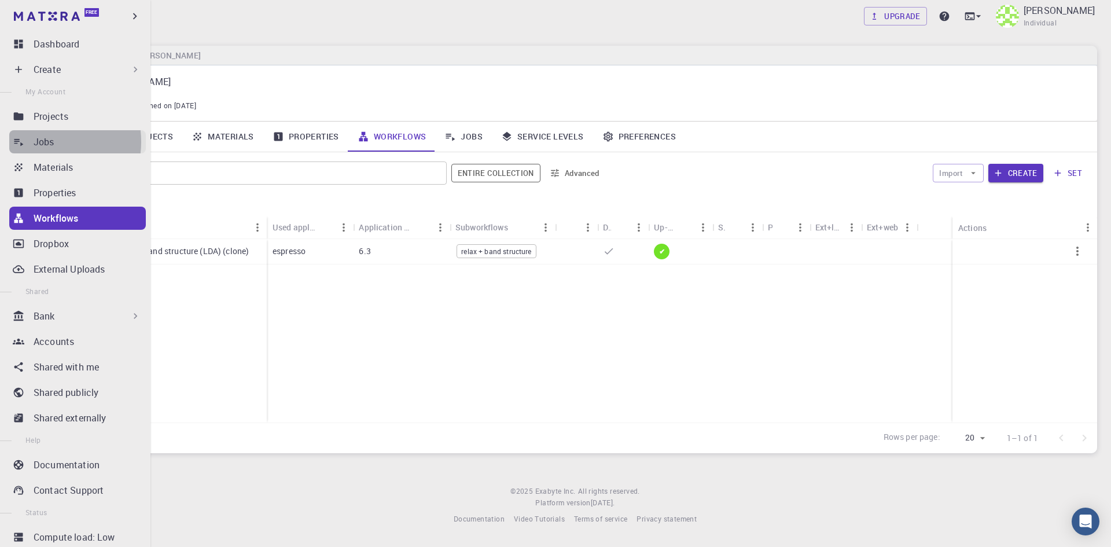
click at [42, 142] on p "Jobs" at bounding box center [44, 142] width 21 height 14
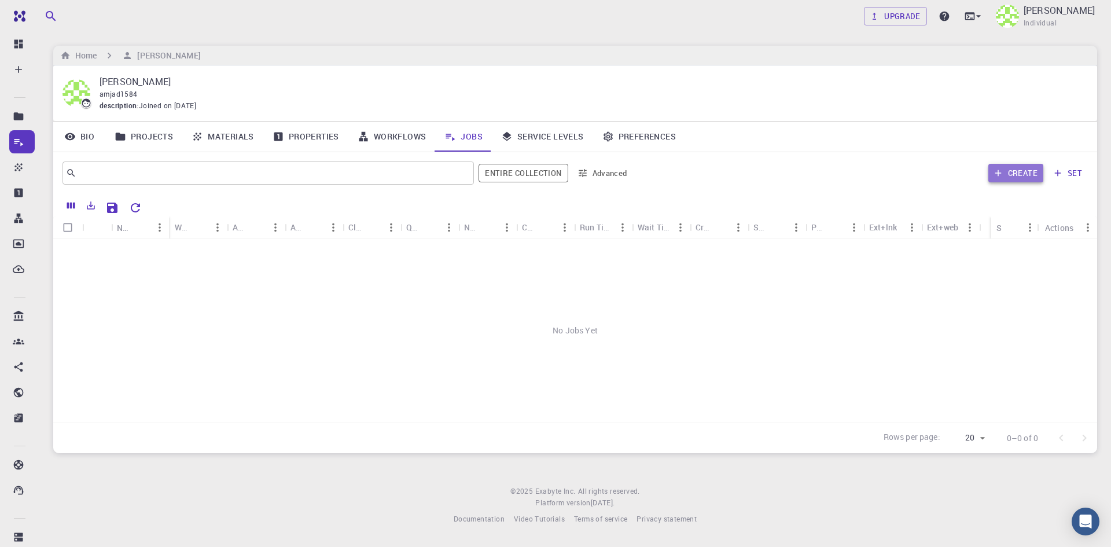
click at [1021, 171] on button "Create" at bounding box center [1016, 173] width 55 height 19
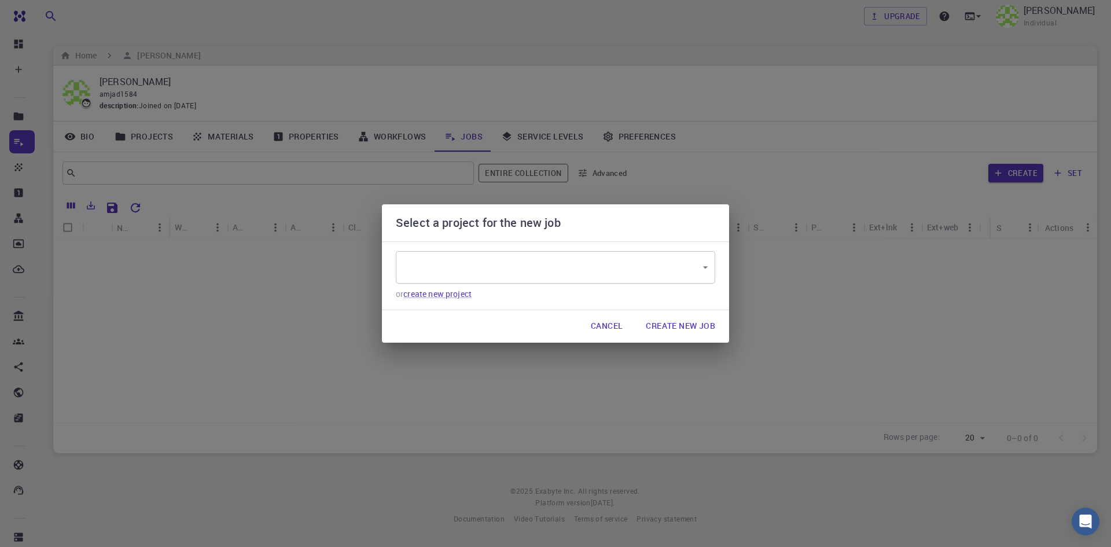
click at [675, 274] on body "Free Dashboard Create New Job New Material Create Material Upload File Import f…" at bounding box center [555, 273] width 1111 height 547
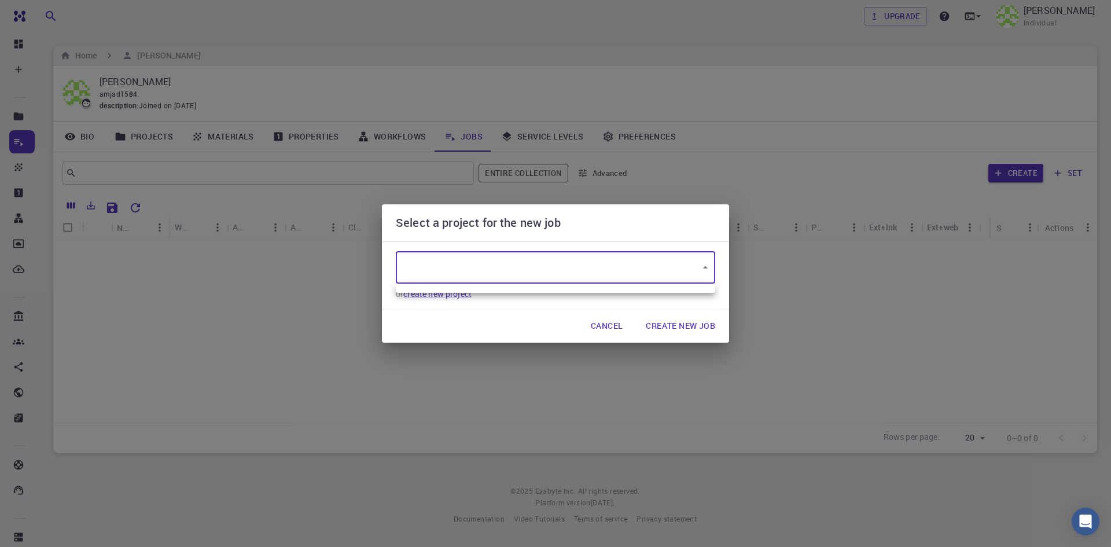
click at [675, 274] on div at bounding box center [555, 273] width 1111 height 547
type input "PLEb8B5AQSWB3XvFi"
click at [672, 328] on button "Create New Job" at bounding box center [681, 326] width 88 height 23
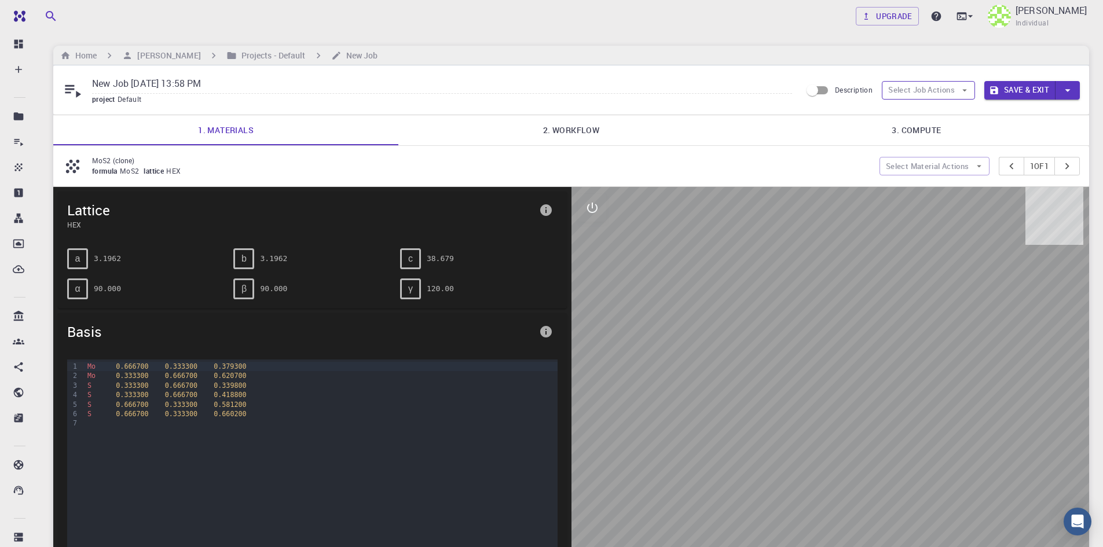
click at [946, 92] on button "Select Job Actions" at bounding box center [928, 90] width 93 height 19
click at [927, 130] on span "Select materials" at bounding box center [937, 132] width 54 height 12
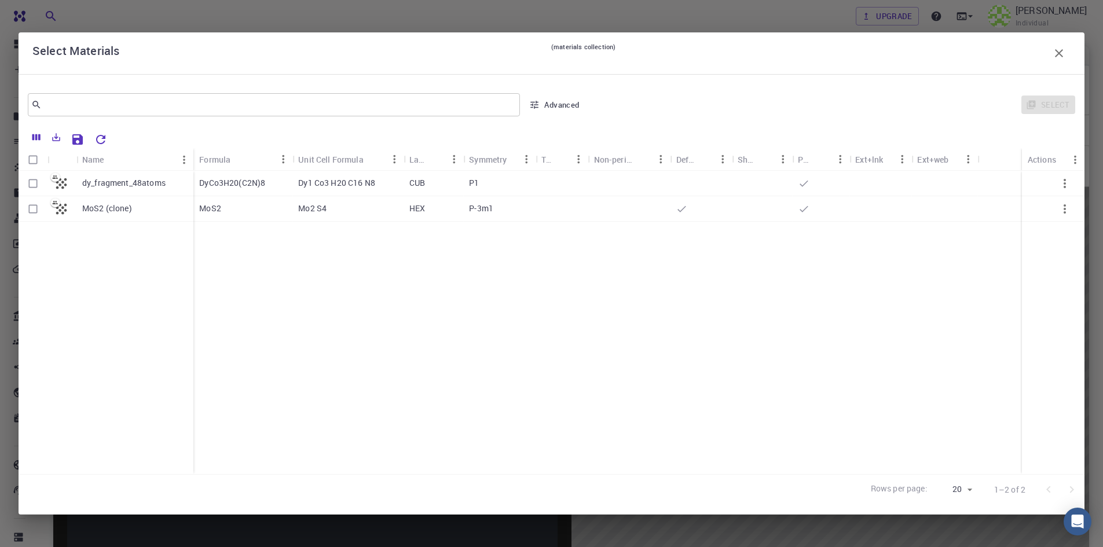
click at [31, 183] on input "Select row" at bounding box center [33, 183] width 22 height 22
checkbox input "true"
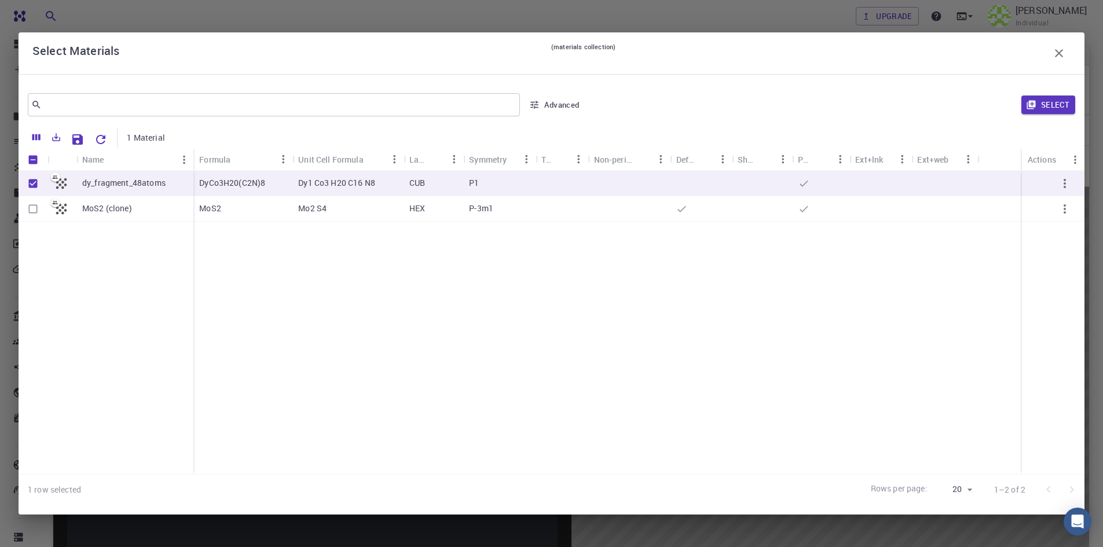
click at [1068, 183] on icon "button" at bounding box center [1064, 184] width 14 height 14
click at [1062, 183] on icon "button" at bounding box center [1064, 184] width 14 height 14
click at [1051, 105] on button "Select" at bounding box center [1048, 105] width 54 height 19
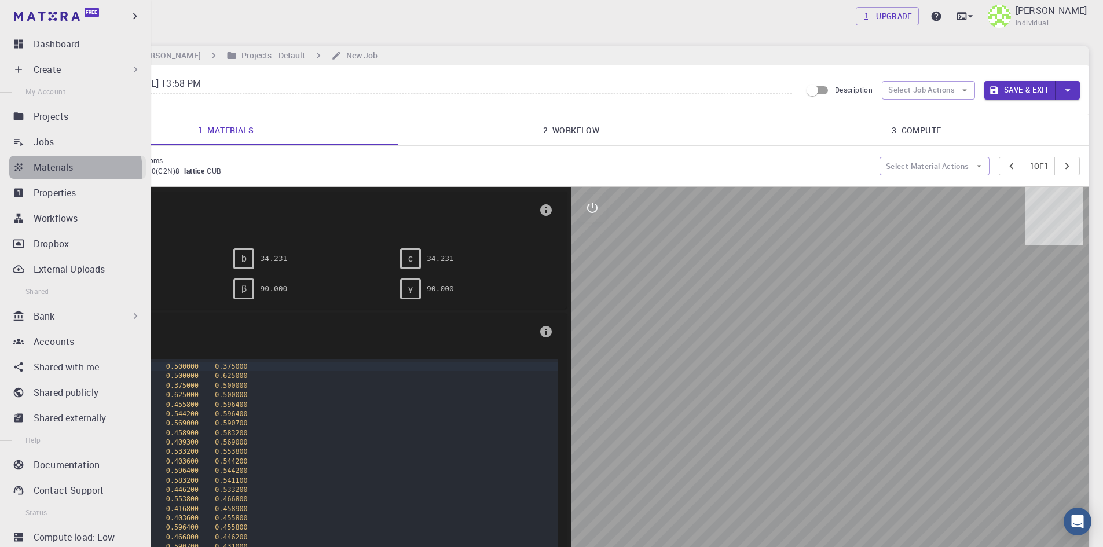
click at [71, 170] on p "Materials" at bounding box center [53, 167] width 39 height 14
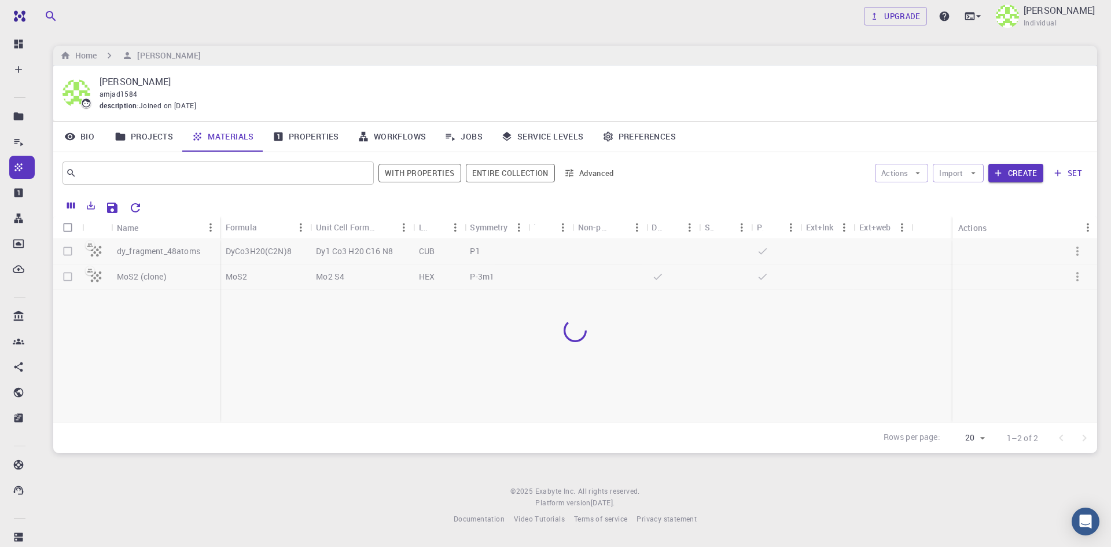
click at [1077, 247] on div at bounding box center [575, 330] width 1044 height 183
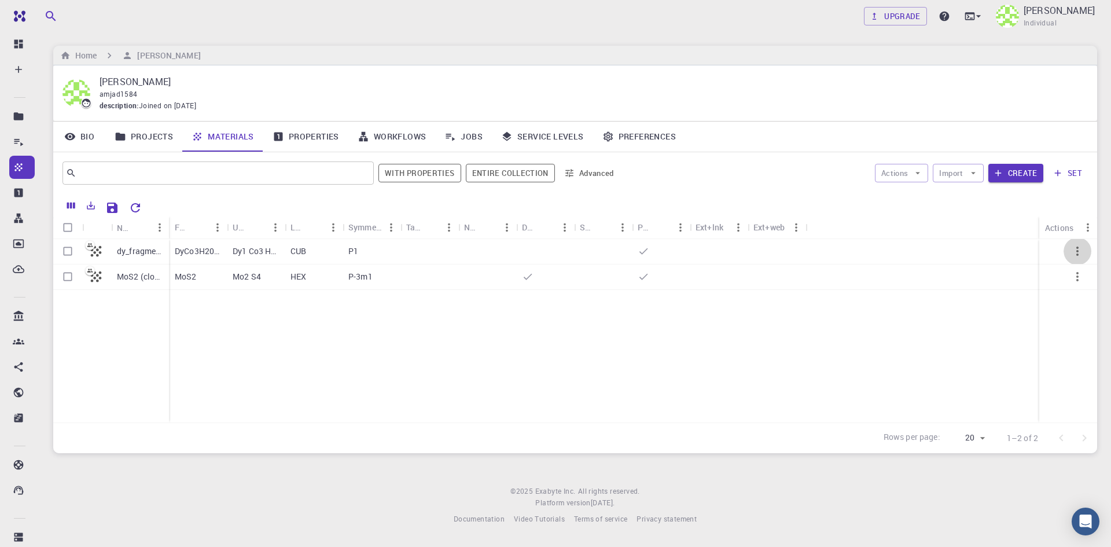
click at [1077, 250] on icon "button" at bounding box center [1078, 251] width 14 height 14
click at [1070, 338] on span "Delete" at bounding box center [1066, 336] width 20 height 12
click at [646, 128] on link "Preferences" at bounding box center [639, 137] width 92 height 30
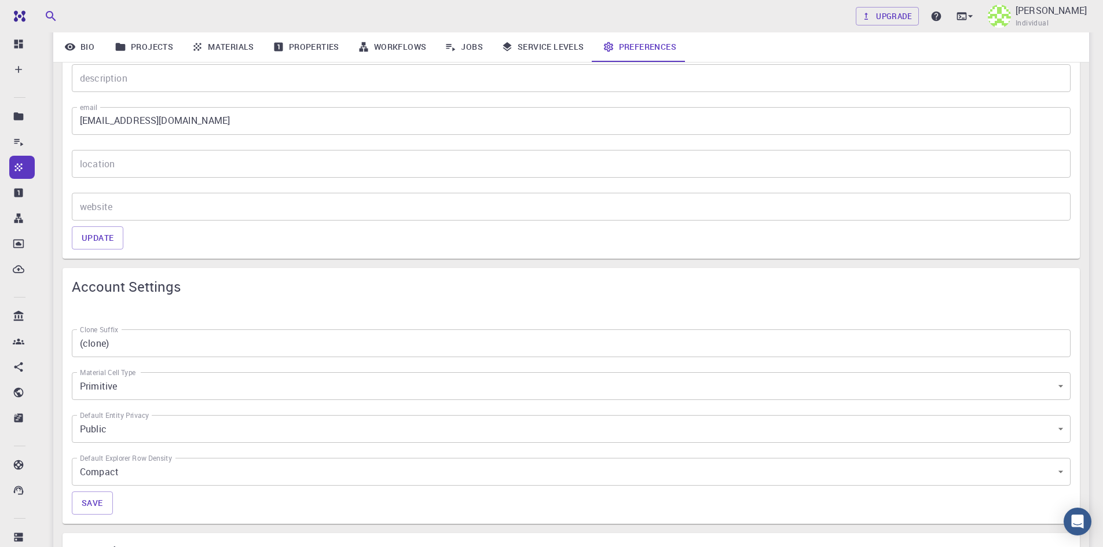
scroll to position [347, 0]
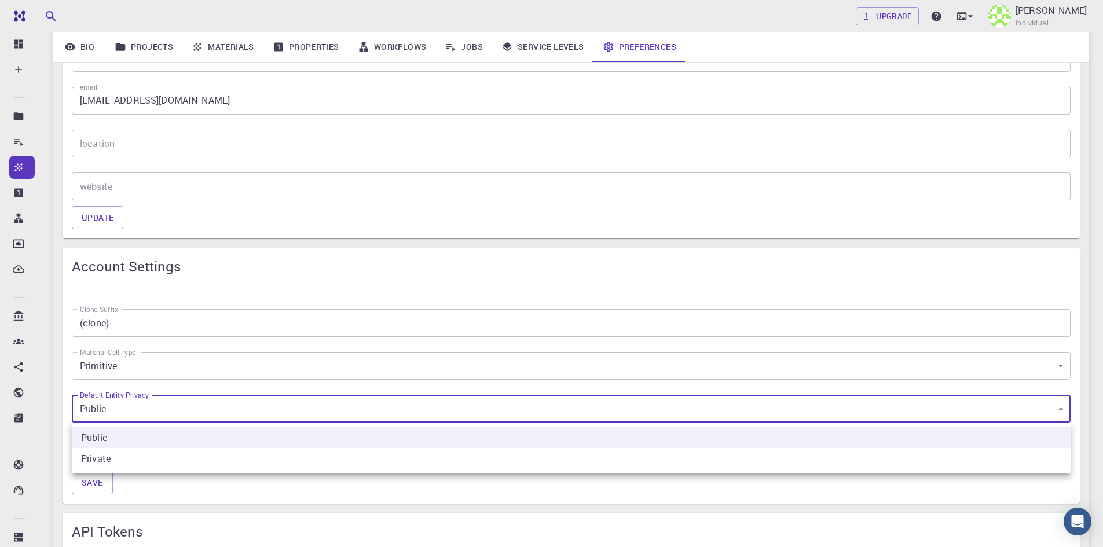
click at [132, 413] on body "Free Dashboard Create New Job New Material Create Material Upload File Import f…" at bounding box center [551, 357] width 1103 height 1409
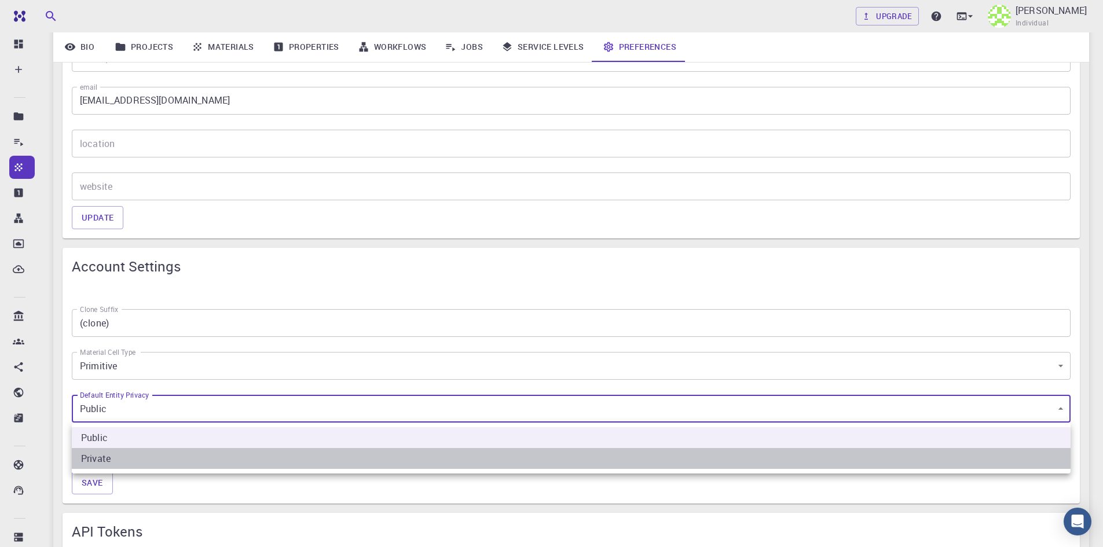
click at [106, 459] on li "Private" at bounding box center [571, 458] width 998 height 21
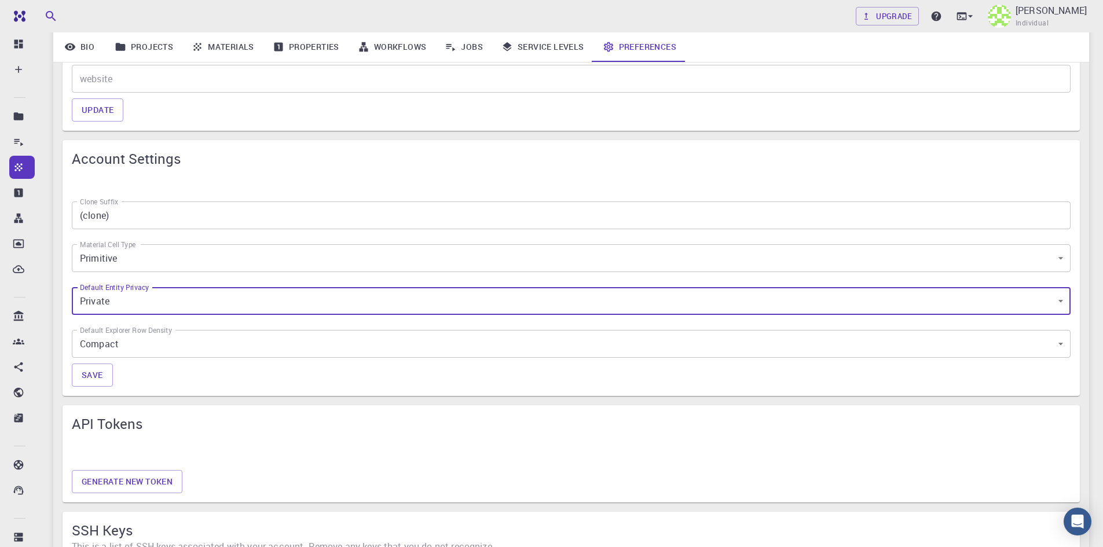
scroll to position [463, 0]
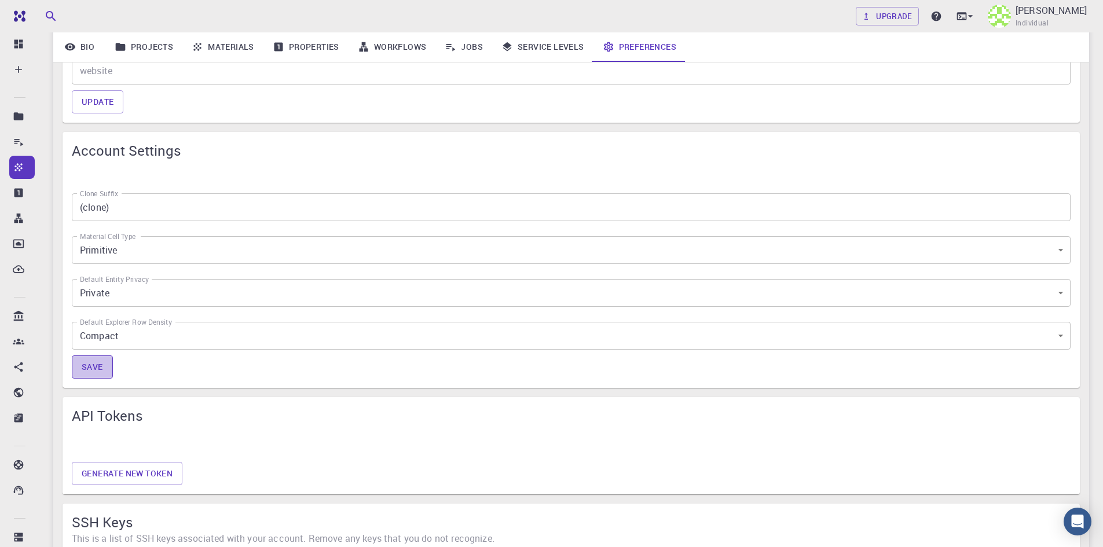
click at [92, 365] on button "Save" at bounding box center [92, 366] width 41 height 23
type input "0"
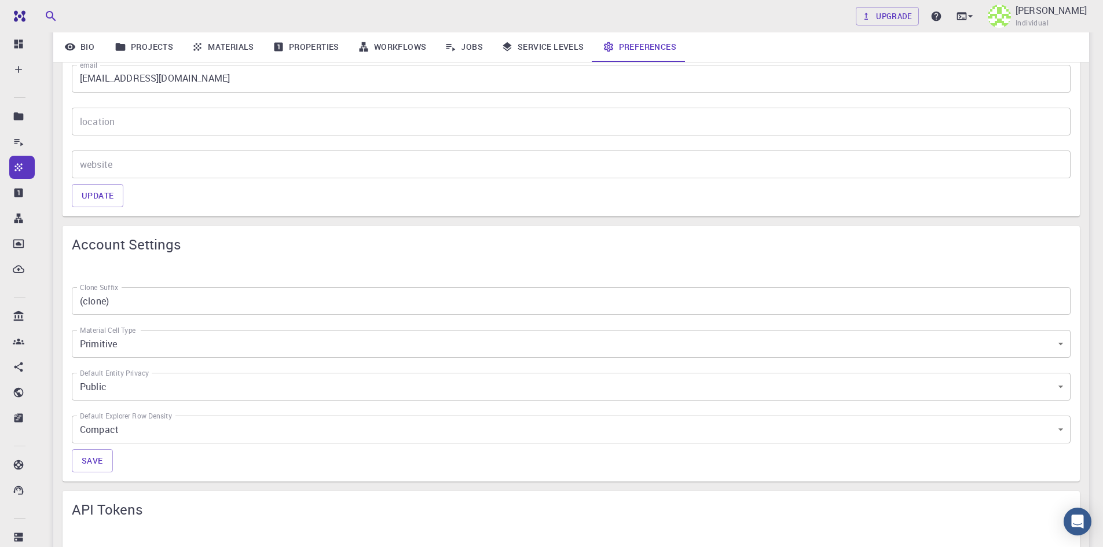
scroll to position [463, 0]
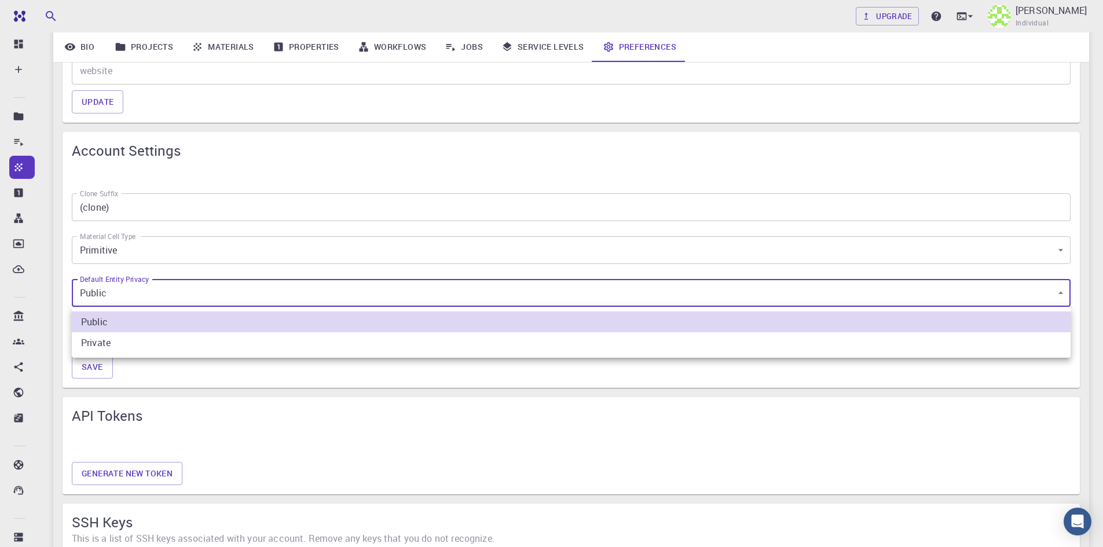
click at [134, 292] on body "Free Dashboard Create New Job New Material Create Material Upload File Import f…" at bounding box center [551, 241] width 1103 height 1409
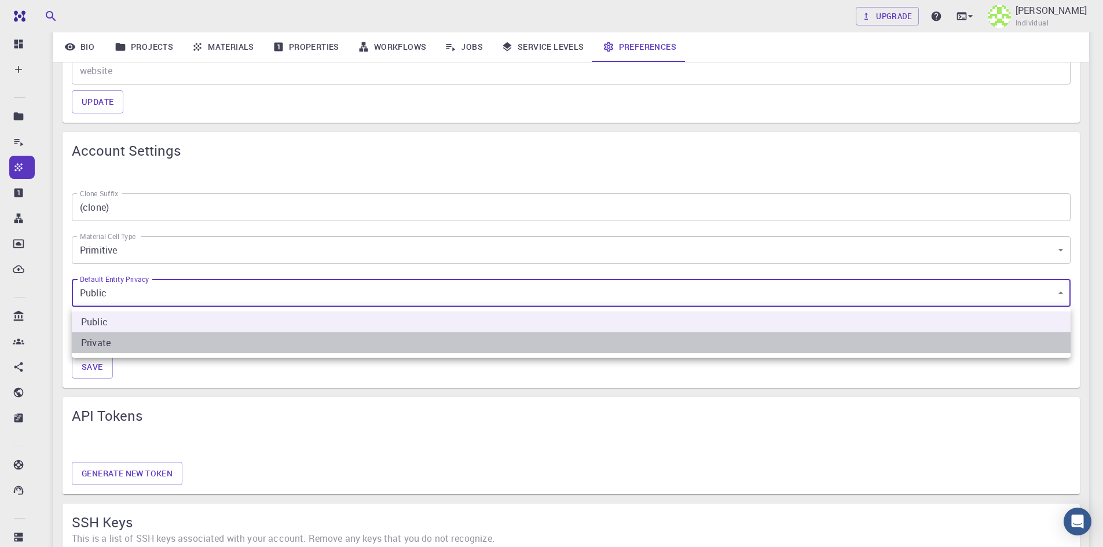
click at [106, 344] on li "Private" at bounding box center [571, 342] width 998 height 21
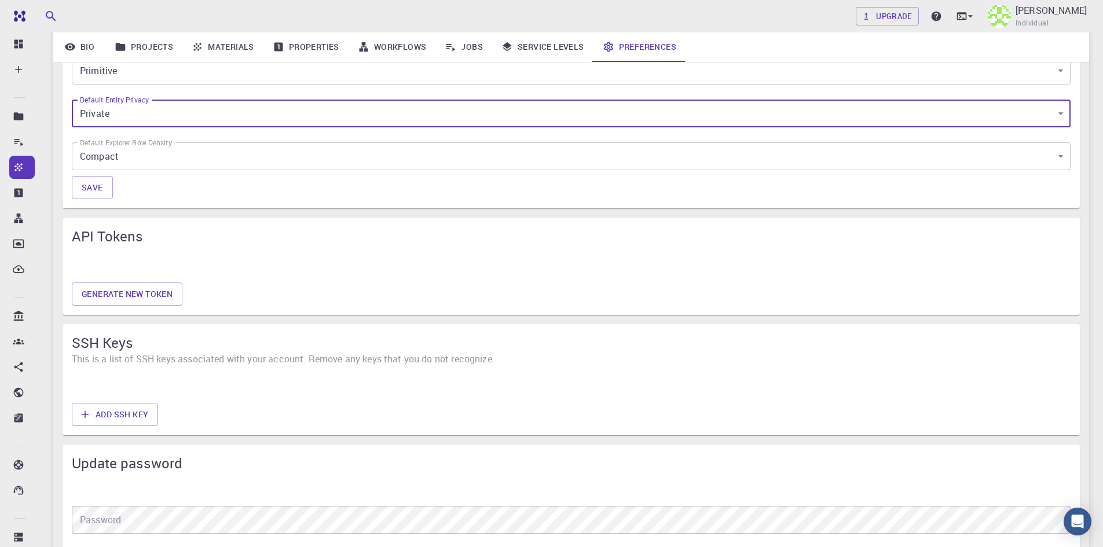
scroll to position [630, 0]
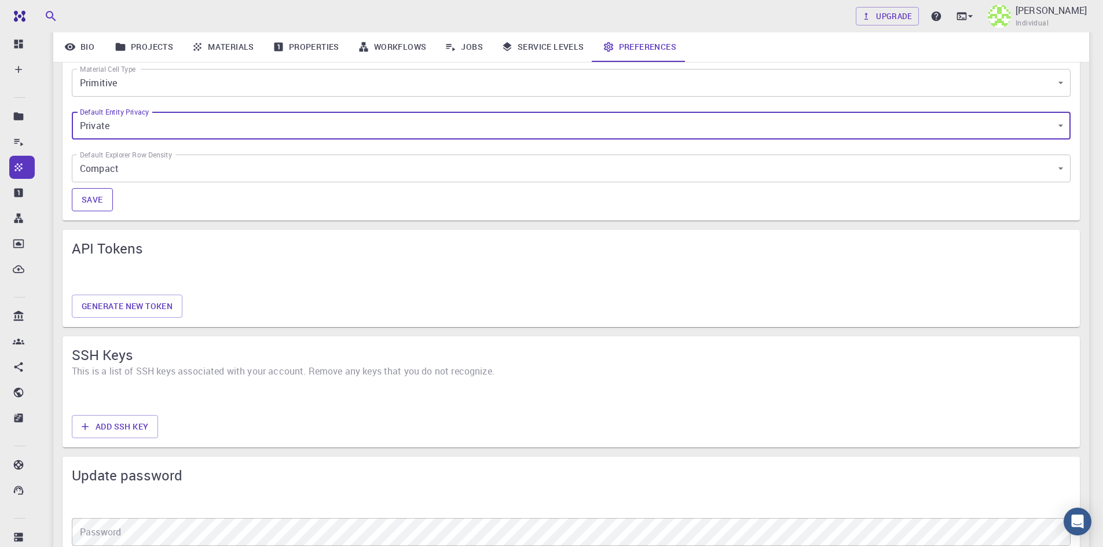
click at [90, 193] on button "Save" at bounding box center [92, 199] width 41 height 23
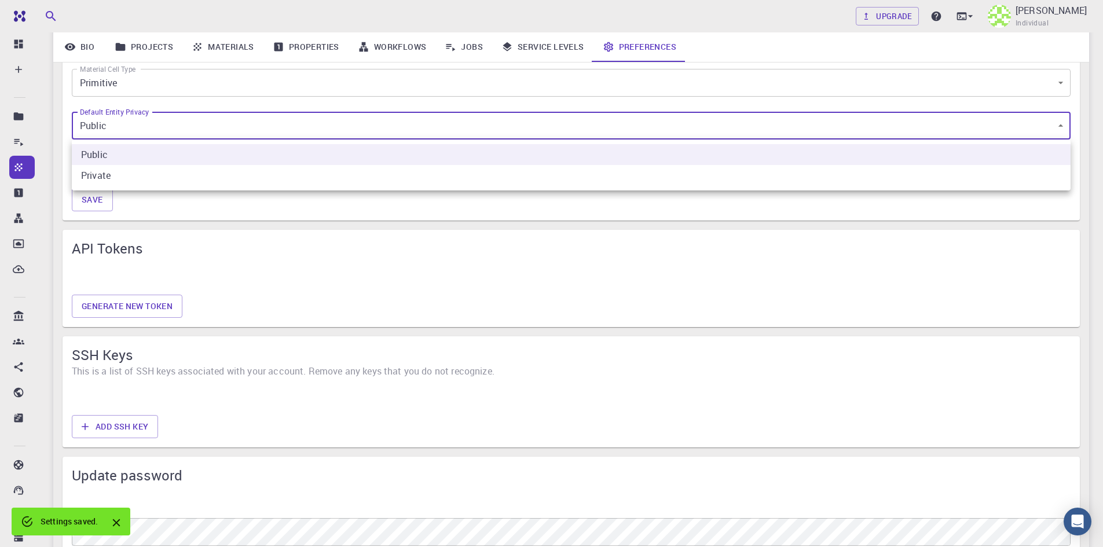
click at [127, 125] on body "Free Dashboard Create New Job New Material Create Material Upload File Import f…" at bounding box center [551, 74] width 1103 height 1409
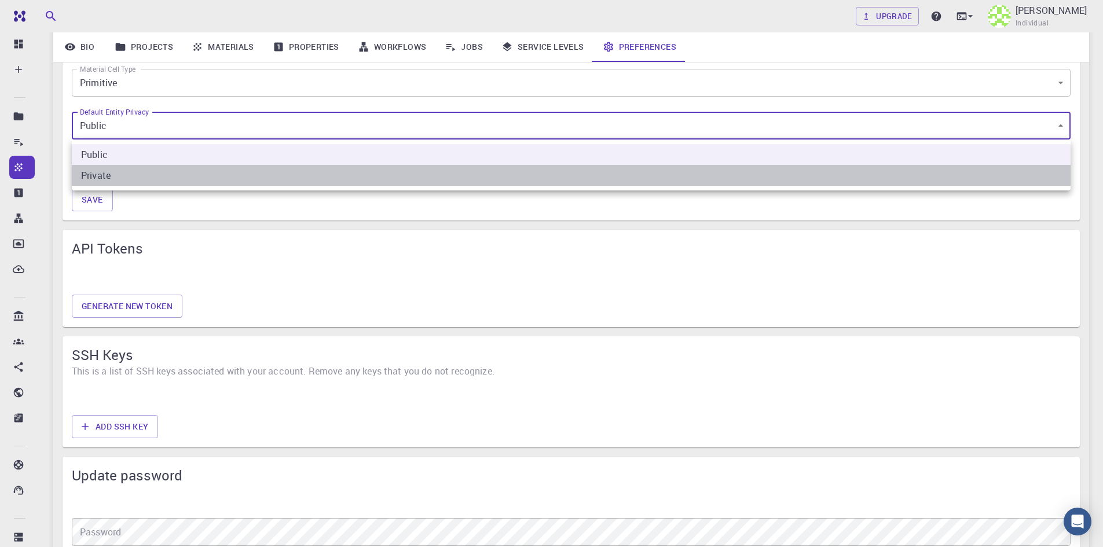
click at [104, 178] on li "Private" at bounding box center [571, 175] width 998 height 21
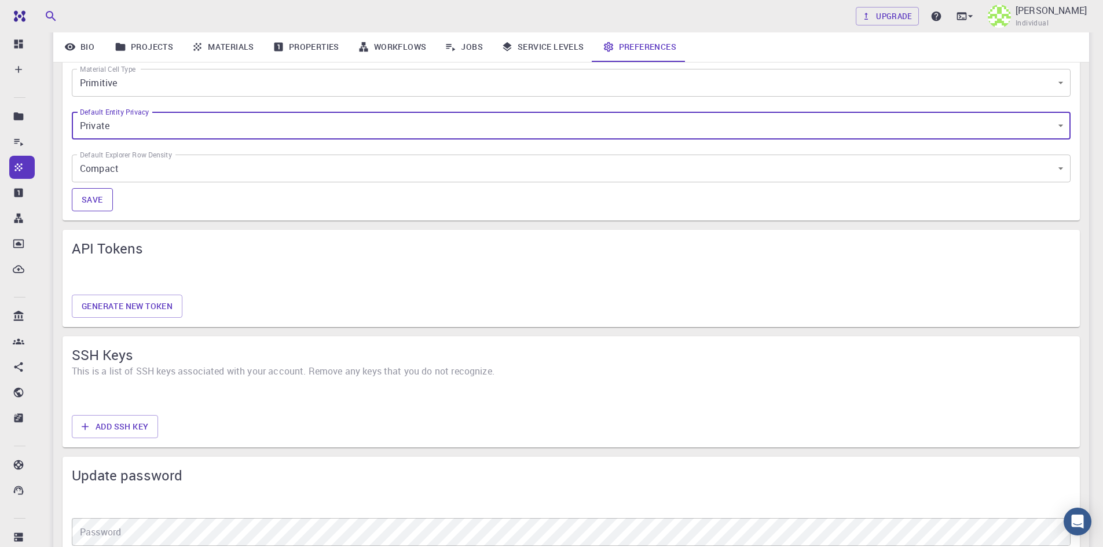
click at [84, 199] on button "Save" at bounding box center [92, 199] width 41 height 23
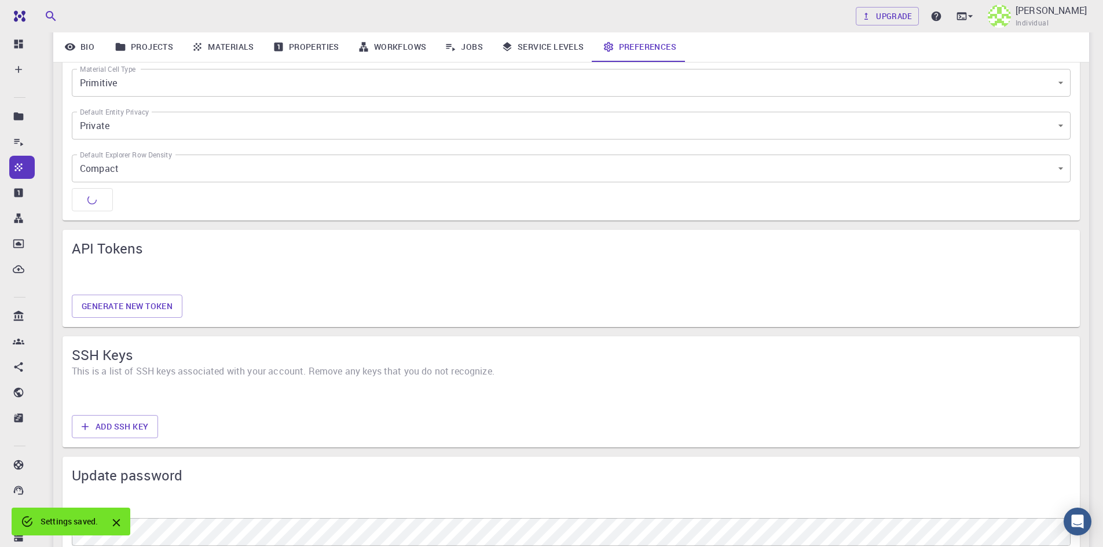
type input "0"
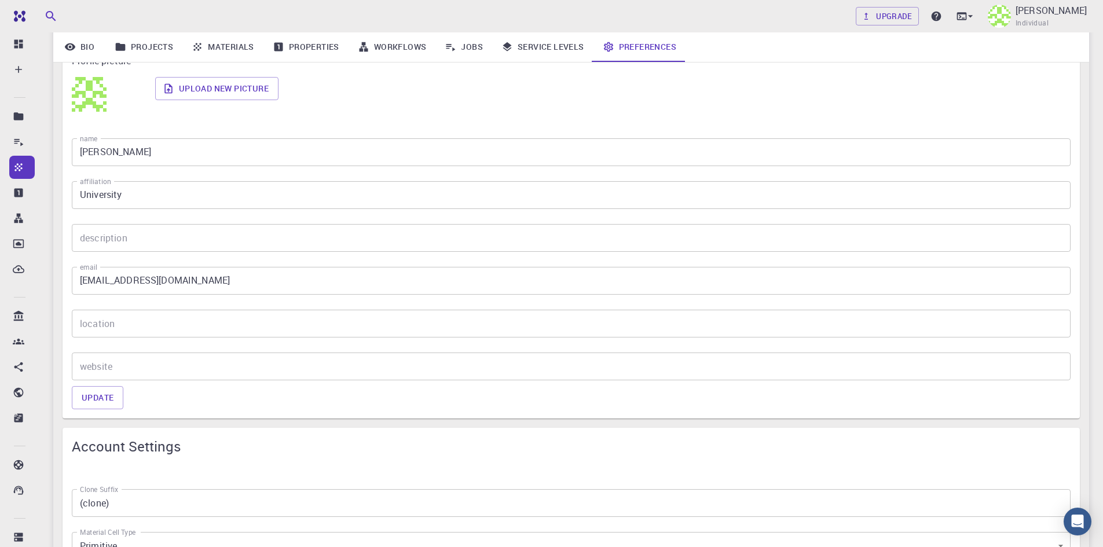
scroll to position [0, 0]
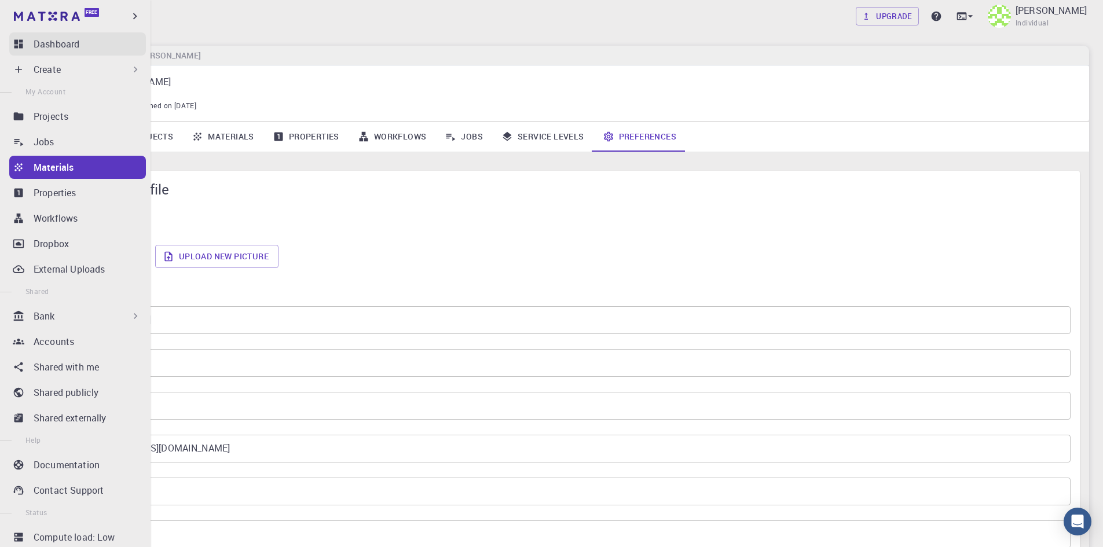
click at [24, 45] on link "Dashboard" at bounding box center [77, 43] width 137 height 23
